Goal: Task Accomplishment & Management: Manage account settings

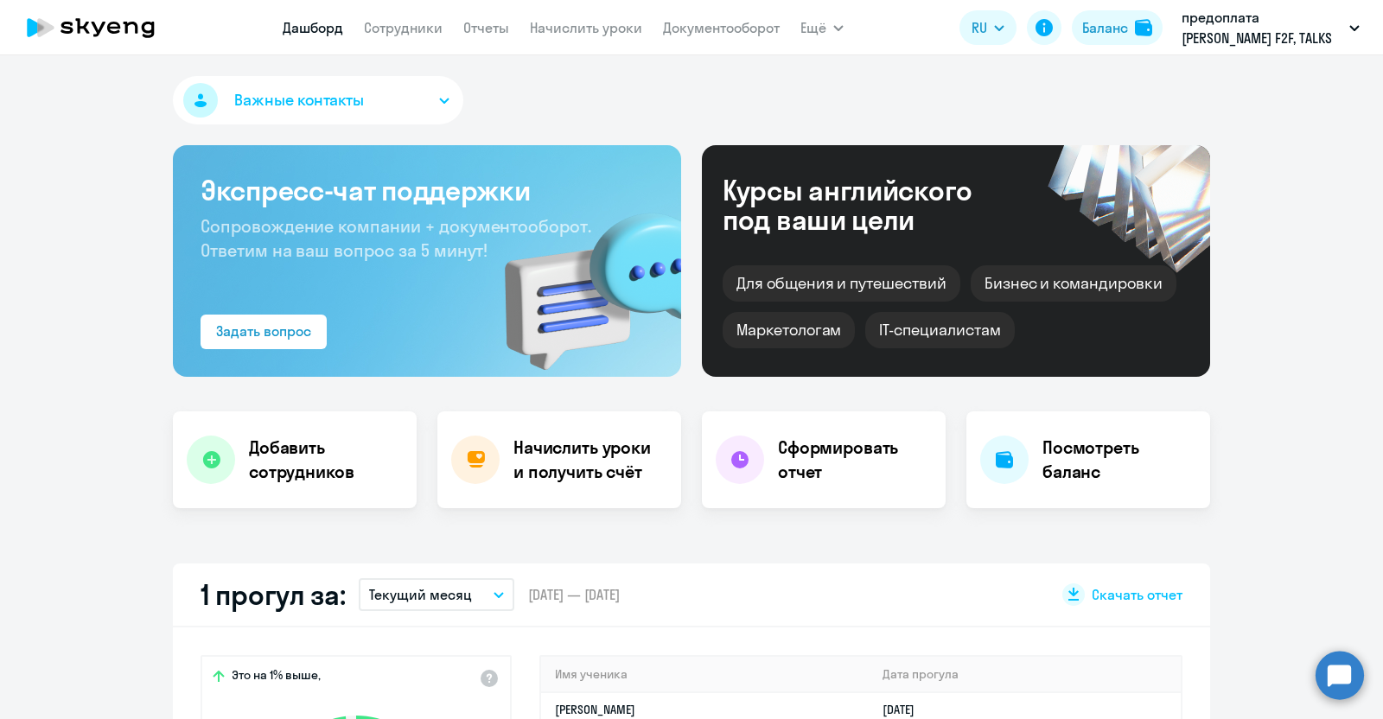
select select "30"
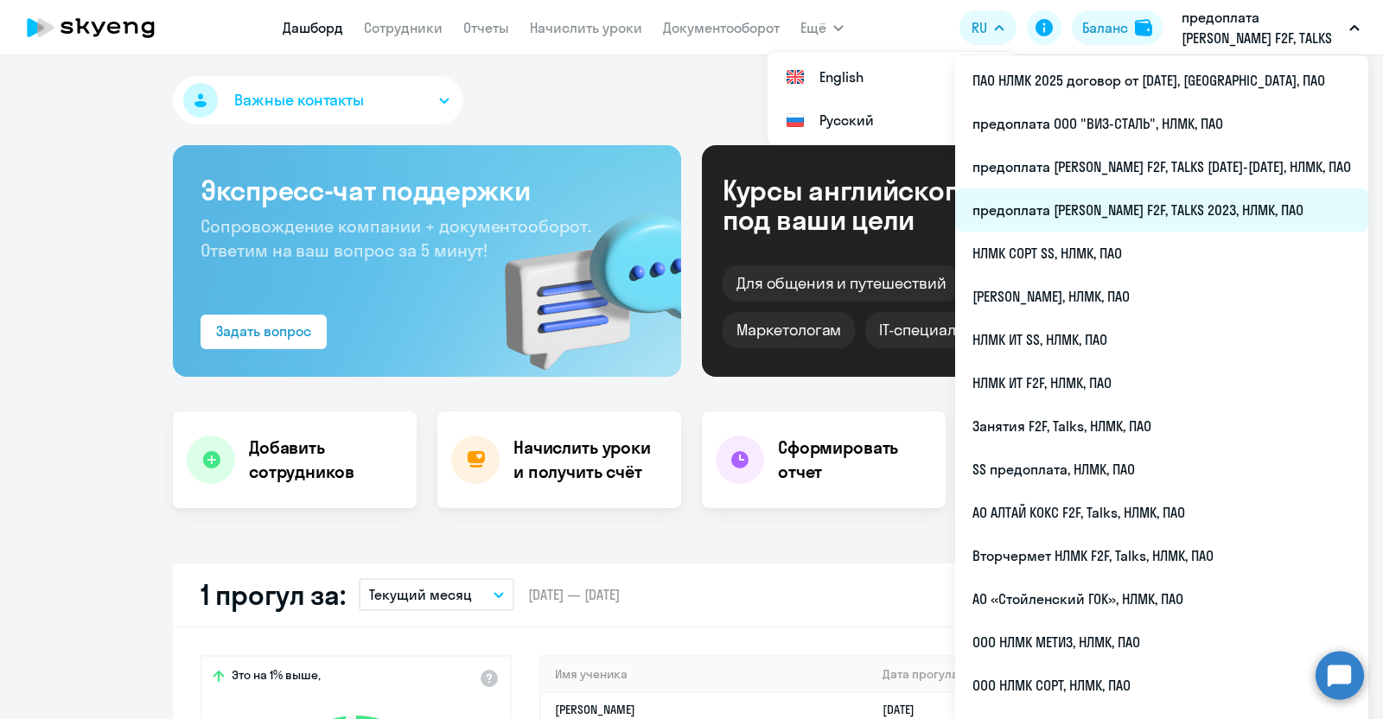
click at [1146, 202] on li "предоплата [PERSON_NAME] F2F, TALKS 2023, НЛМК, ПАО" at bounding box center [1161, 209] width 413 height 43
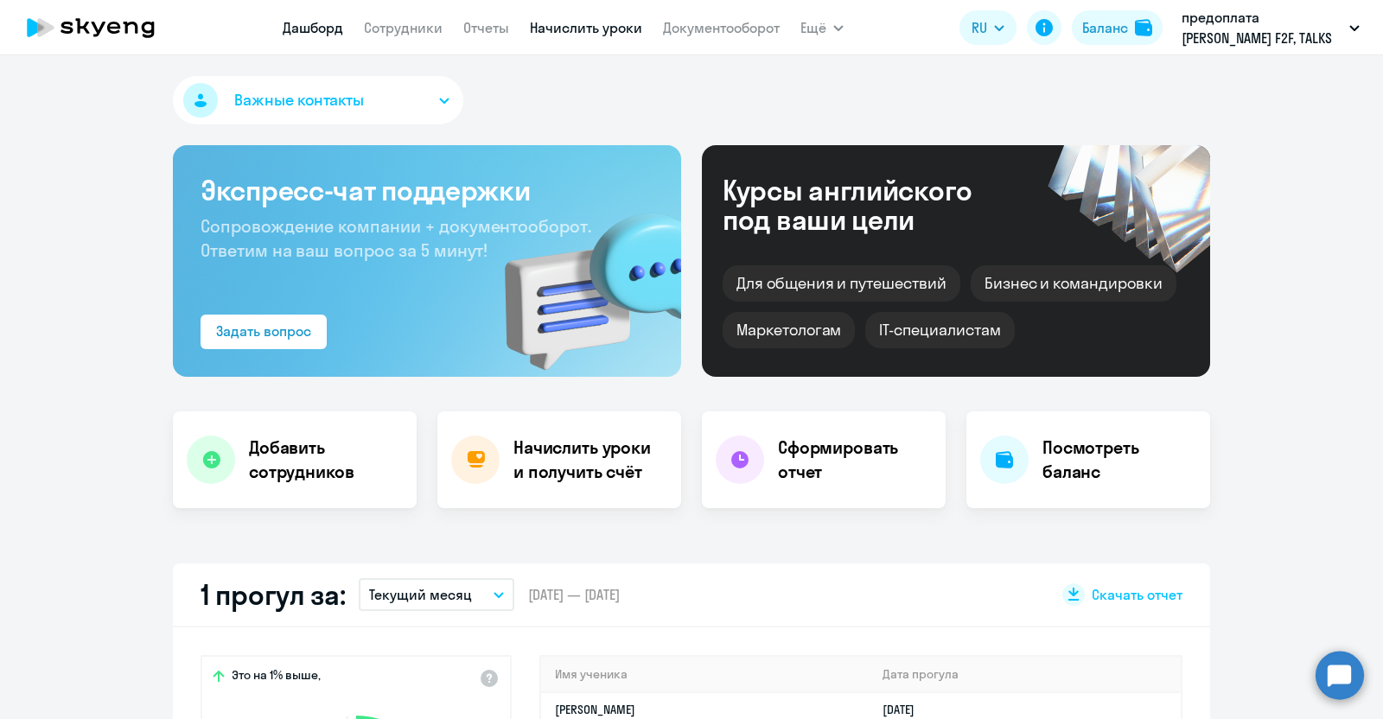
click at [572, 19] on link "Начислить уроки" at bounding box center [586, 27] width 112 height 17
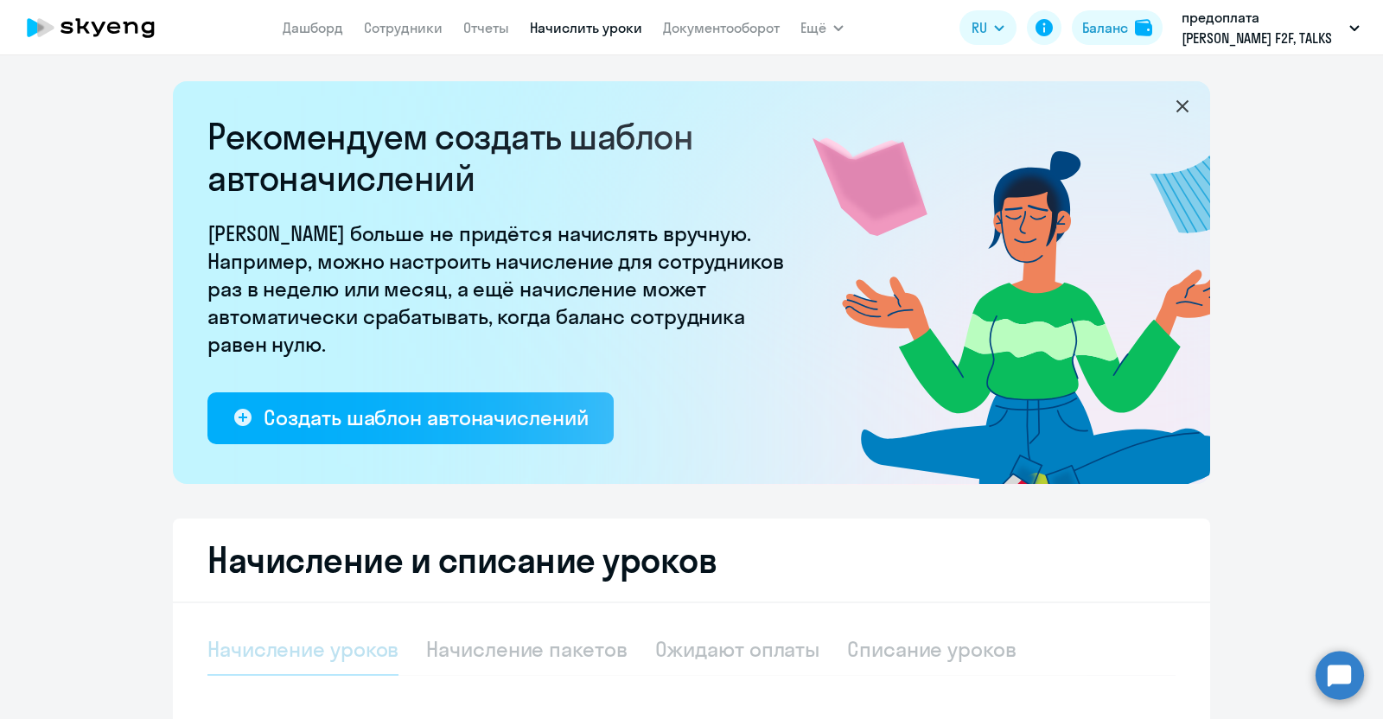
select select "10"
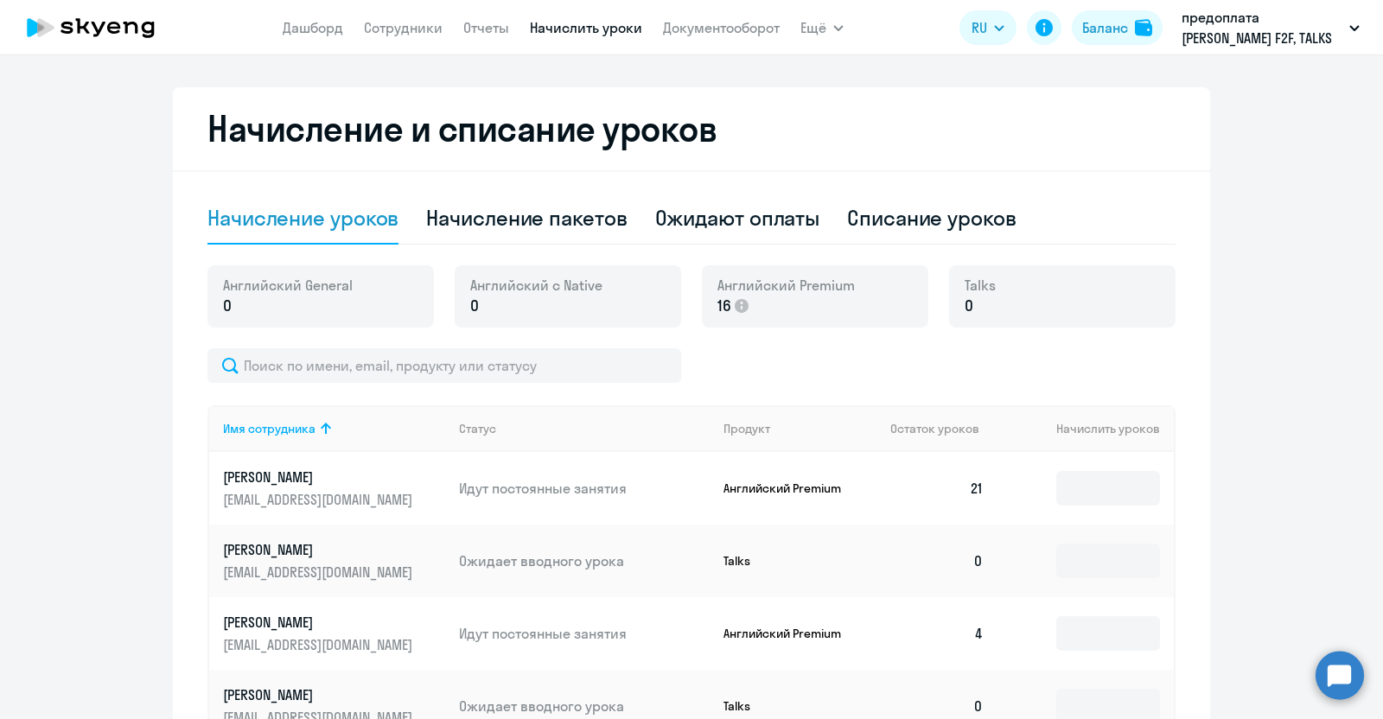
scroll to position [540, 0]
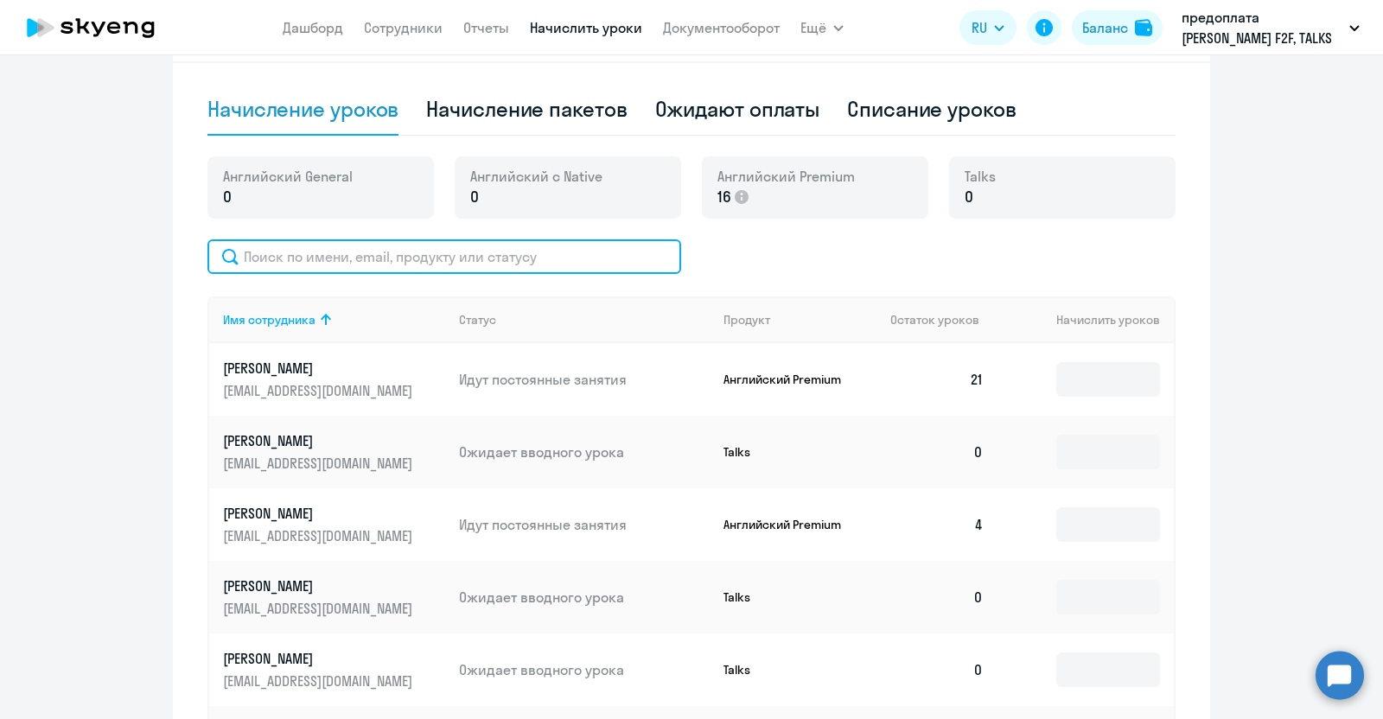
click at [336, 264] on input "text" at bounding box center [445, 256] width 474 height 35
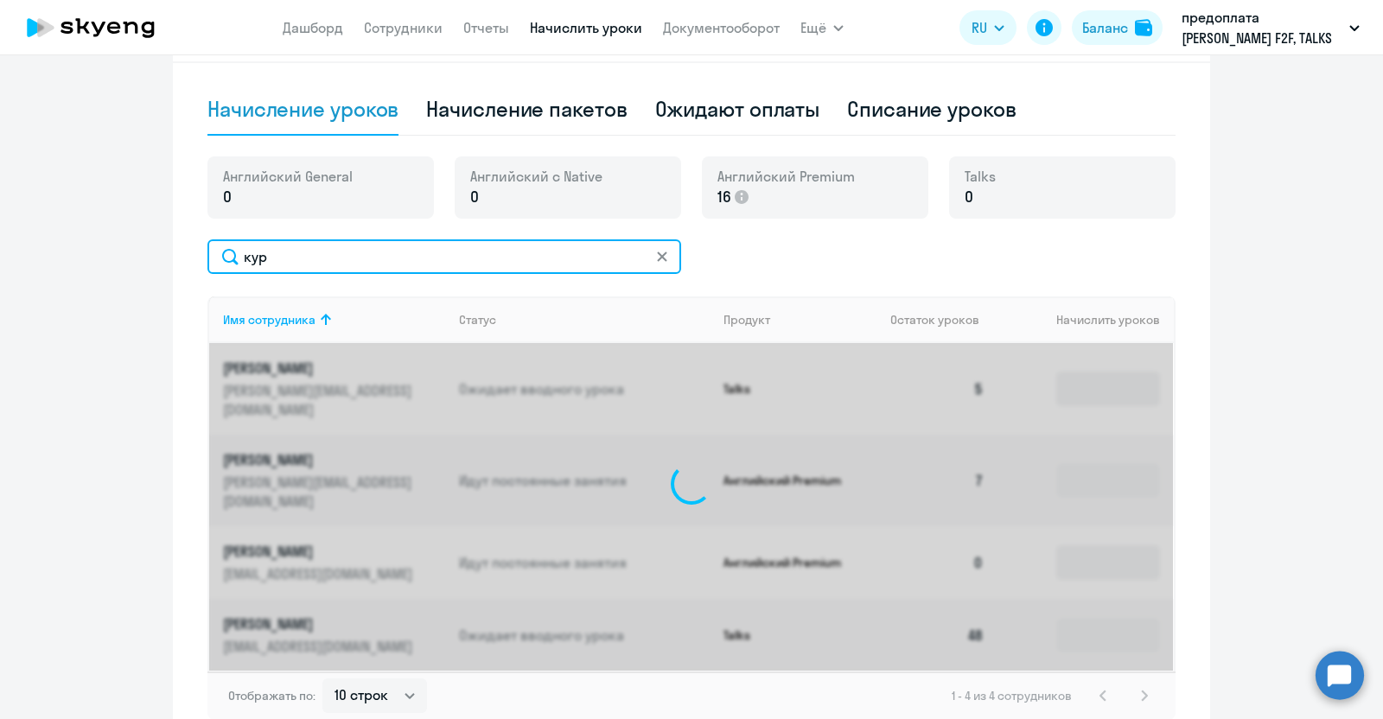
scroll to position [522, 0]
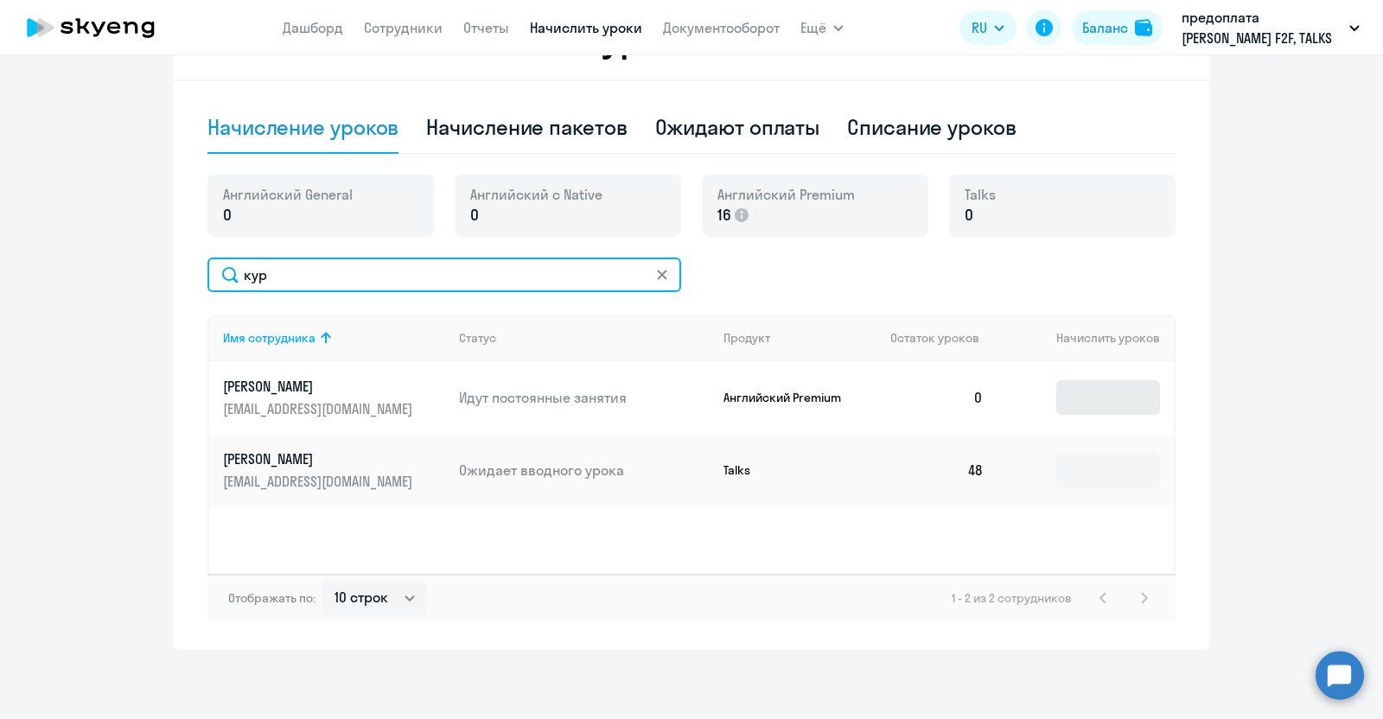
type input "кур"
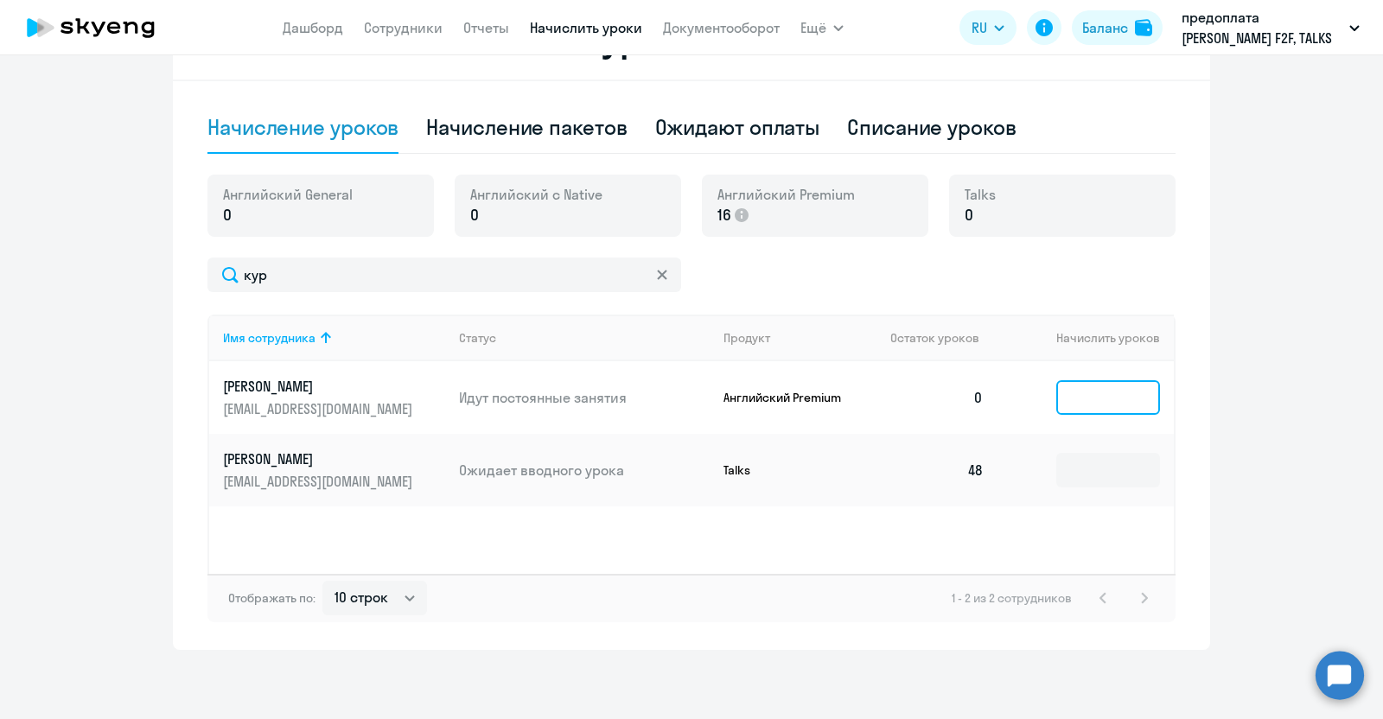
click at [1089, 399] on input at bounding box center [1109, 397] width 104 height 35
click at [1085, 401] on input at bounding box center [1109, 397] width 104 height 35
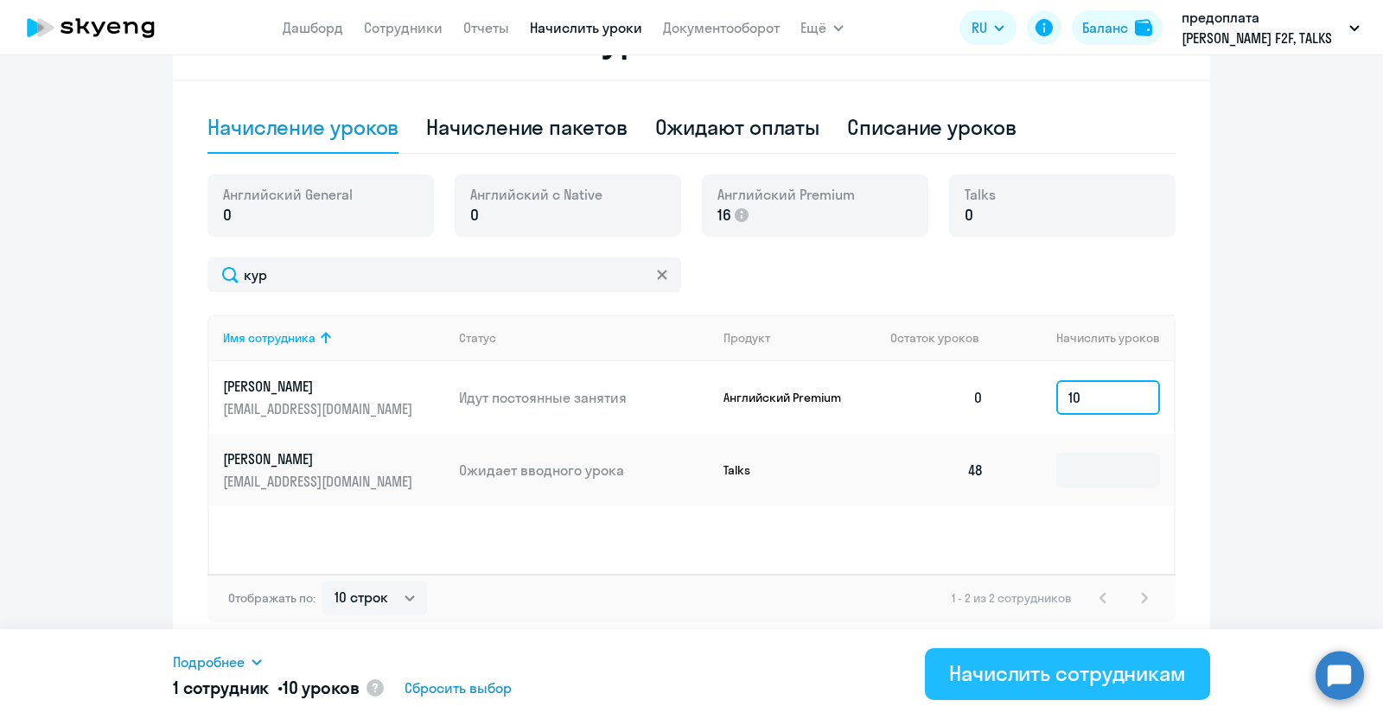
type input "10"
click at [1072, 677] on div "Начислить сотрудникам" at bounding box center [1067, 674] width 237 height 28
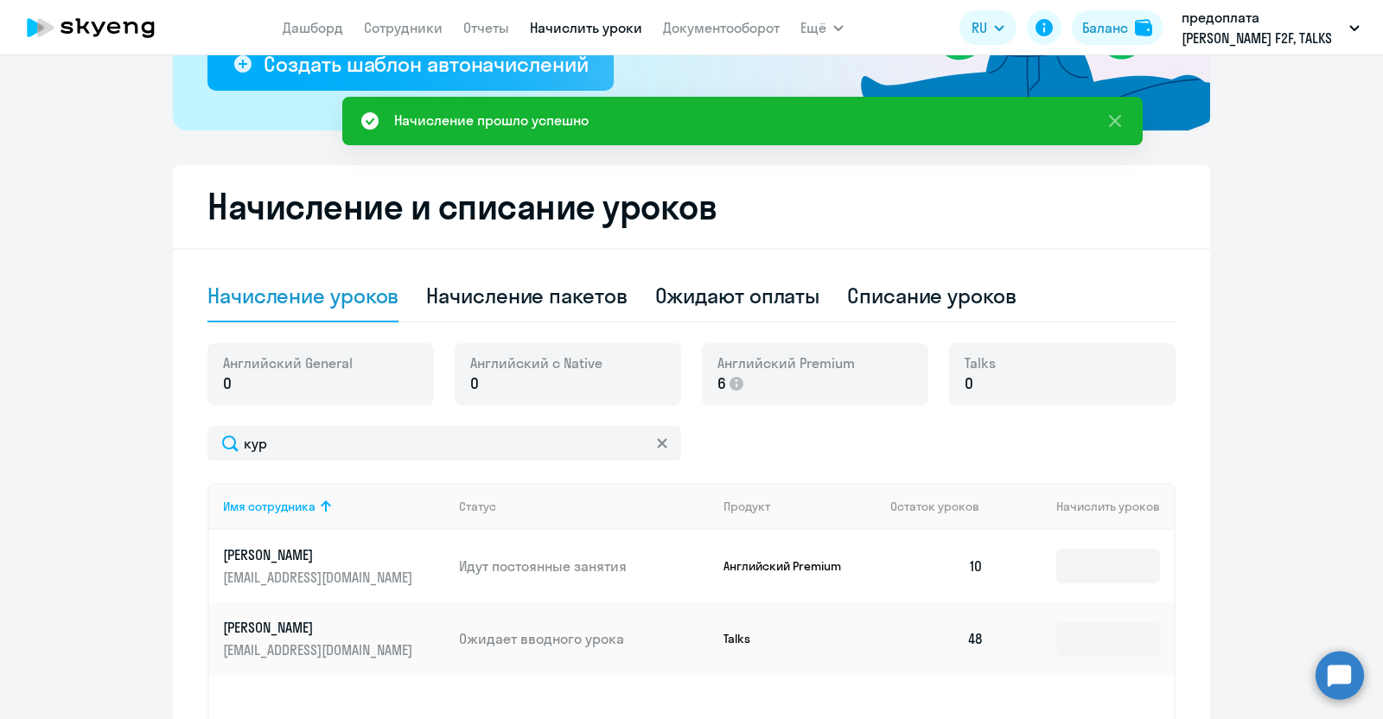
scroll to position [306, 0]
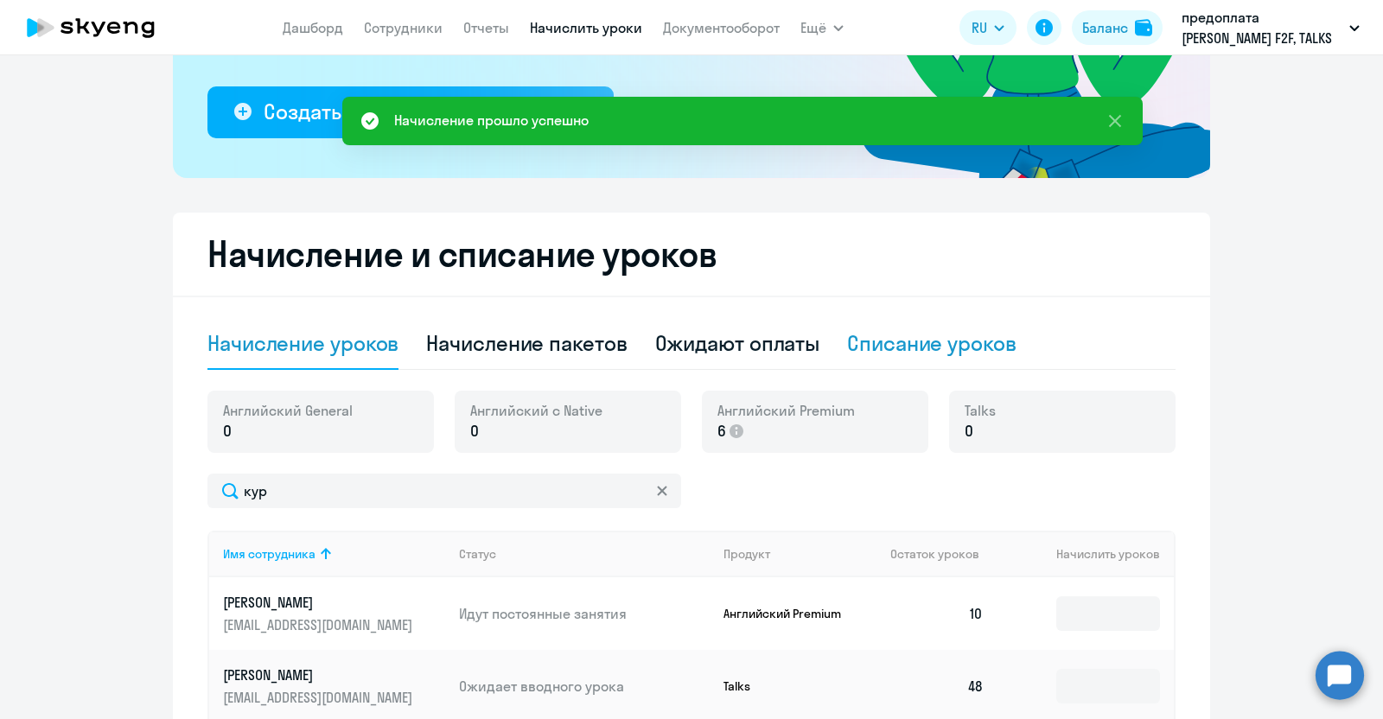
click at [894, 346] on div "Списание уроков" at bounding box center [931, 343] width 169 height 28
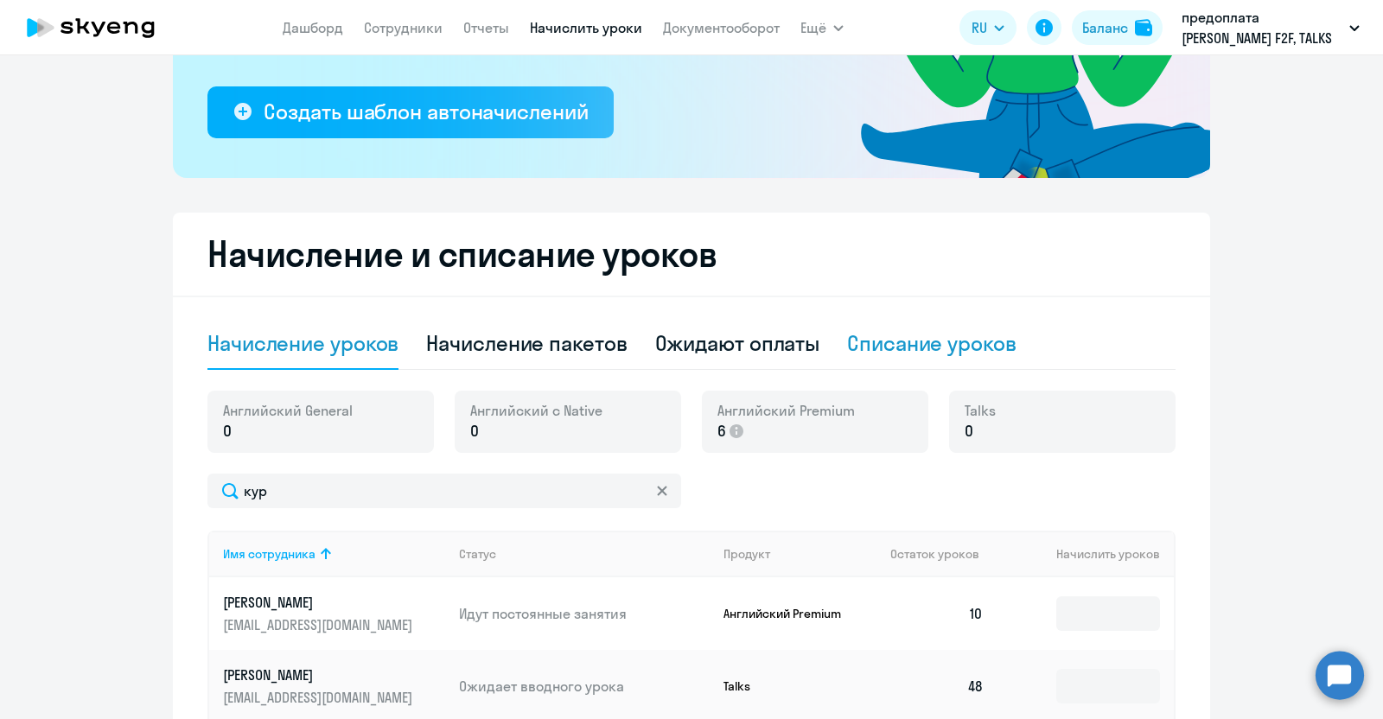
select select "10"
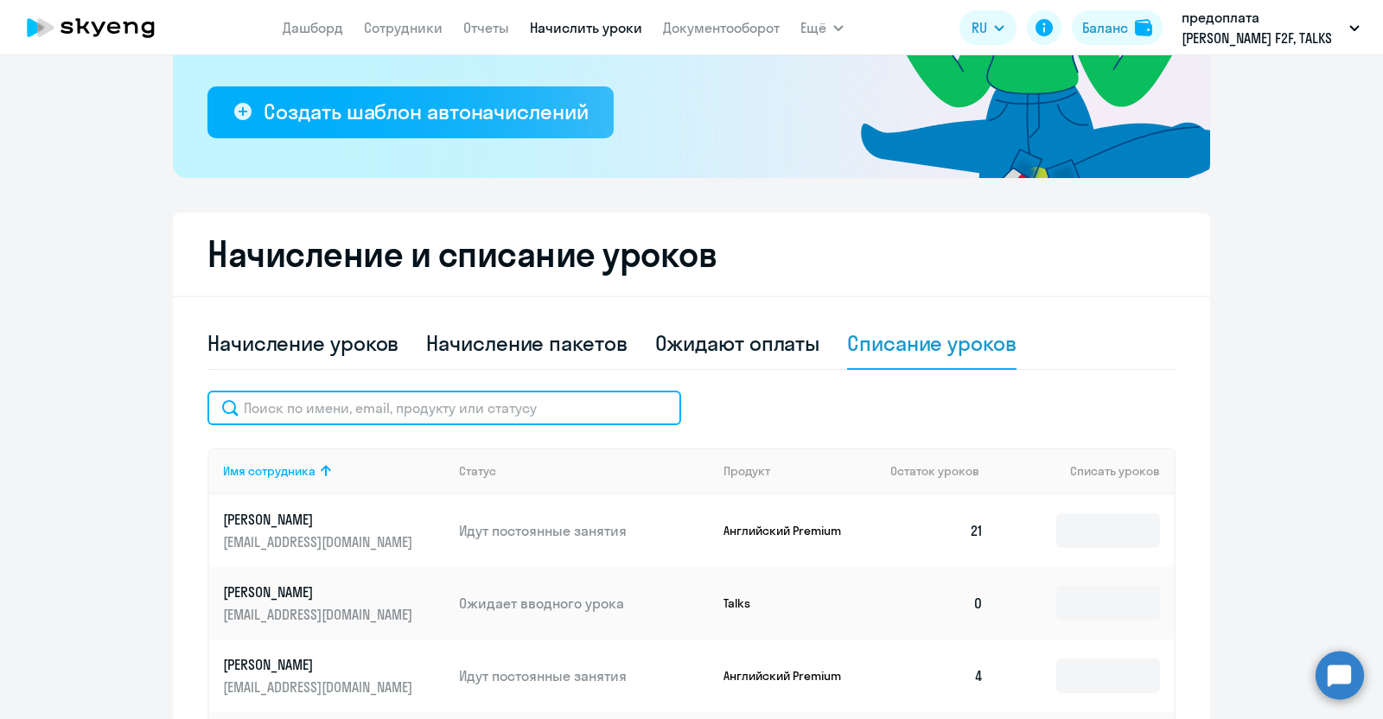
click at [468, 405] on input "text" at bounding box center [445, 408] width 474 height 35
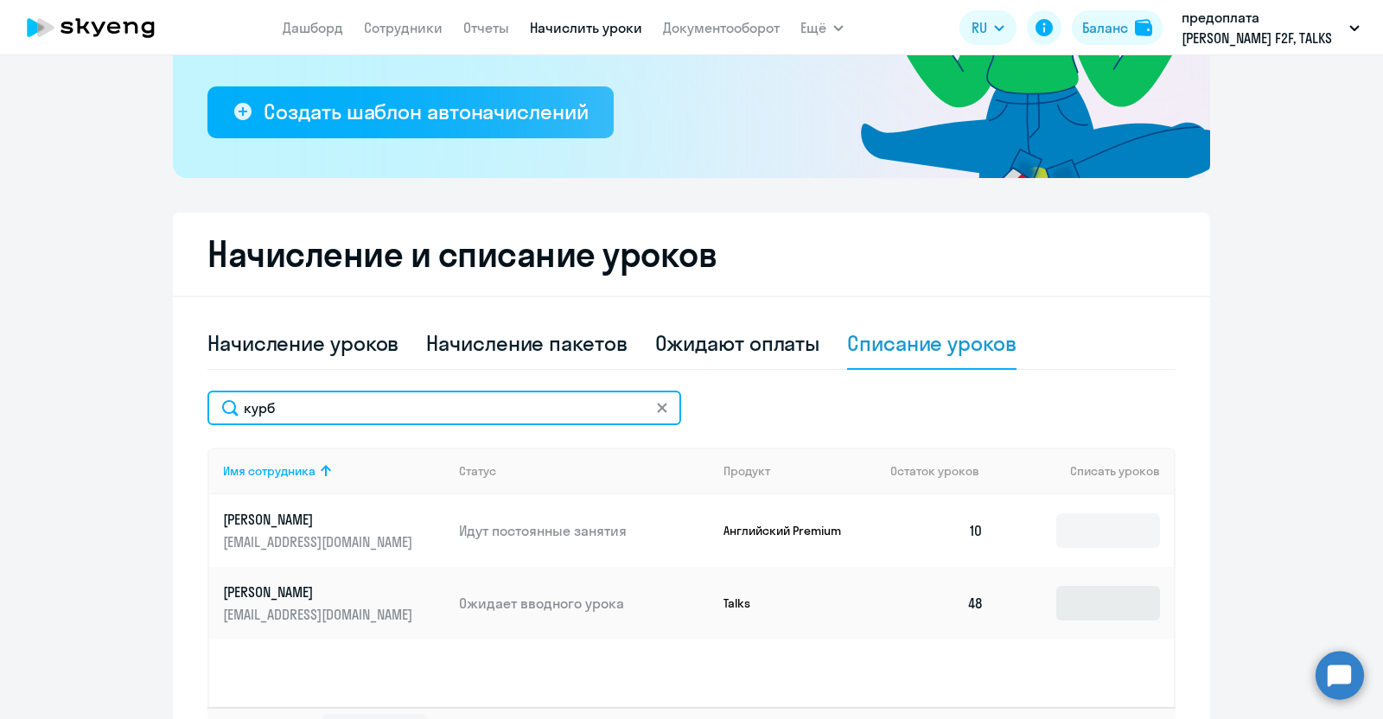
type input "курб"
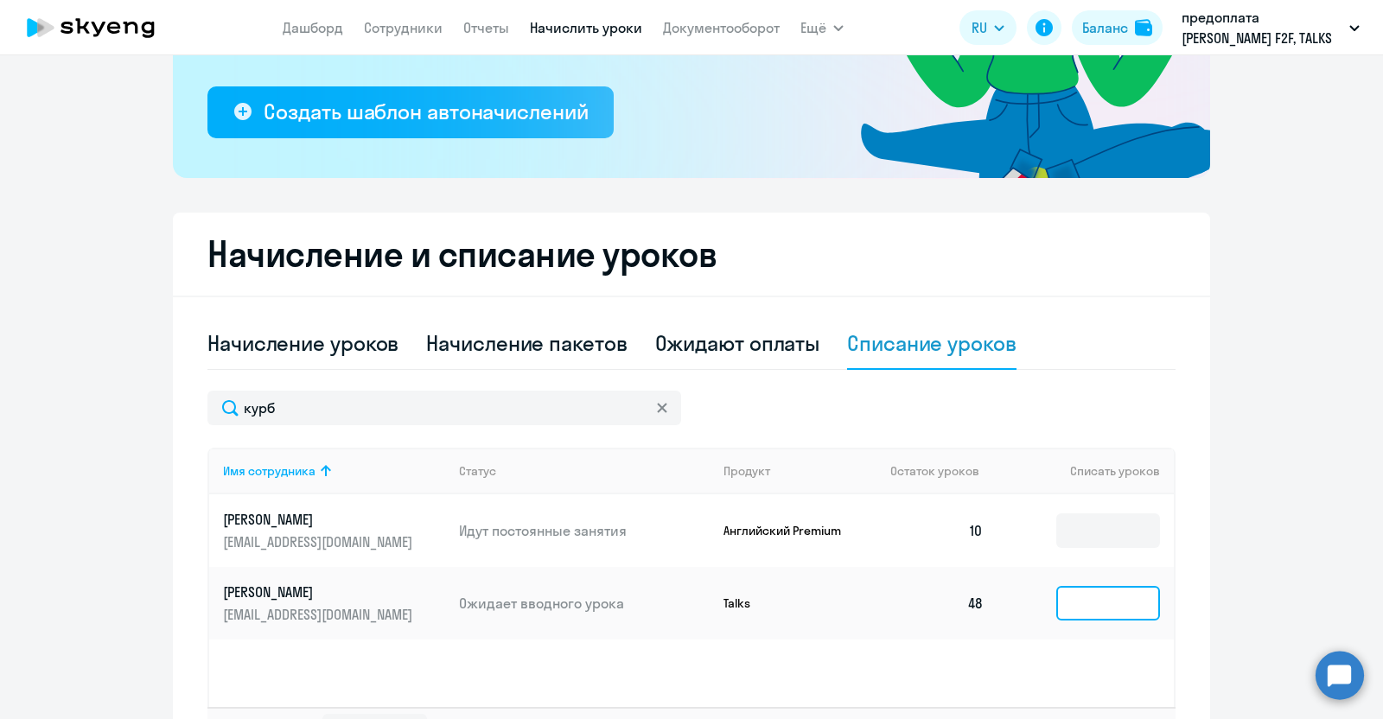
click at [1105, 610] on input at bounding box center [1109, 603] width 104 height 35
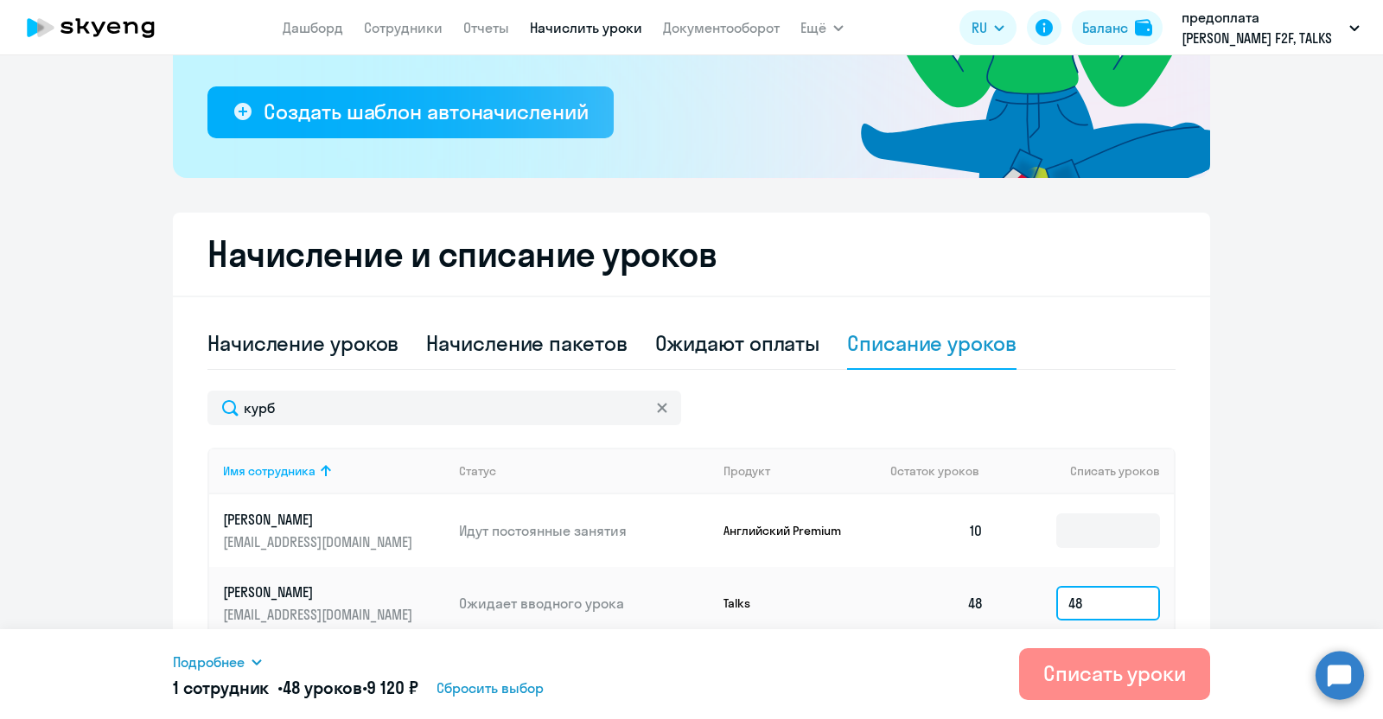
type input "48"
click at [1095, 681] on div "Списать уроки" at bounding box center [1115, 674] width 143 height 28
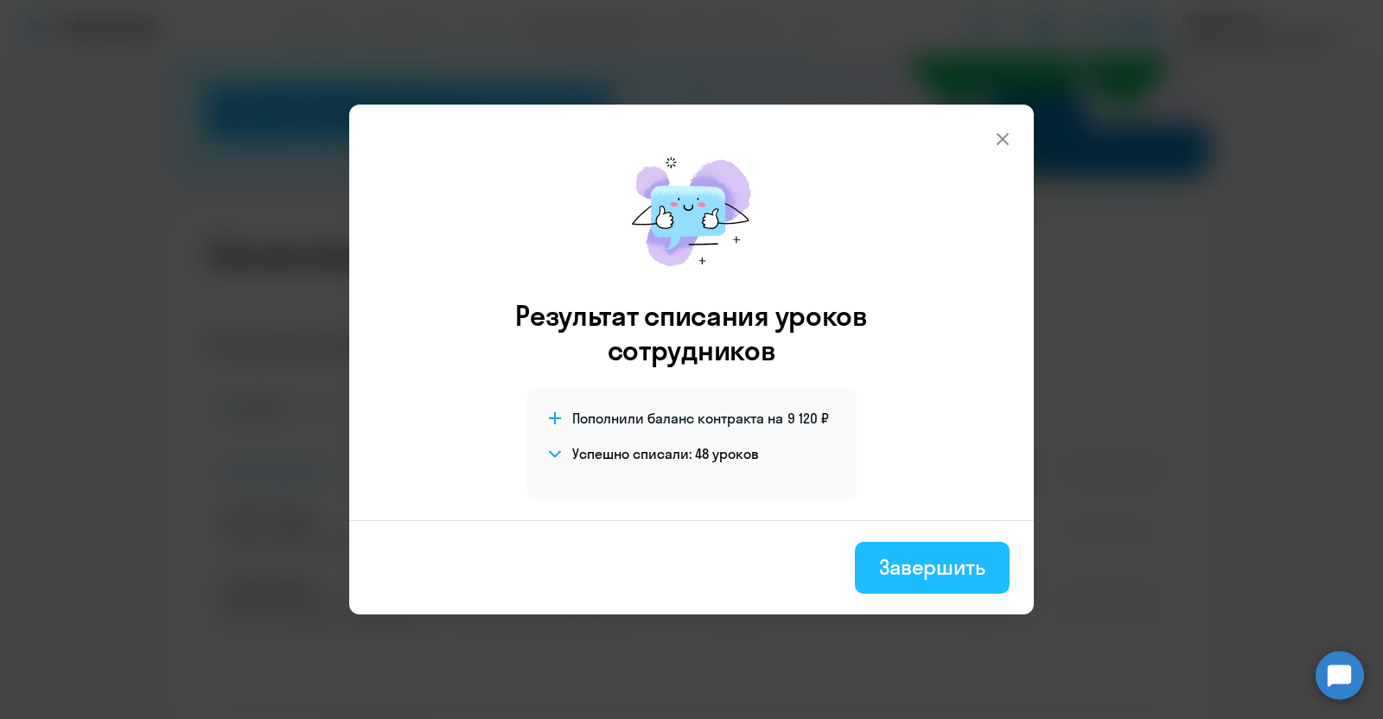
click at [916, 565] on div "Завершить" at bounding box center [932, 567] width 106 height 28
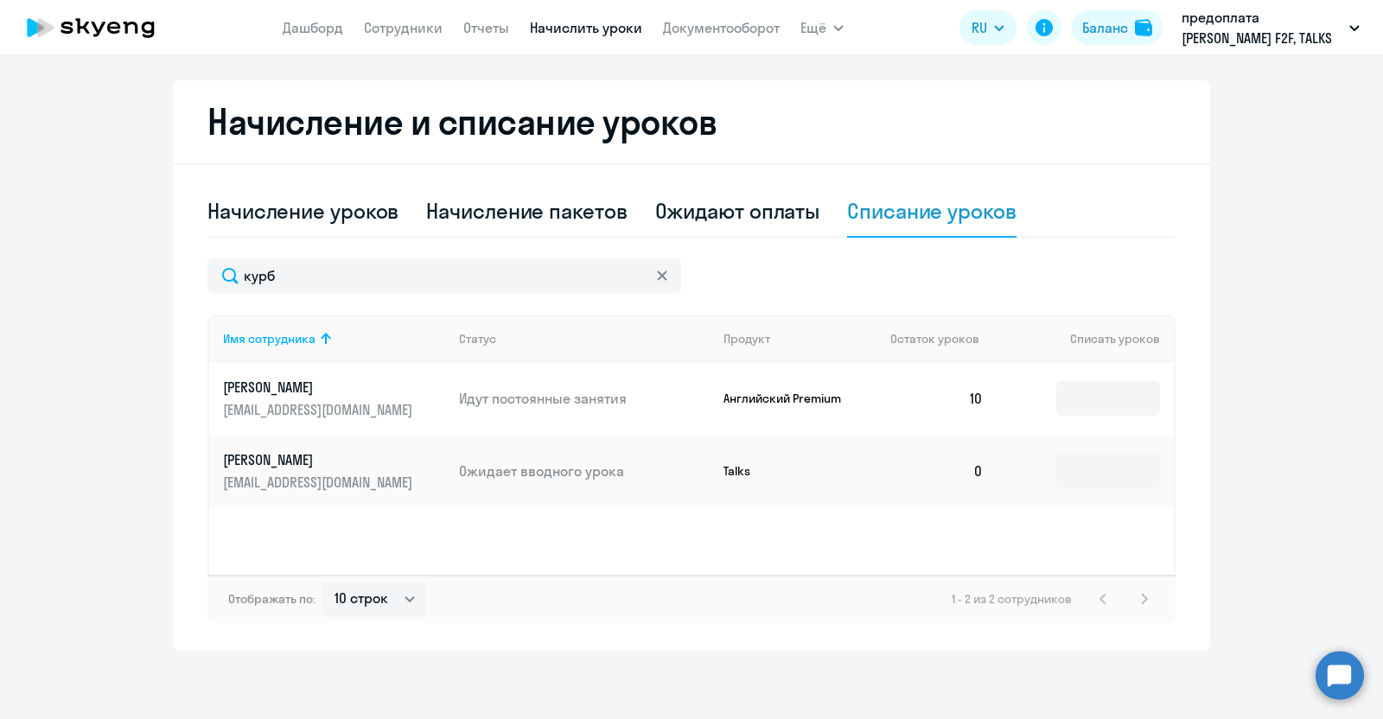
scroll to position [439, 0]
click at [324, 391] on p "[PERSON_NAME]" at bounding box center [320, 386] width 194 height 19
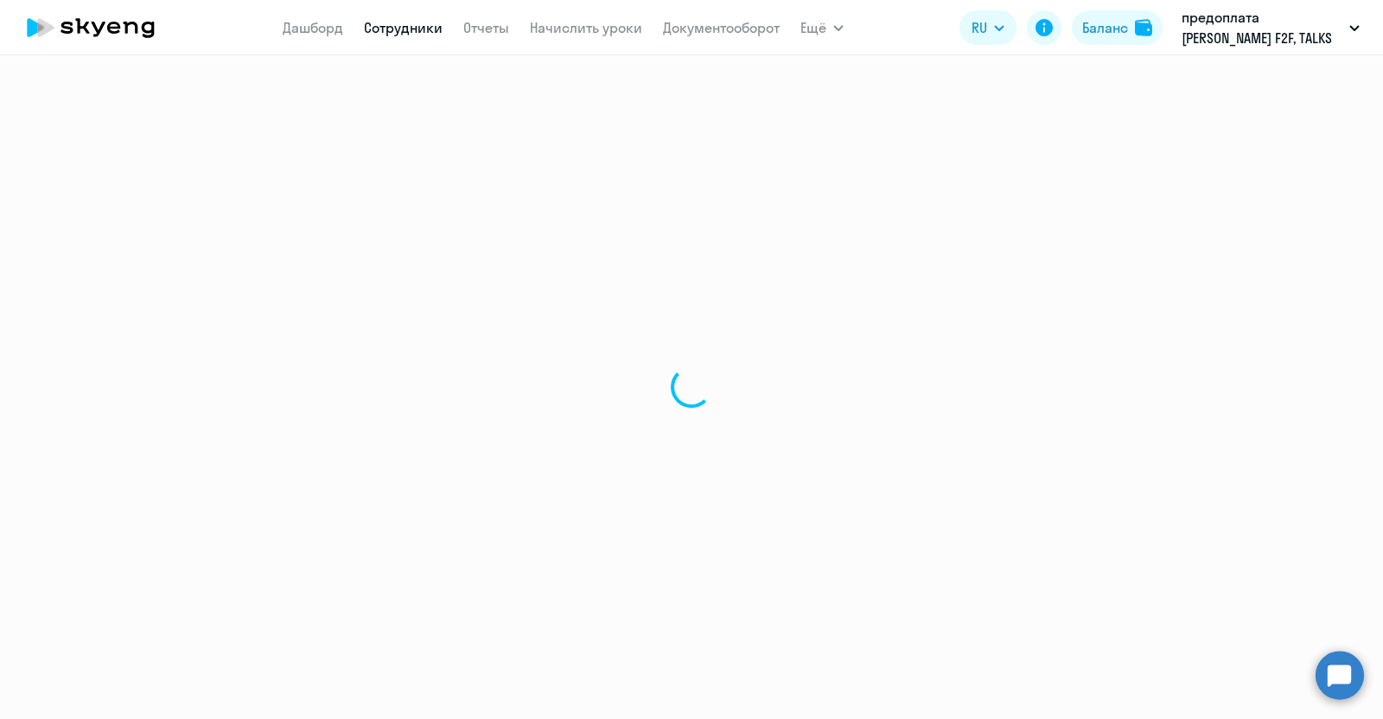
select select "english"
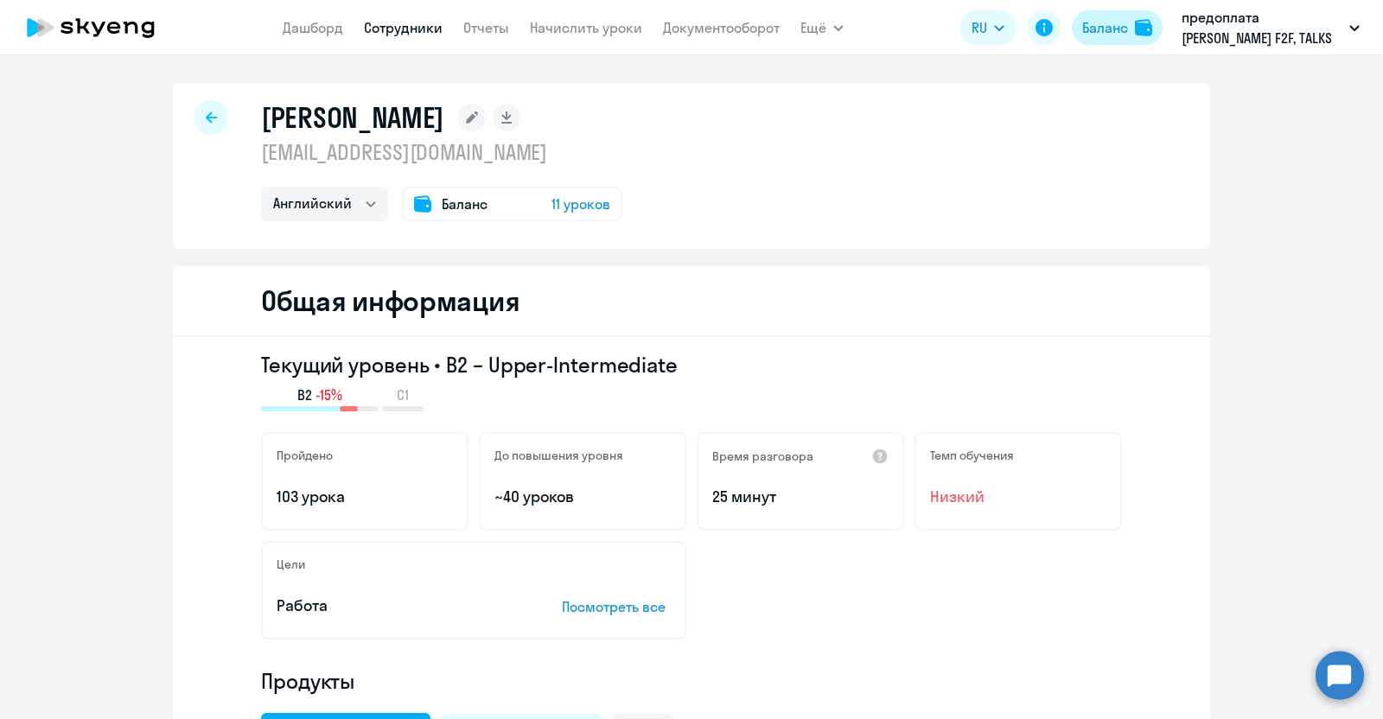
click at [1107, 24] on div "Баланс" at bounding box center [1106, 27] width 46 height 21
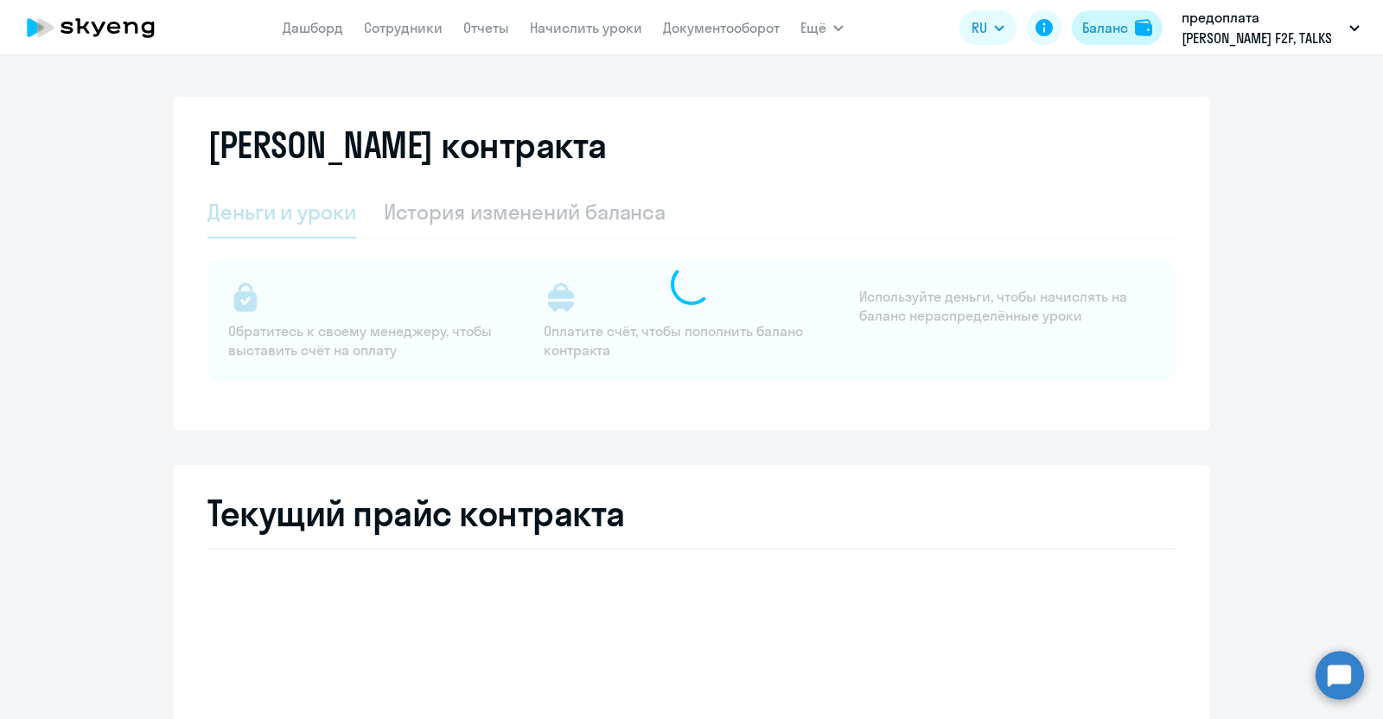
select select "english_adult_not_native_speaker"
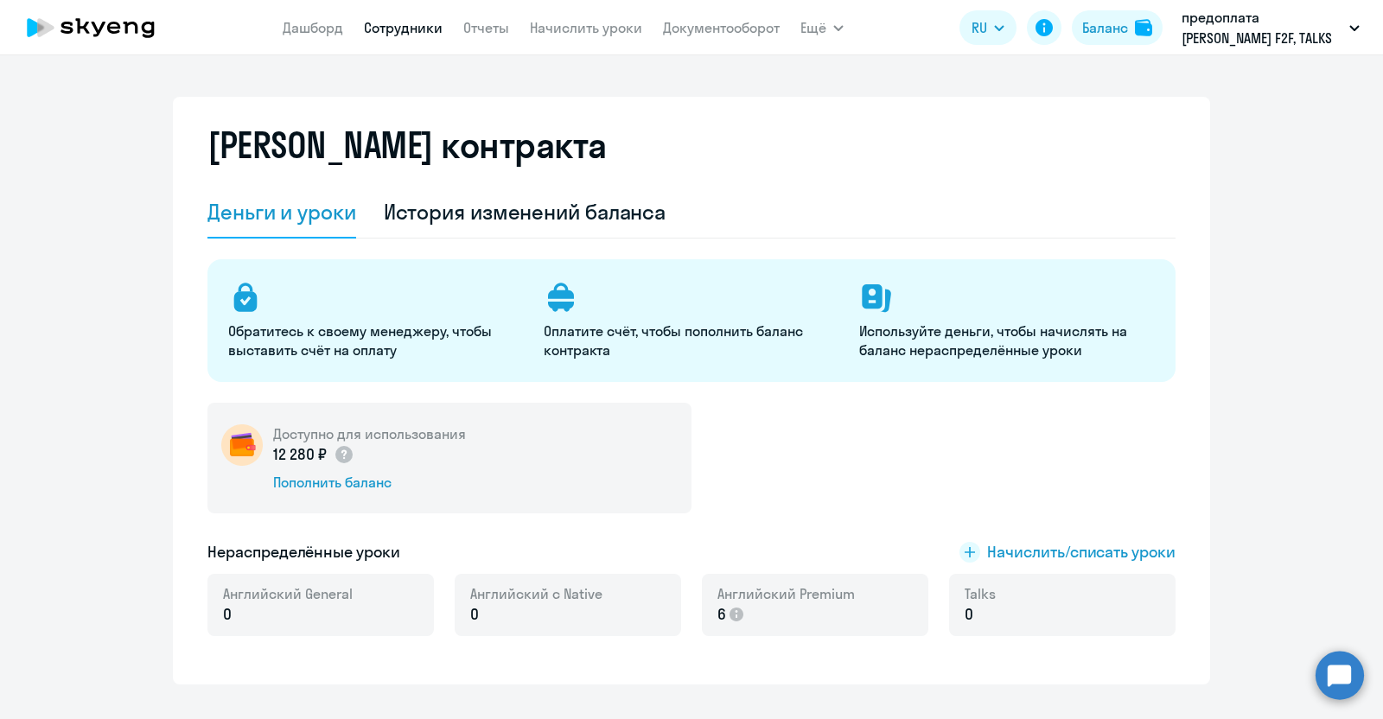
click at [411, 25] on link "Сотрудники" at bounding box center [403, 27] width 79 height 17
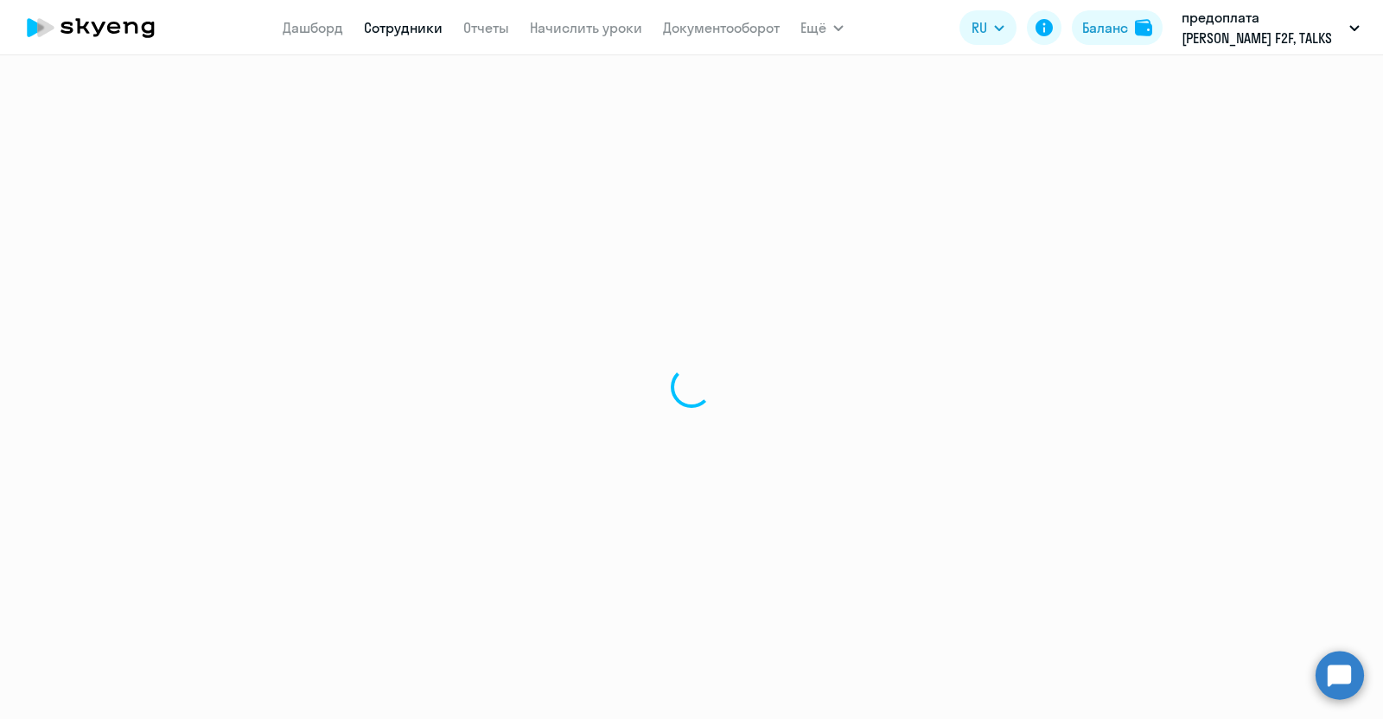
select select "30"
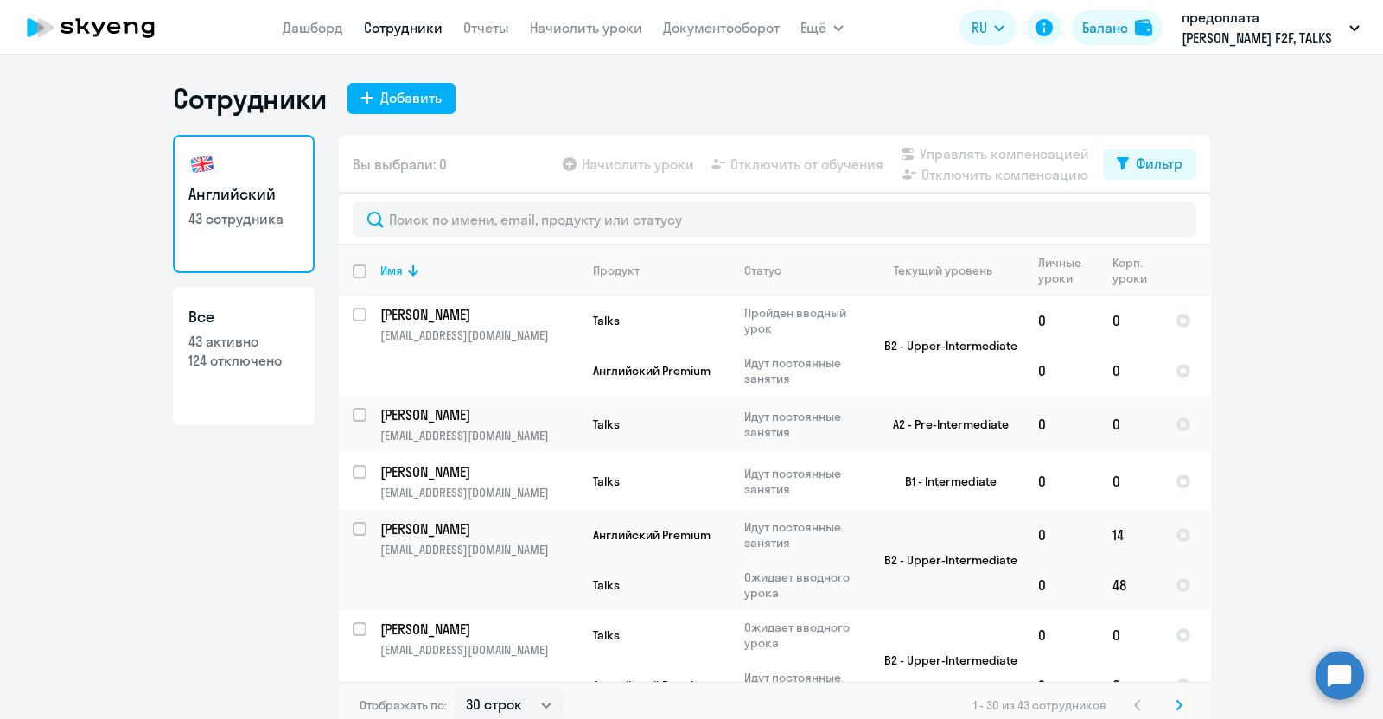
click at [252, 233] on link "Английский 43 сотрудника" at bounding box center [244, 204] width 142 height 138
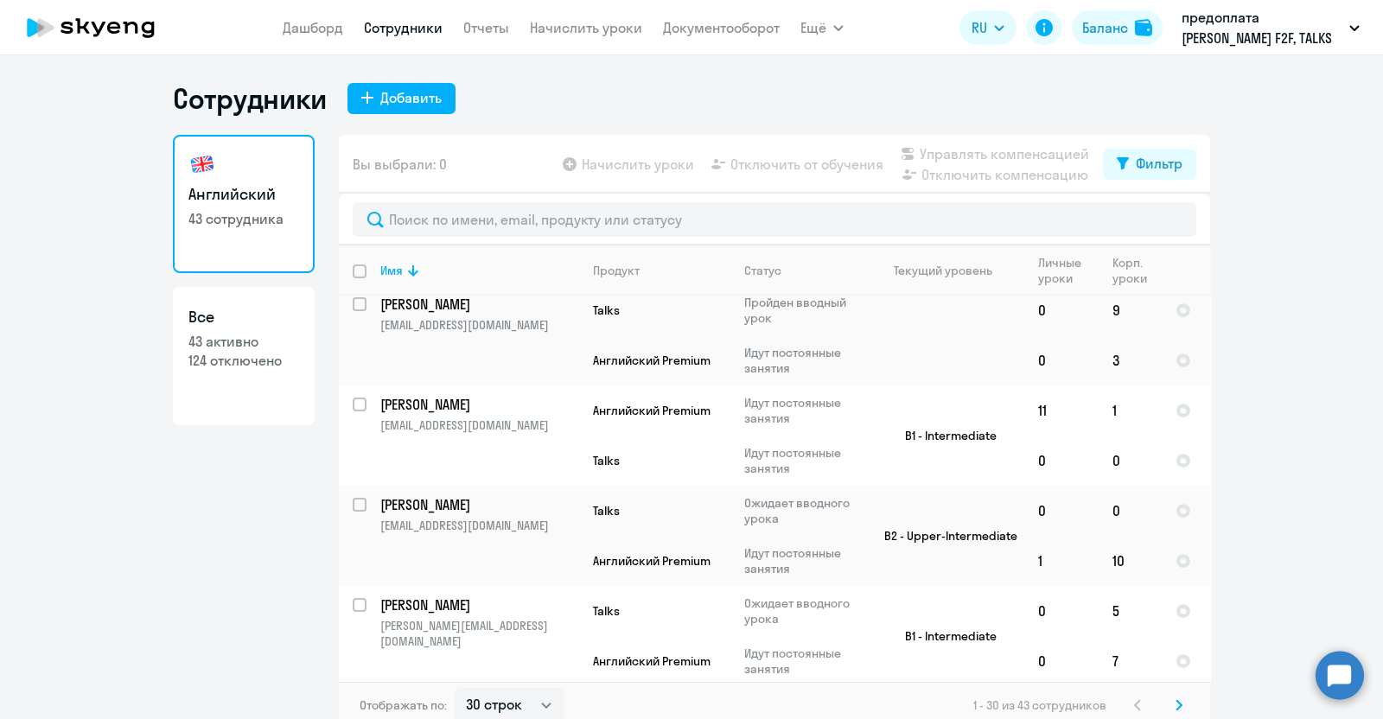
scroll to position [921, 0]
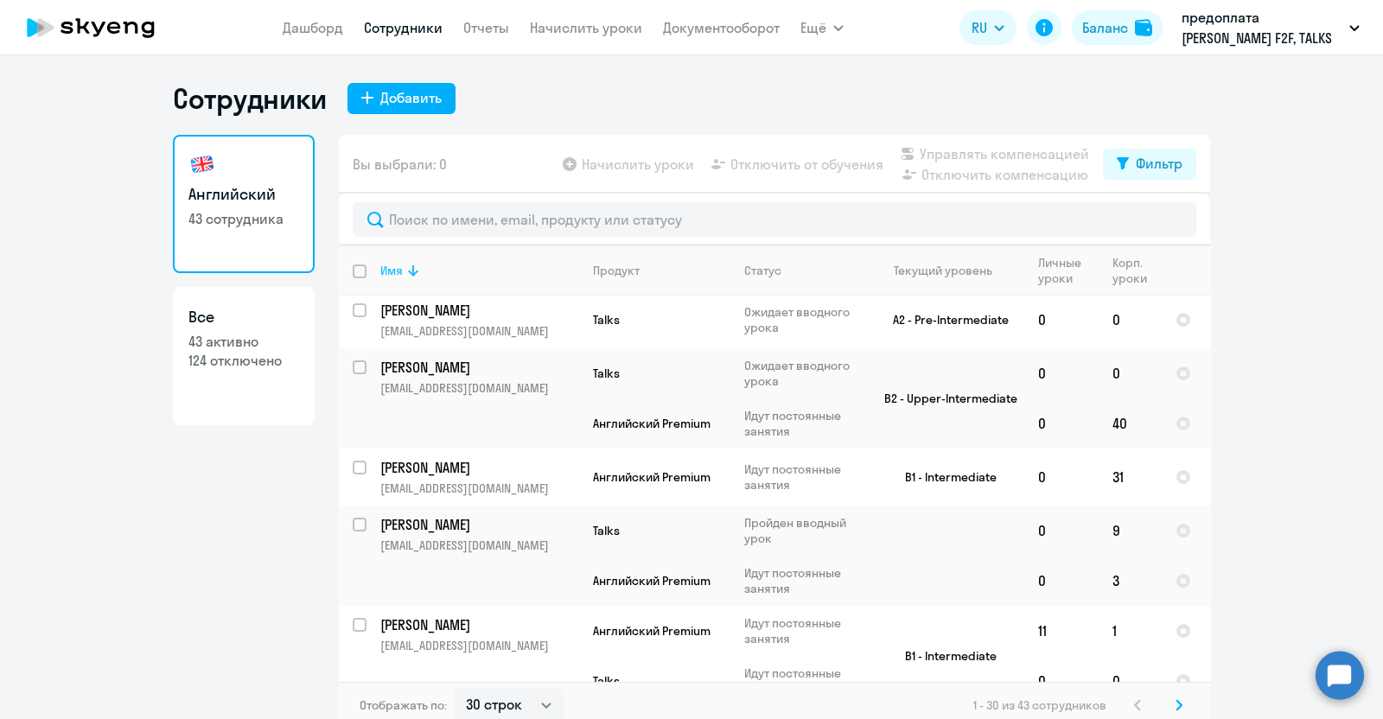
click at [403, 272] on icon at bounding box center [413, 270] width 21 height 21
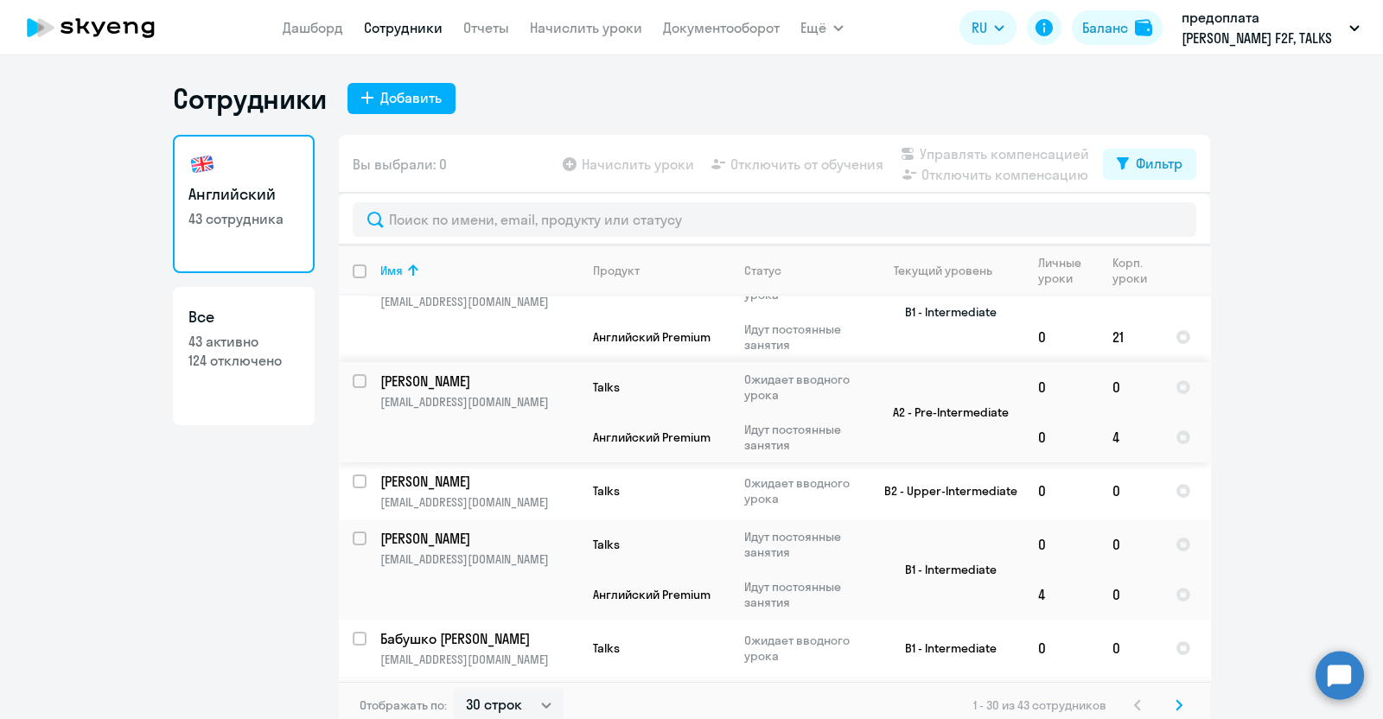
scroll to position [0, 0]
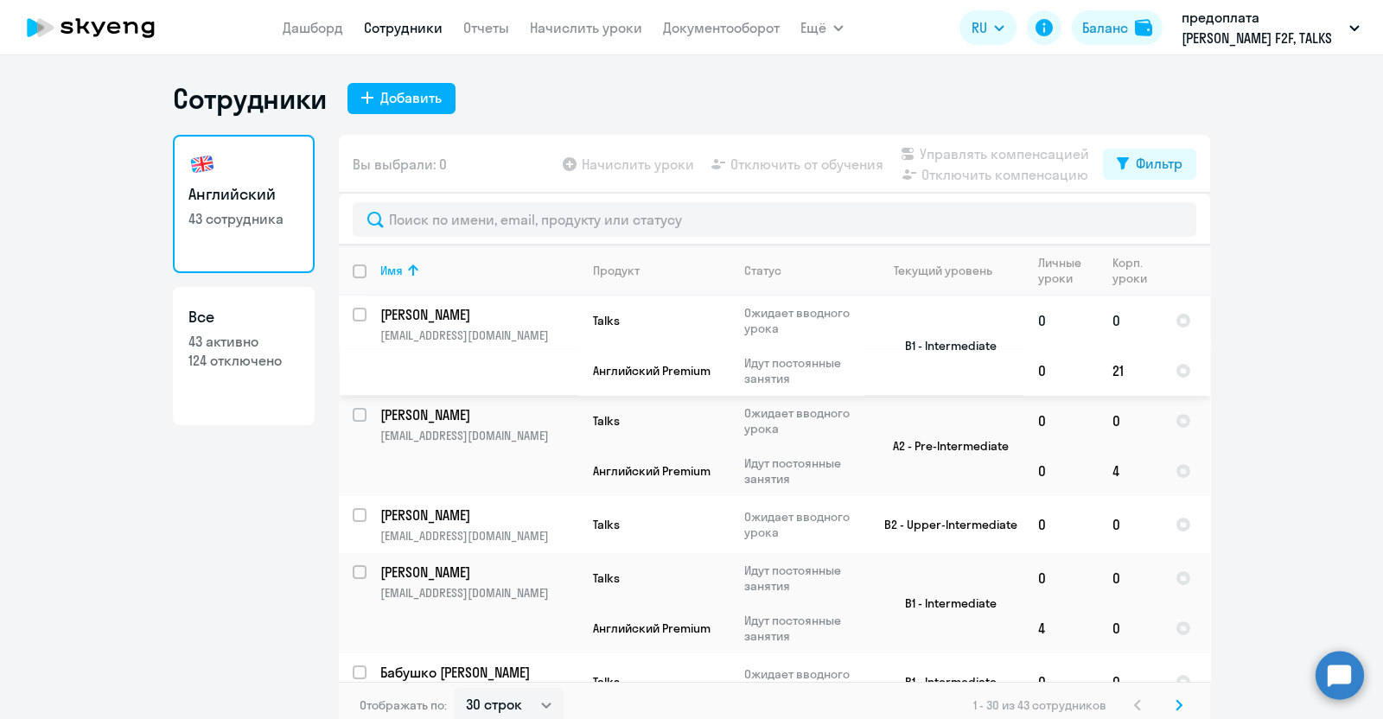
click at [483, 335] on p "[EMAIL_ADDRESS][DOMAIN_NAME]" at bounding box center [479, 336] width 198 height 16
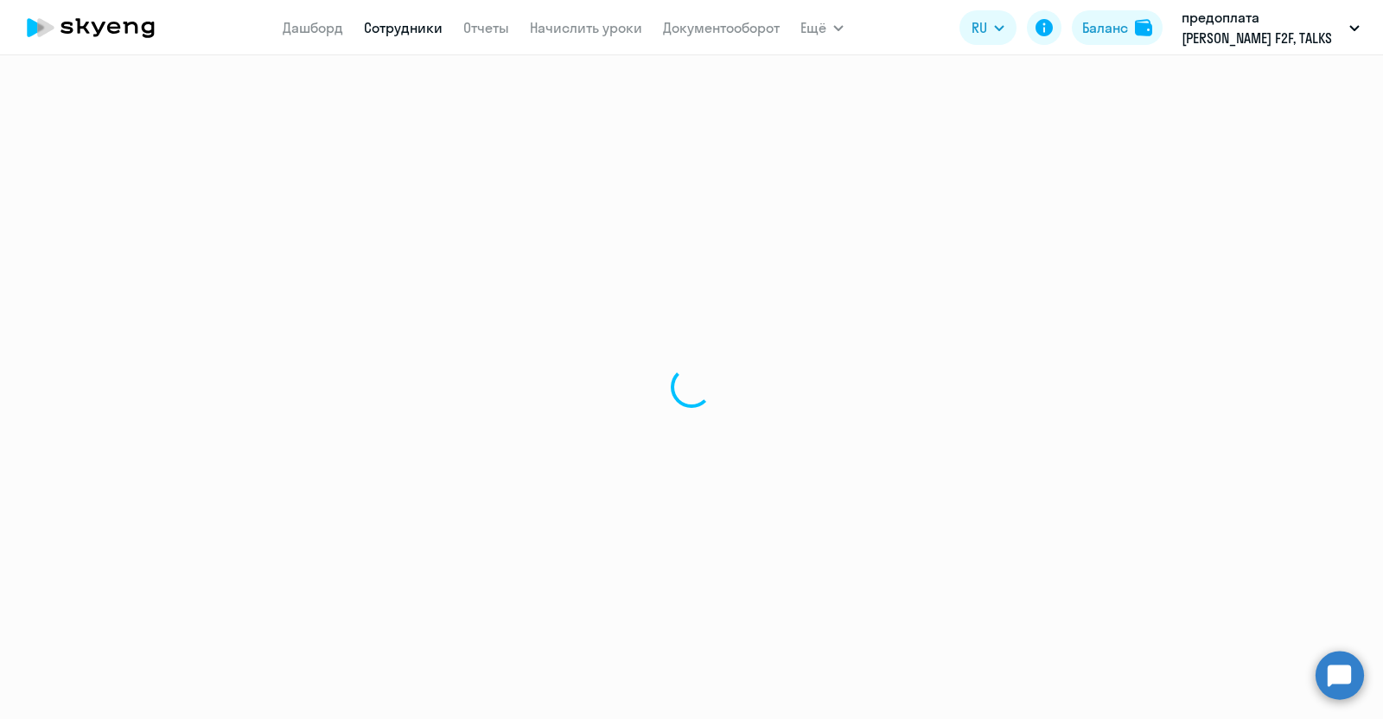
select select "english"
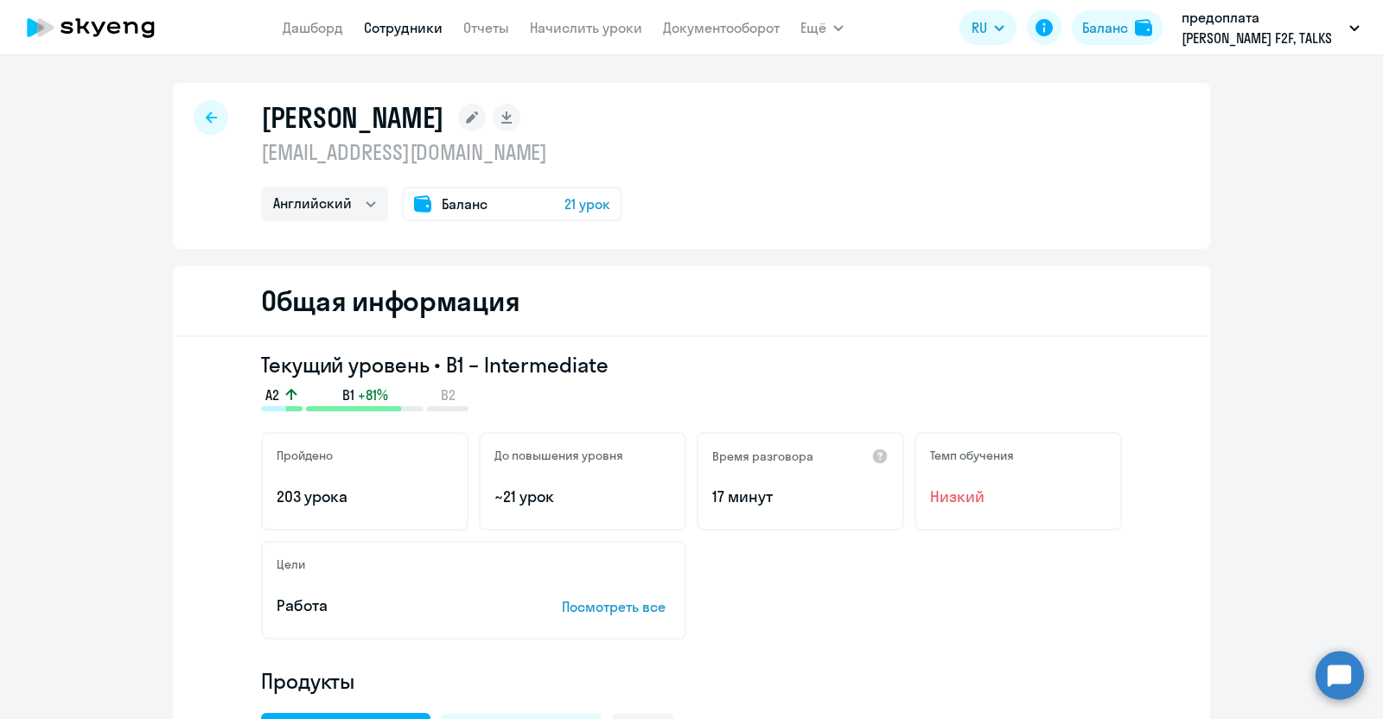
click at [195, 127] on div at bounding box center [211, 117] width 35 height 35
select select "30"
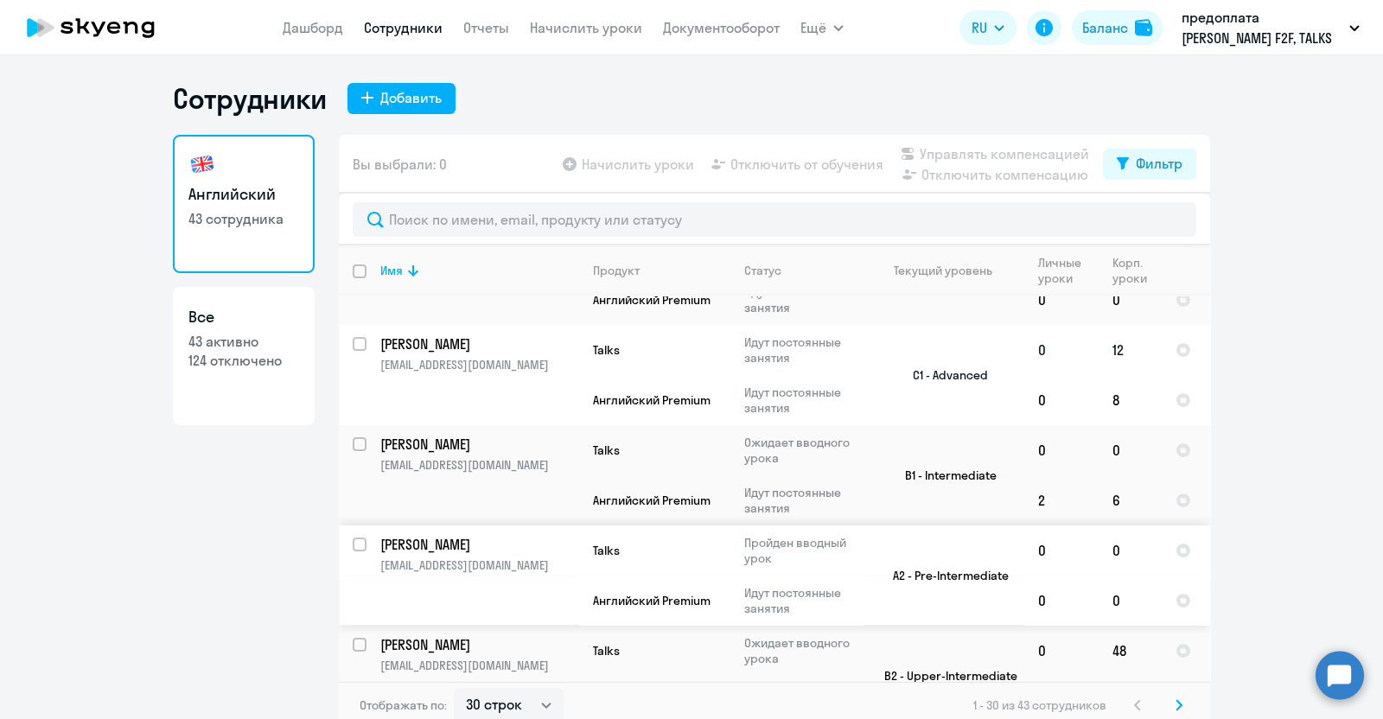
scroll to position [10, 0]
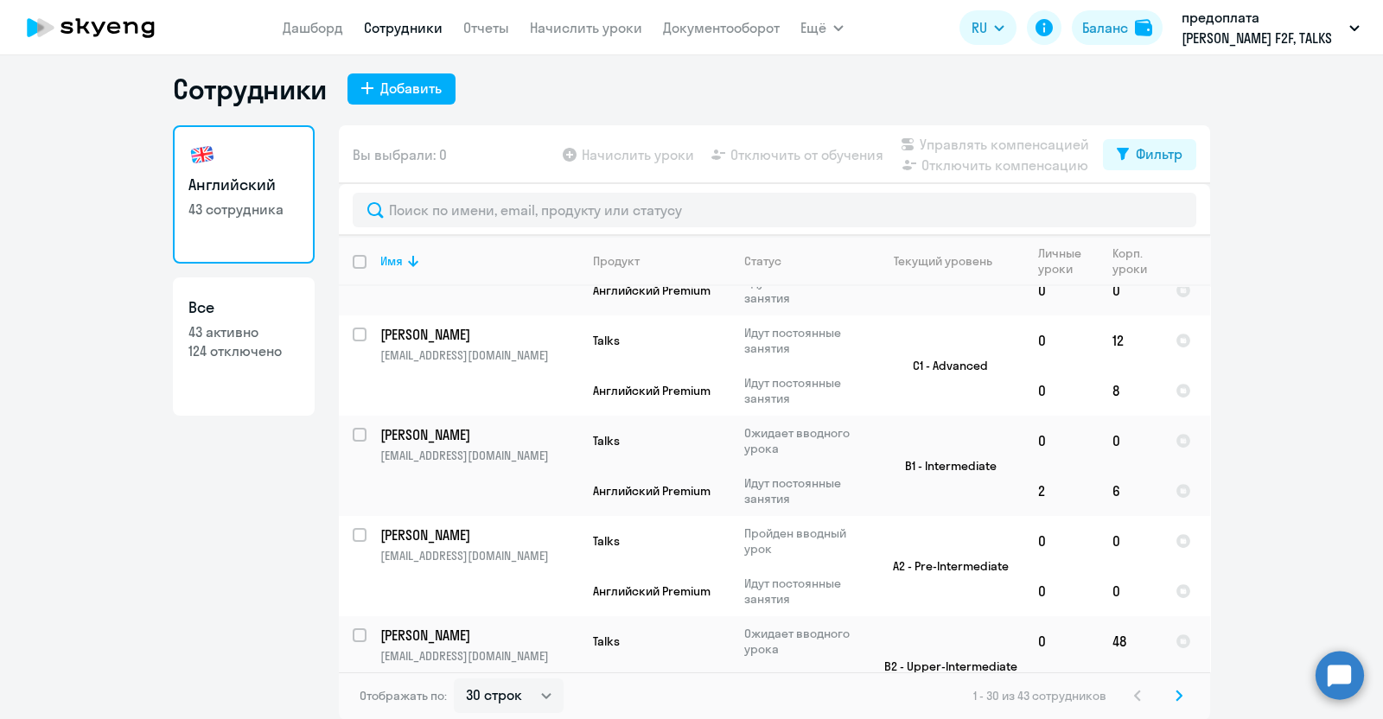
click at [1176, 695] on icon at bounding box center [1179, 696] width 7 height 12
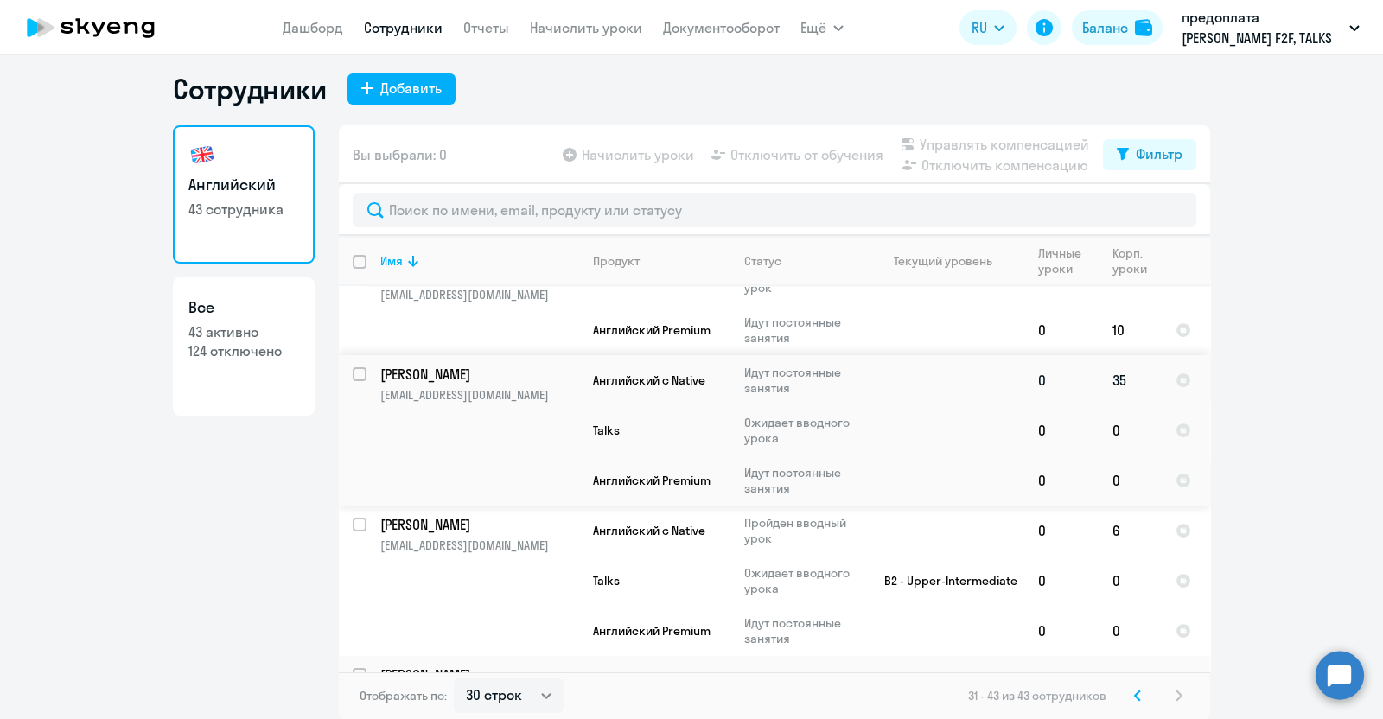
scroll to position [0, 0]
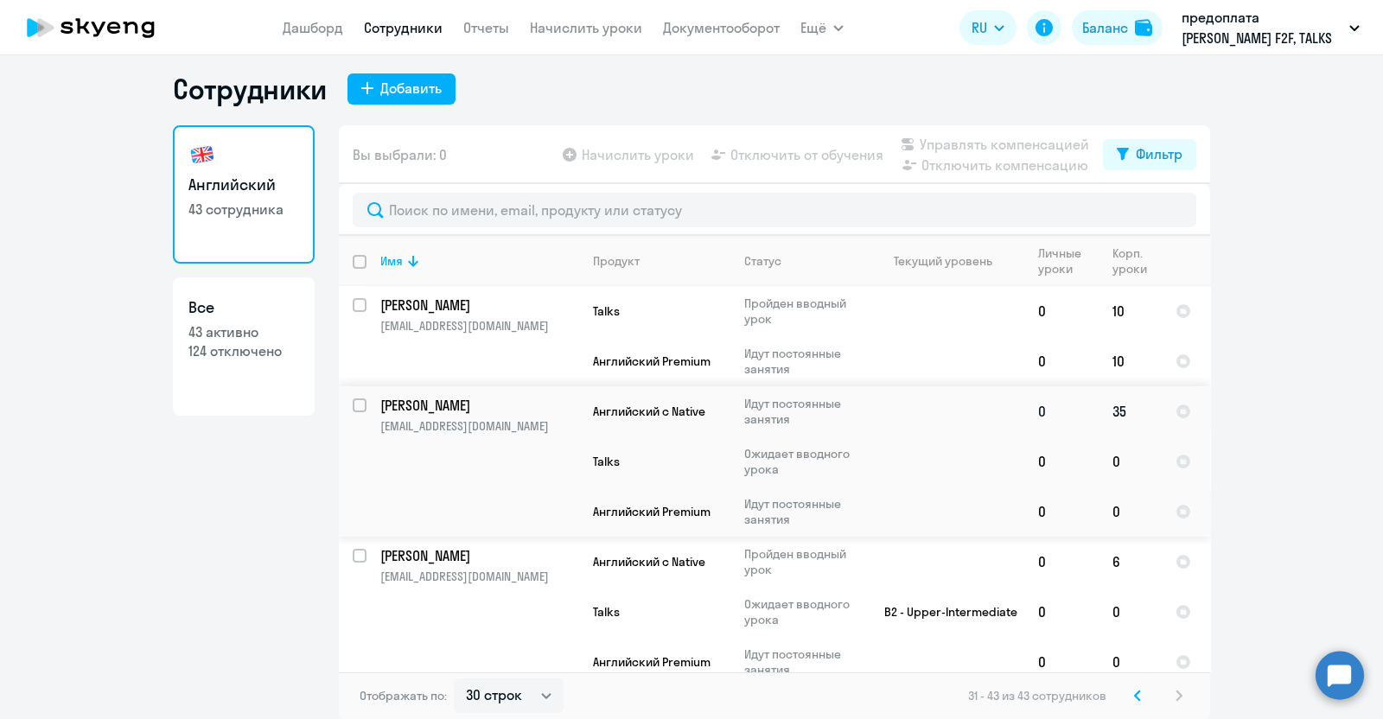
click at [461, 418] on p "[EMAIL_ADDRESS][DOMAIN_NAME]" at bounding box center [479, 426] width 198 height 16
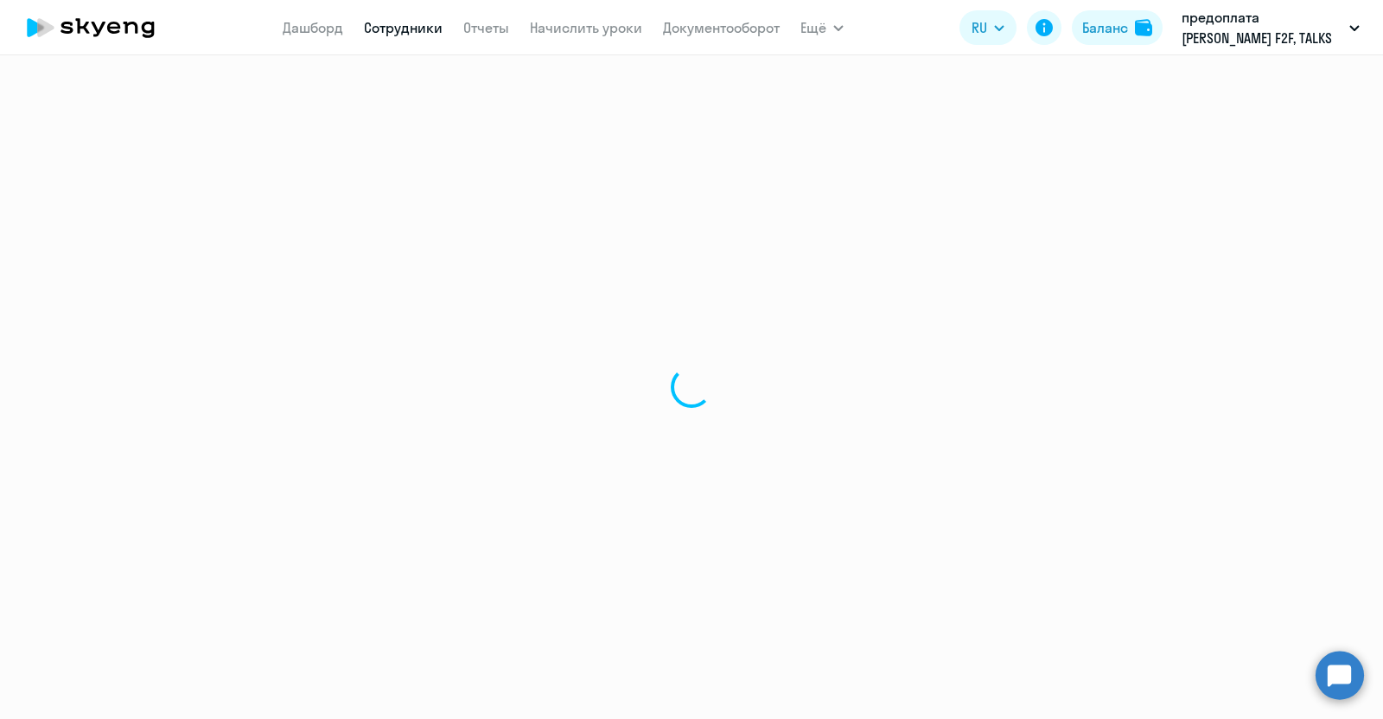
select select "english"
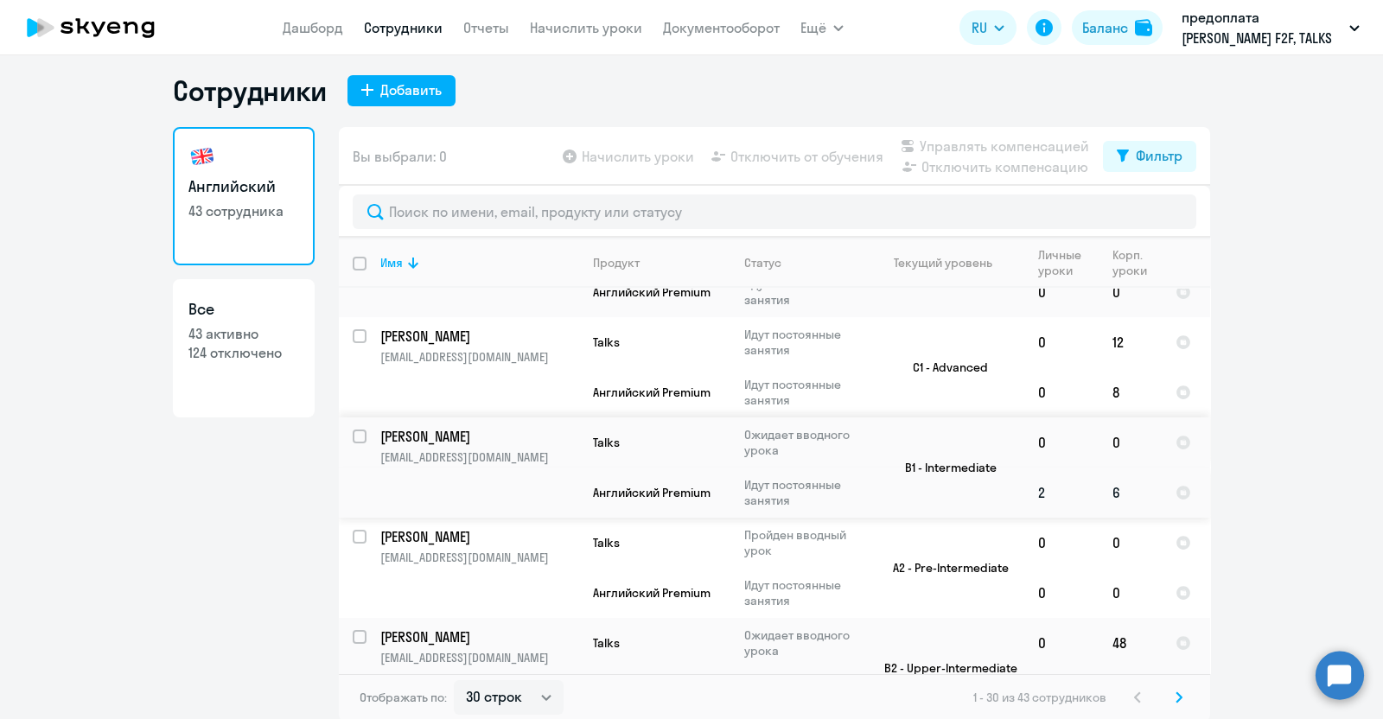
scroll to position [10, 0]
click at [536, 698] on select "30 строк 50 строк 100 строк" at bounding box center [509, 696] width 110 height 35
select select "50"
click at [454, 679] on select "30 строк 50 строк 100 строк" at bounding box center [509, 696] width 110 height 35
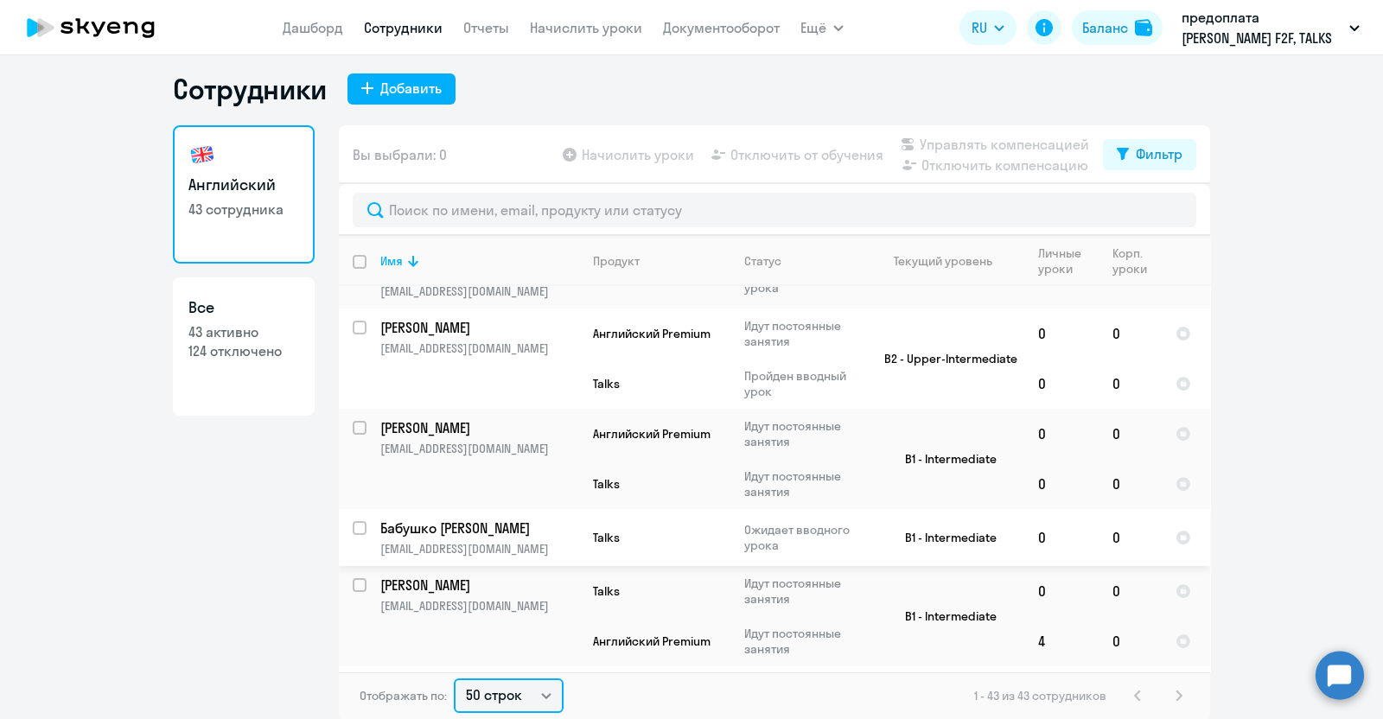
scroll to position [3241, 0]
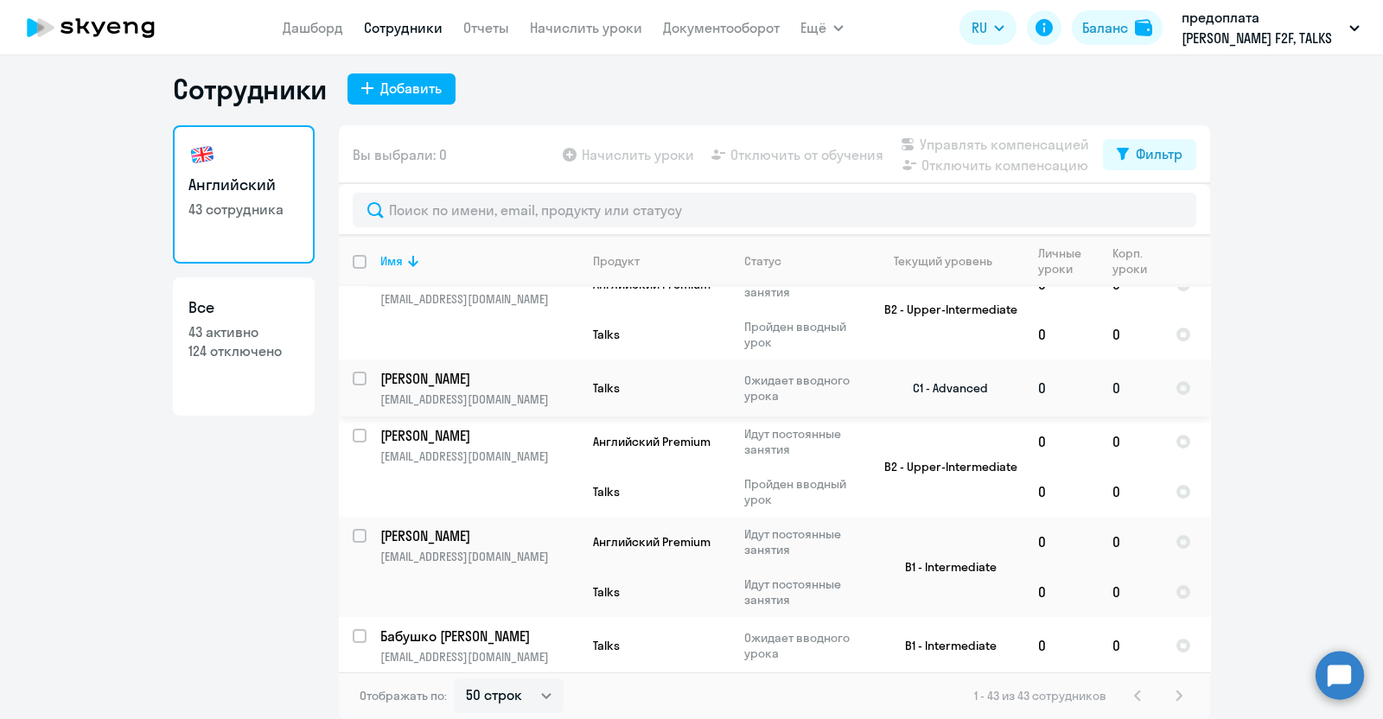
click at [467, 392] on p "[EMAIL_ADDRESS][DOMAIN_NAME]" at bounding box center [479, 400] width 198 height 16
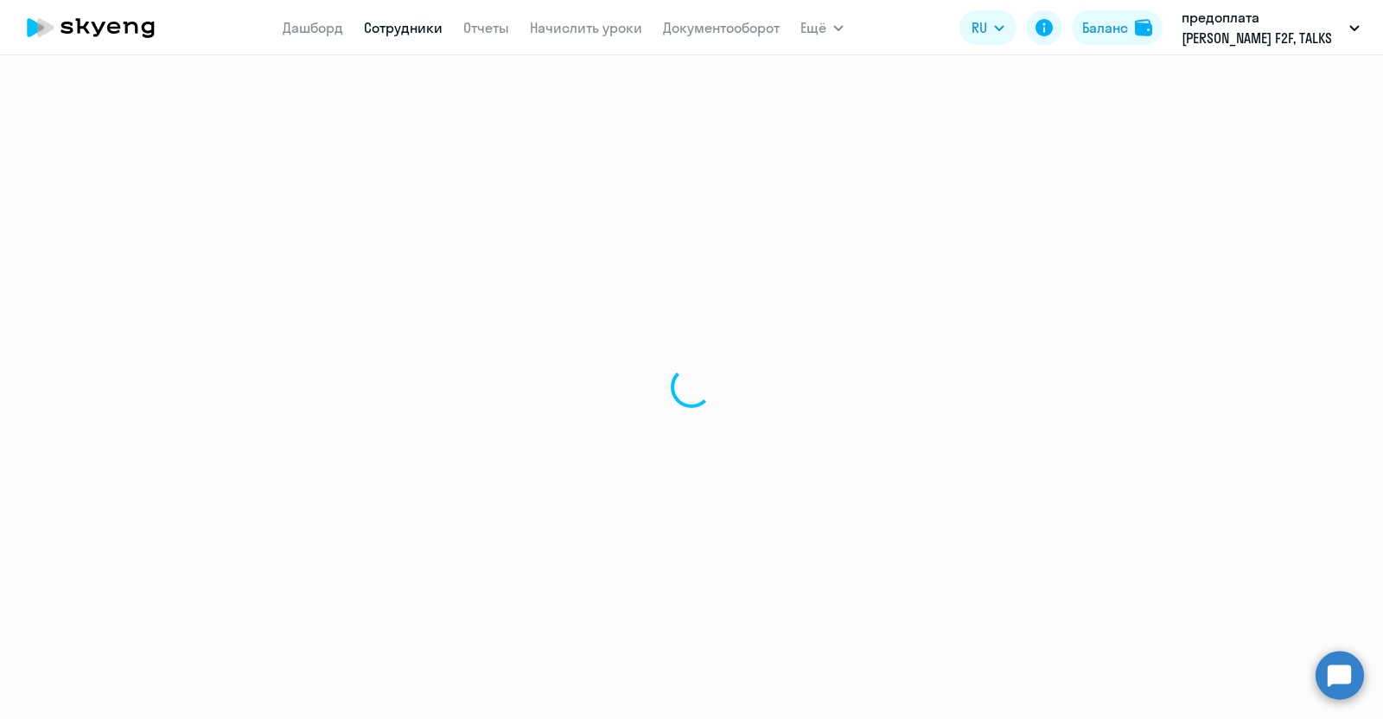
select select "english"
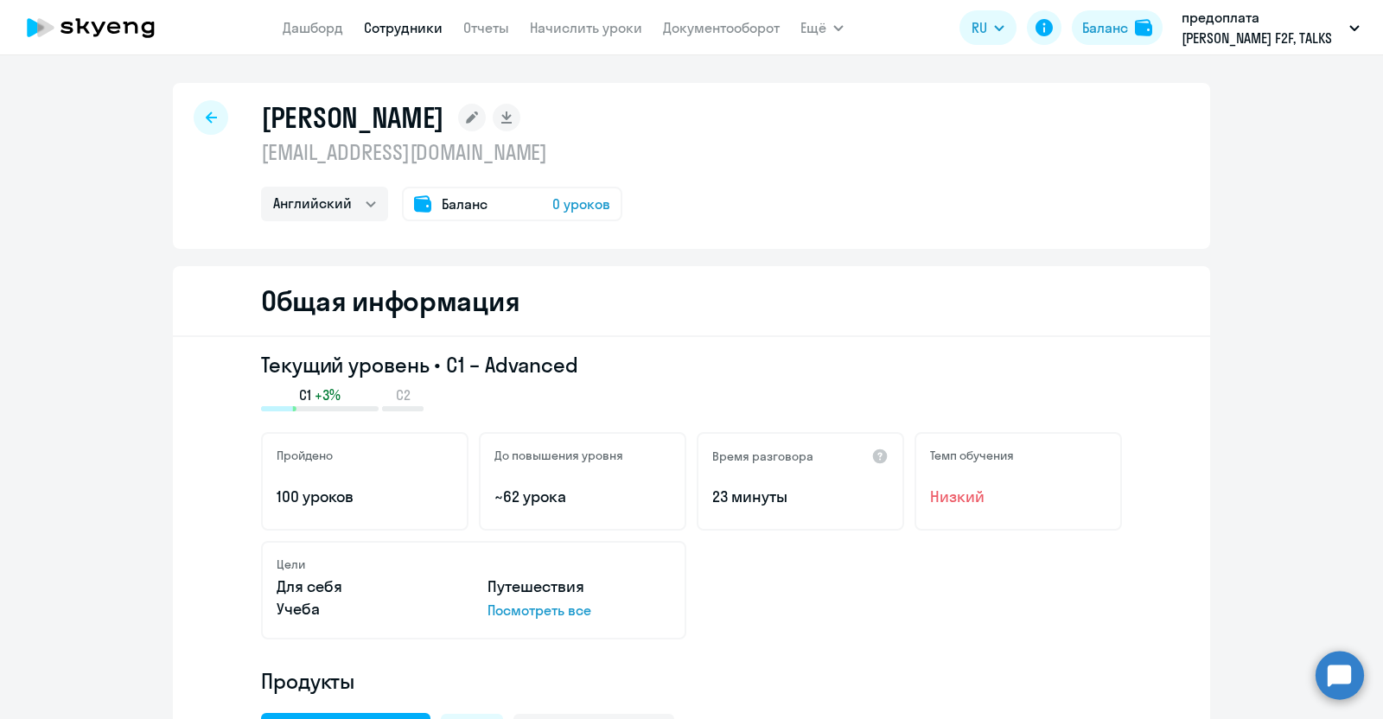
select select "30"
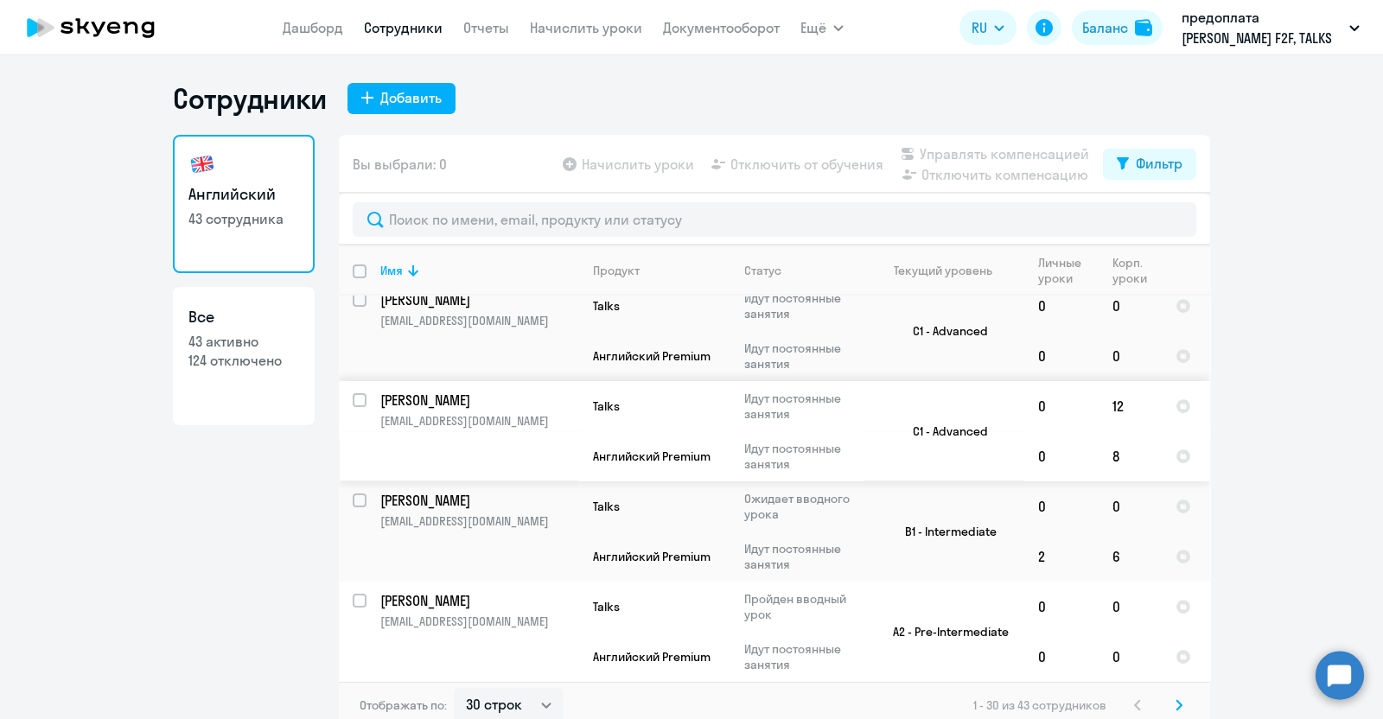
scroll to position [2326, 0]
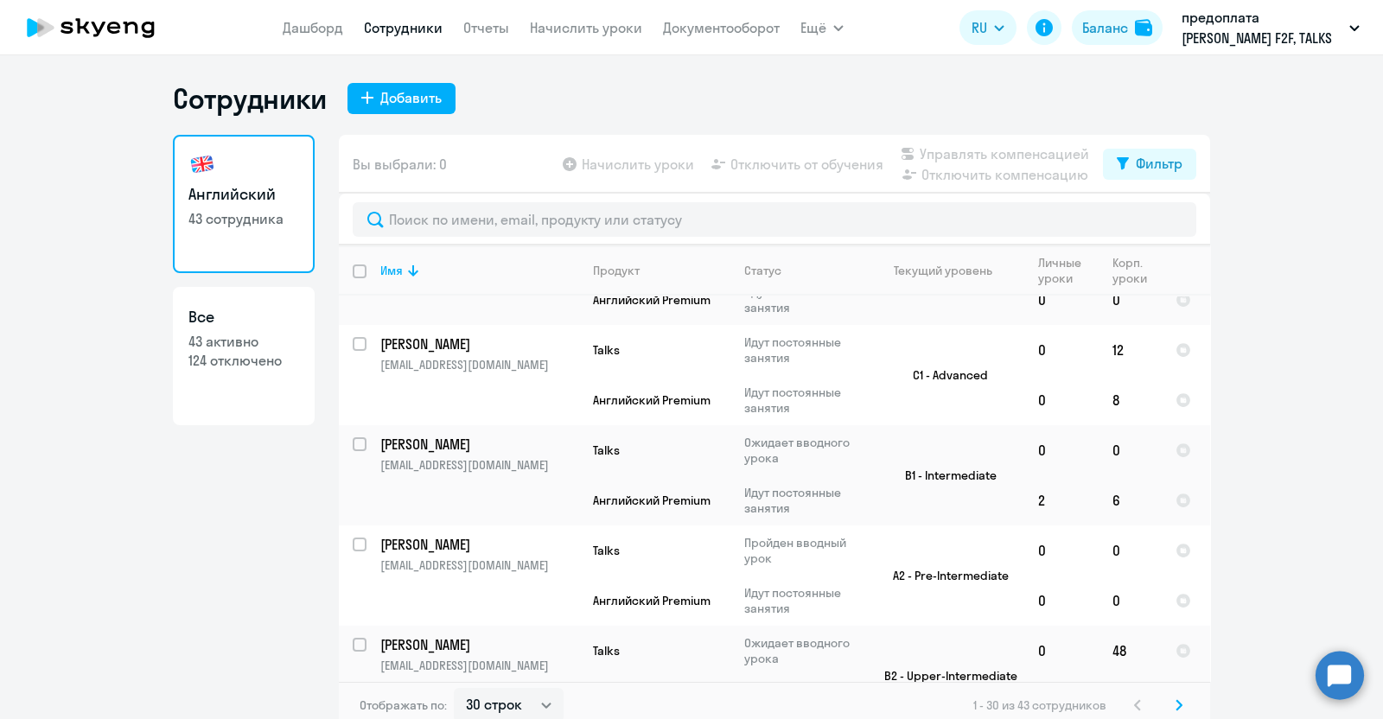
click at [1176, 706] on icon at bounding box center [1179, 705] width 7 height 12
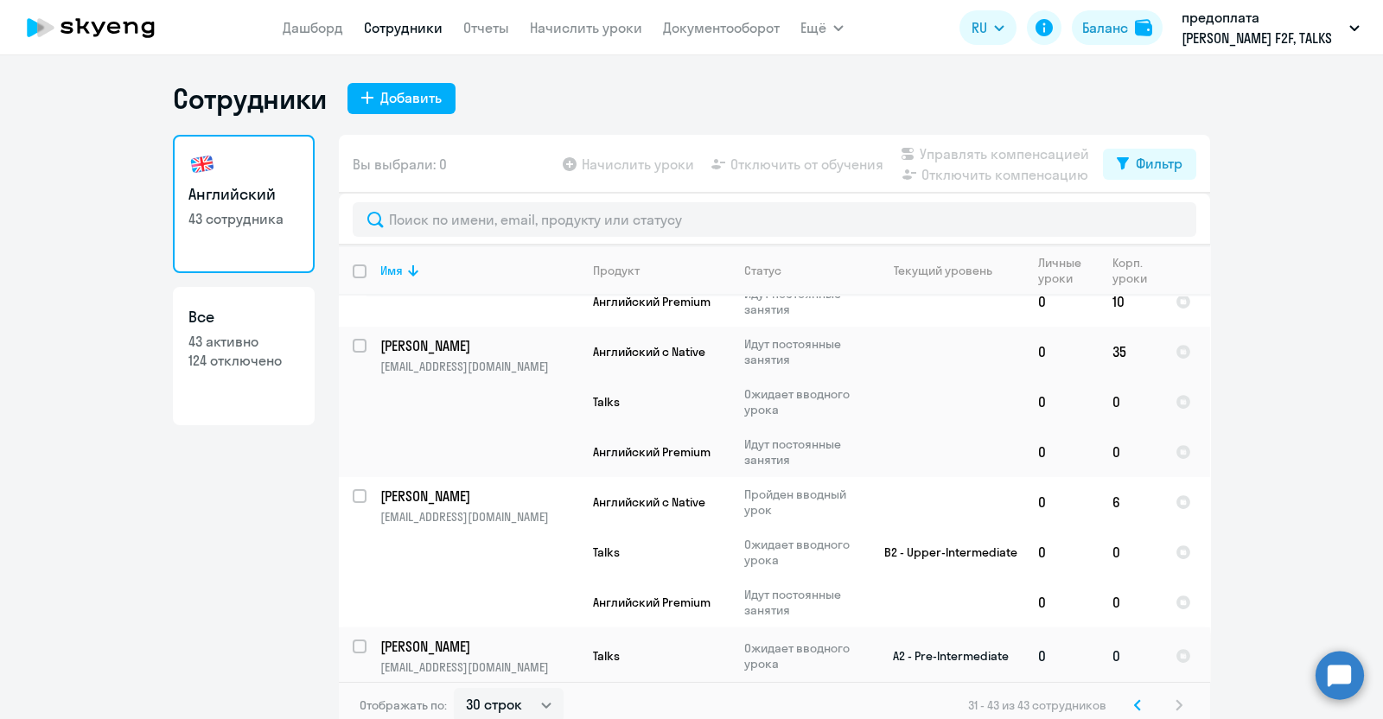
scroll to position [0, 0]
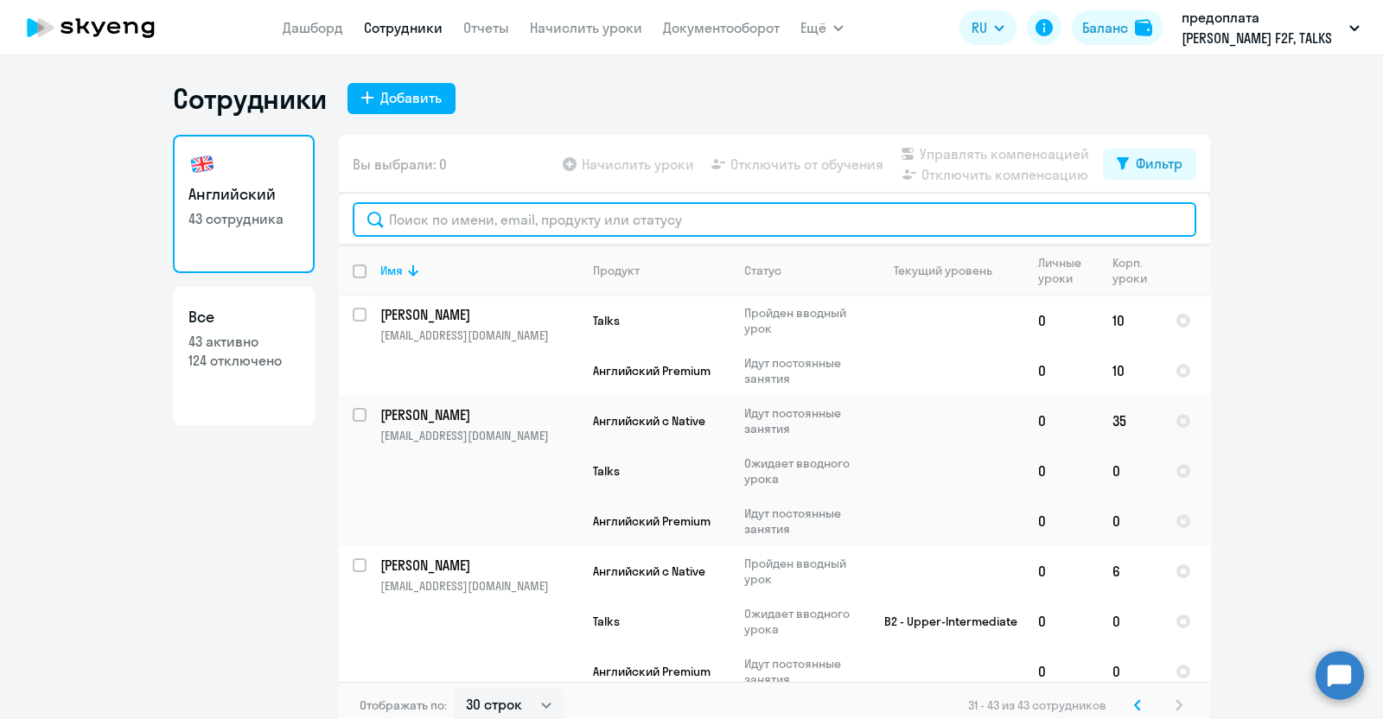
click at [467, 213] on input "text" at bounding box center [775, 219] width 844 height 35
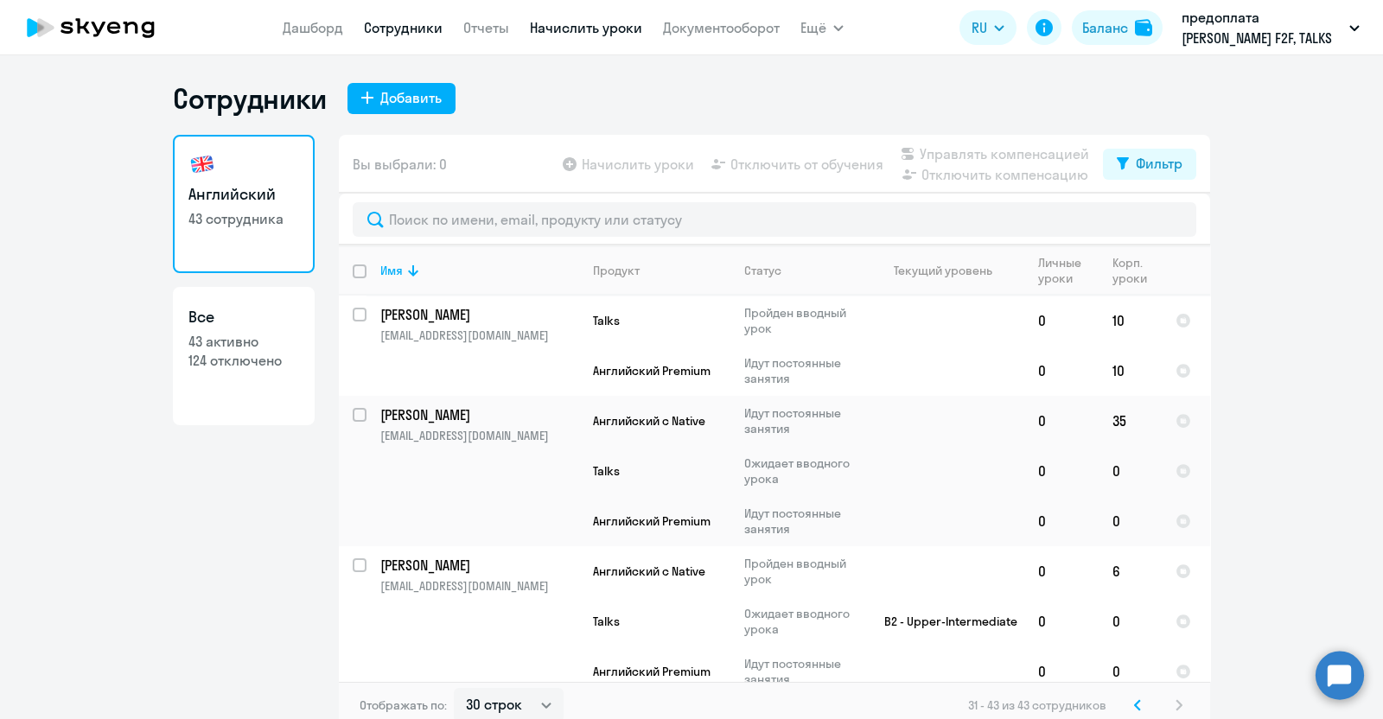
click at [618, 30] on link "Начислить уроки" at bounding box center [586, 27] width 112 height 17
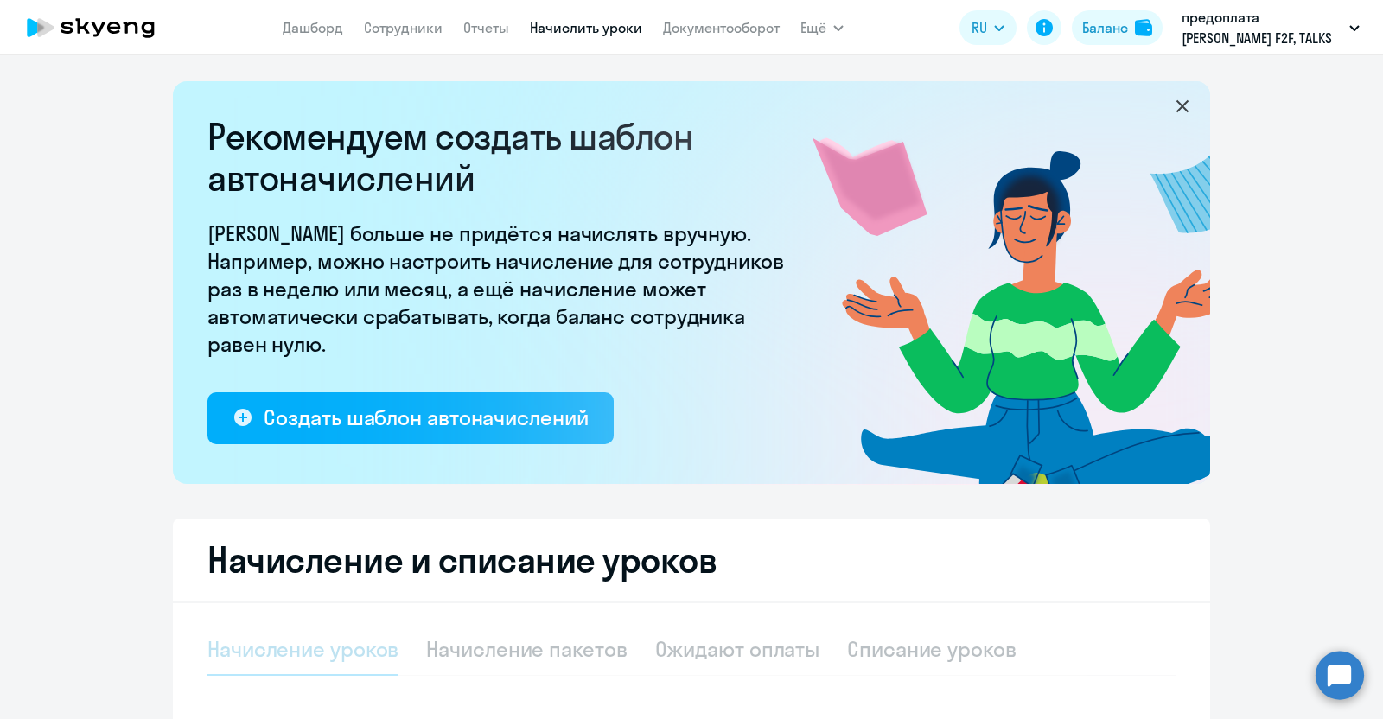
select select "10"
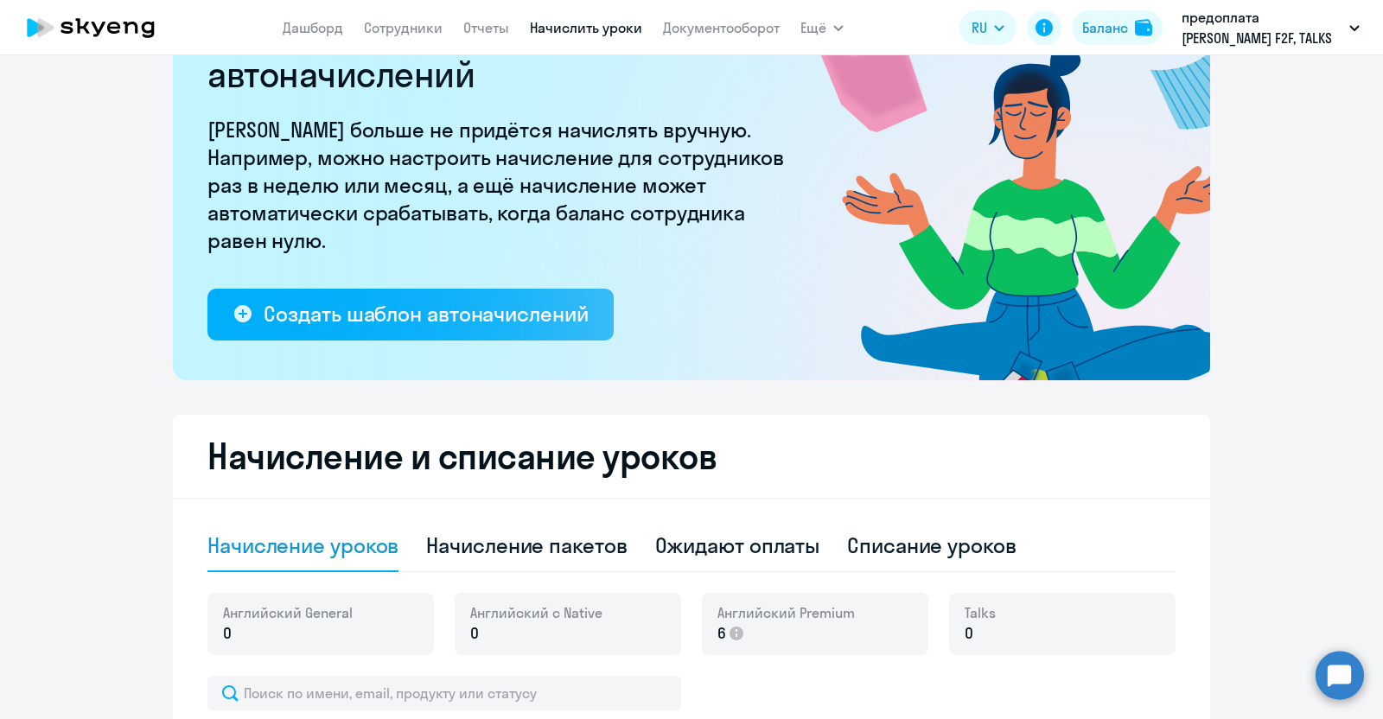
scroll to position [324, 0]
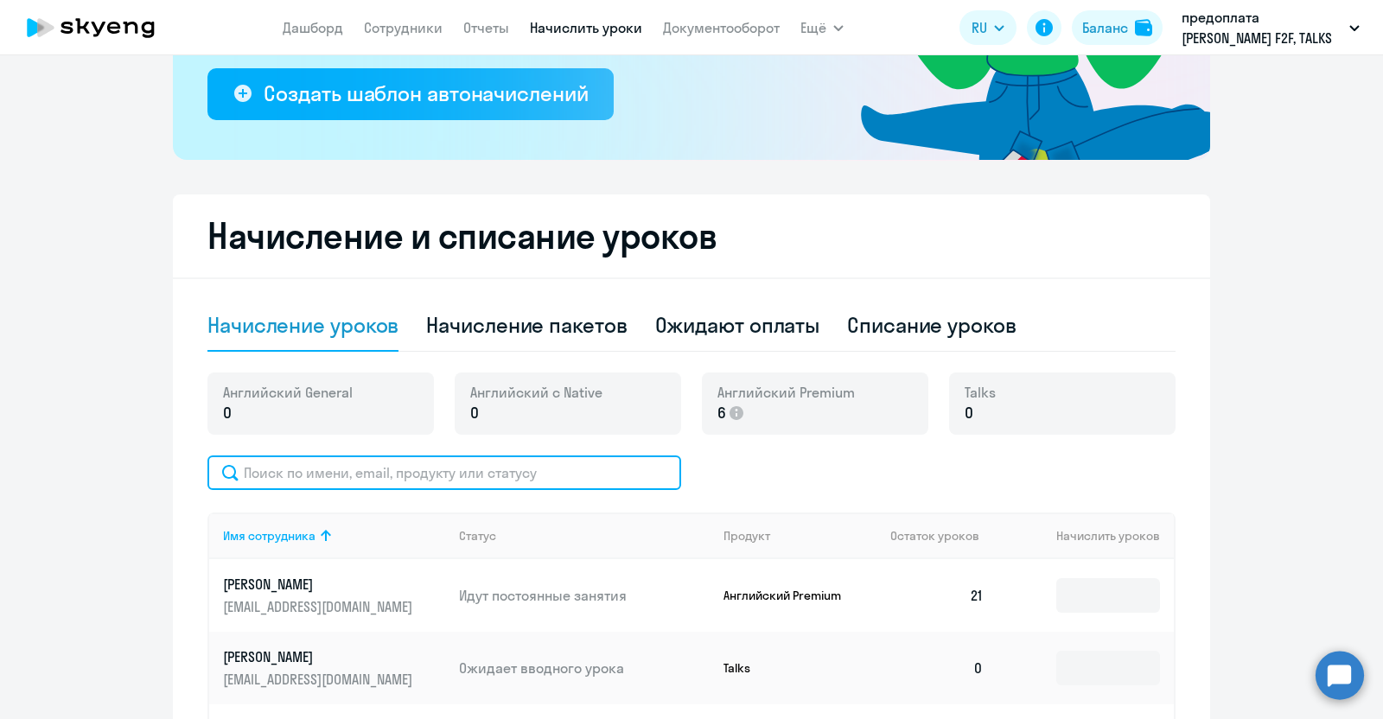
click at [311, 474] on input "text" at bounding box center [445, 473] width 474 height 35
drag, startPoint x: 299, startPoint y: 478, endPoint x: 303, endPoint y: 487, distance: 9.3
click at [303, 487] on input "кур" at bounding box center [445, 473] width 474 height 35
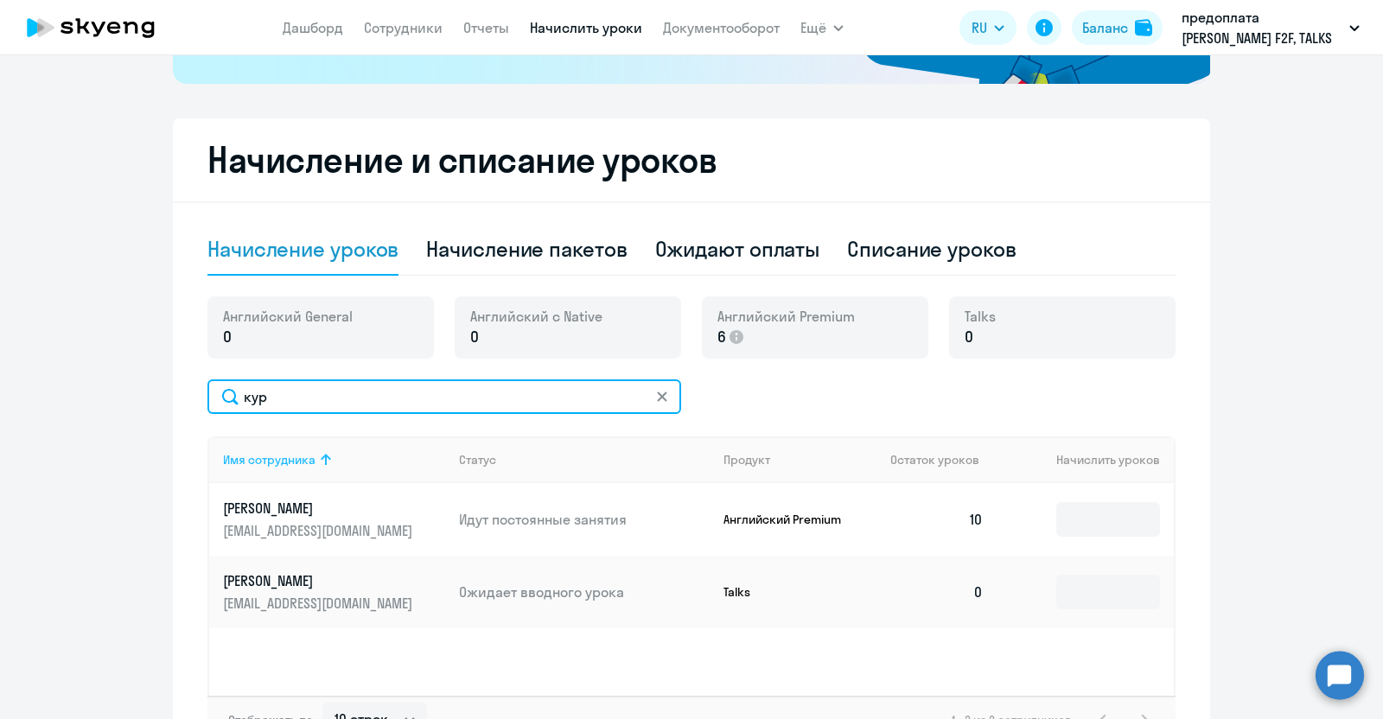
scroll to position [431, 0]
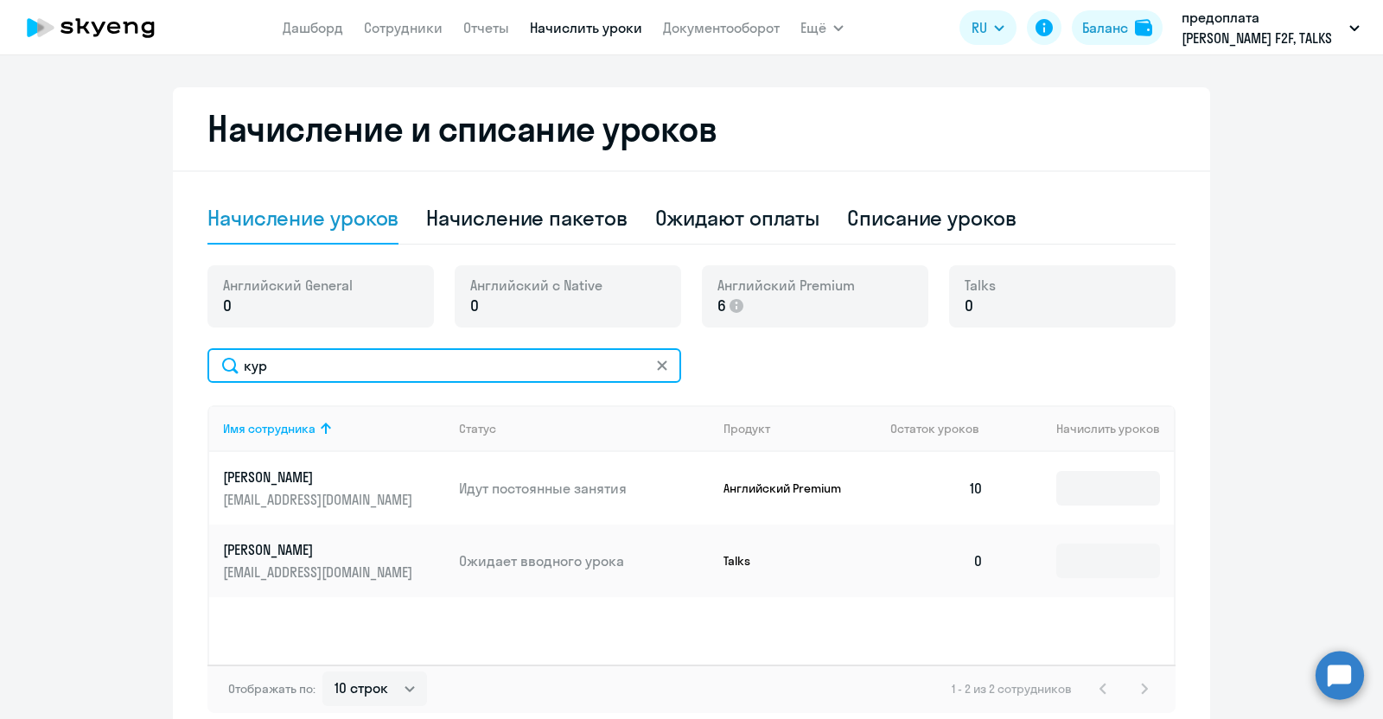
type input "кур"
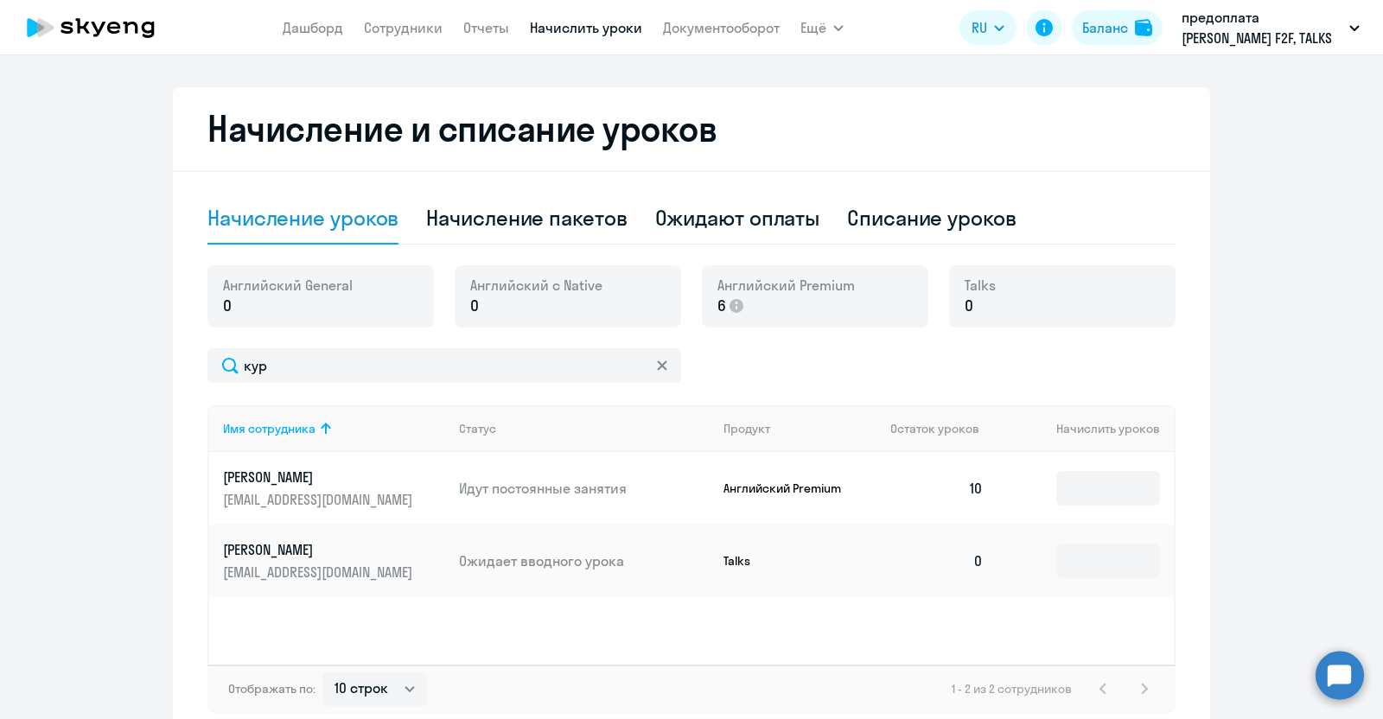
click at [296, 486] on link "[PERSON_NAME] [PERSON_NAME][EMAIL_ADDRESS][DOMAIN_NAME]" at bounding box center [334, 489] width 222 height 42
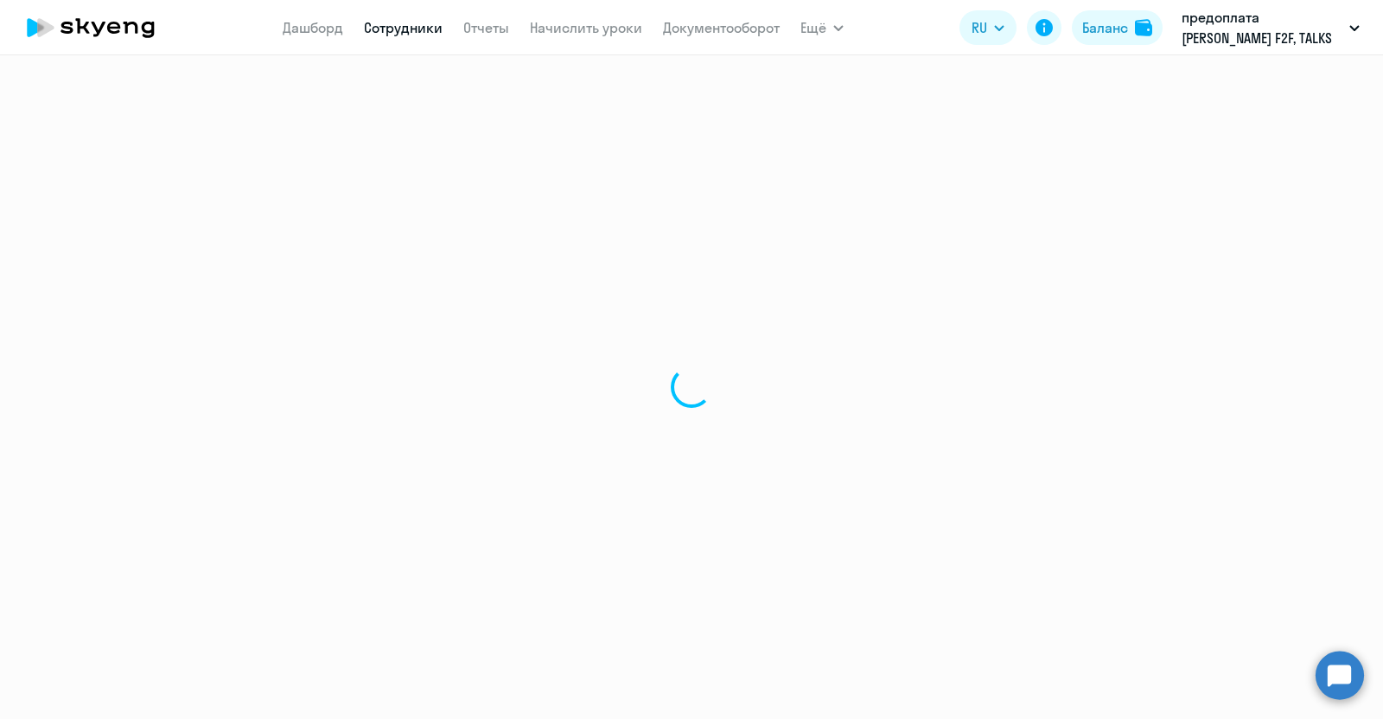
select select "english"
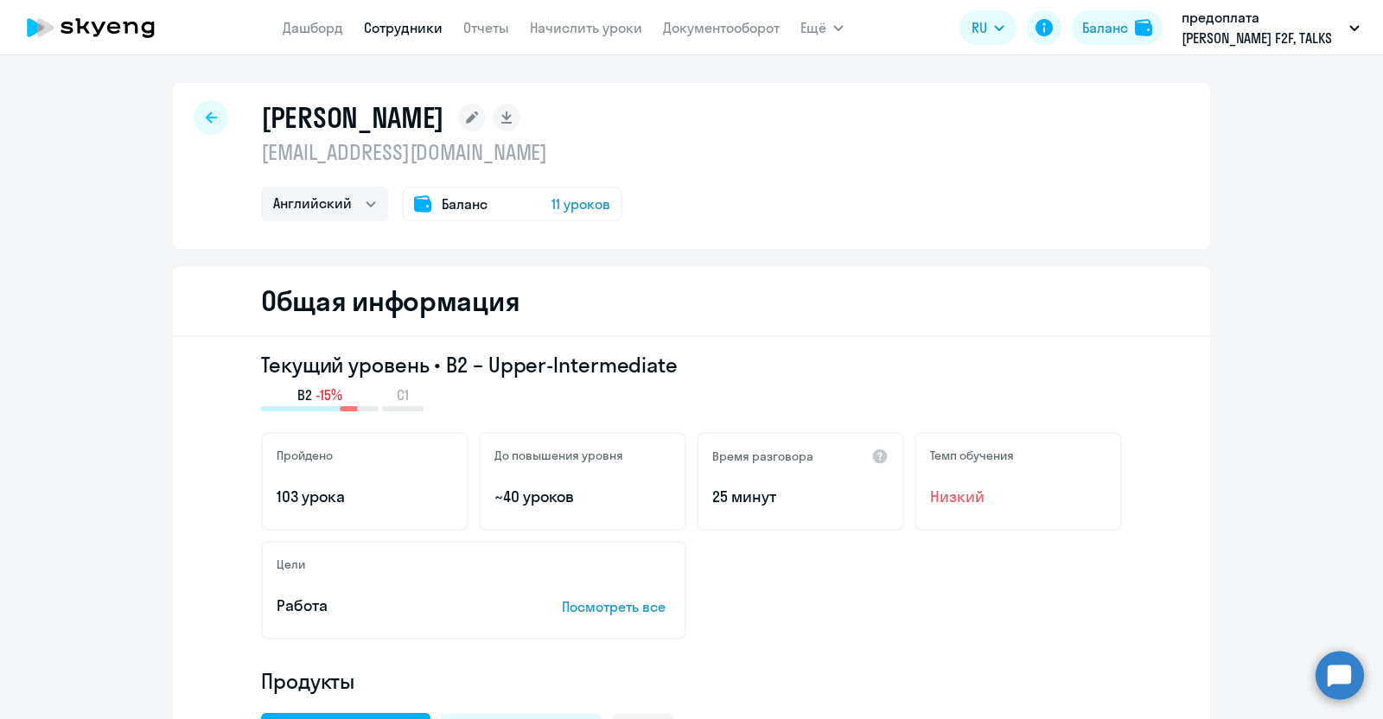
click at [206, 117] on icon at bounding box center [211, 117] width 11 height 11
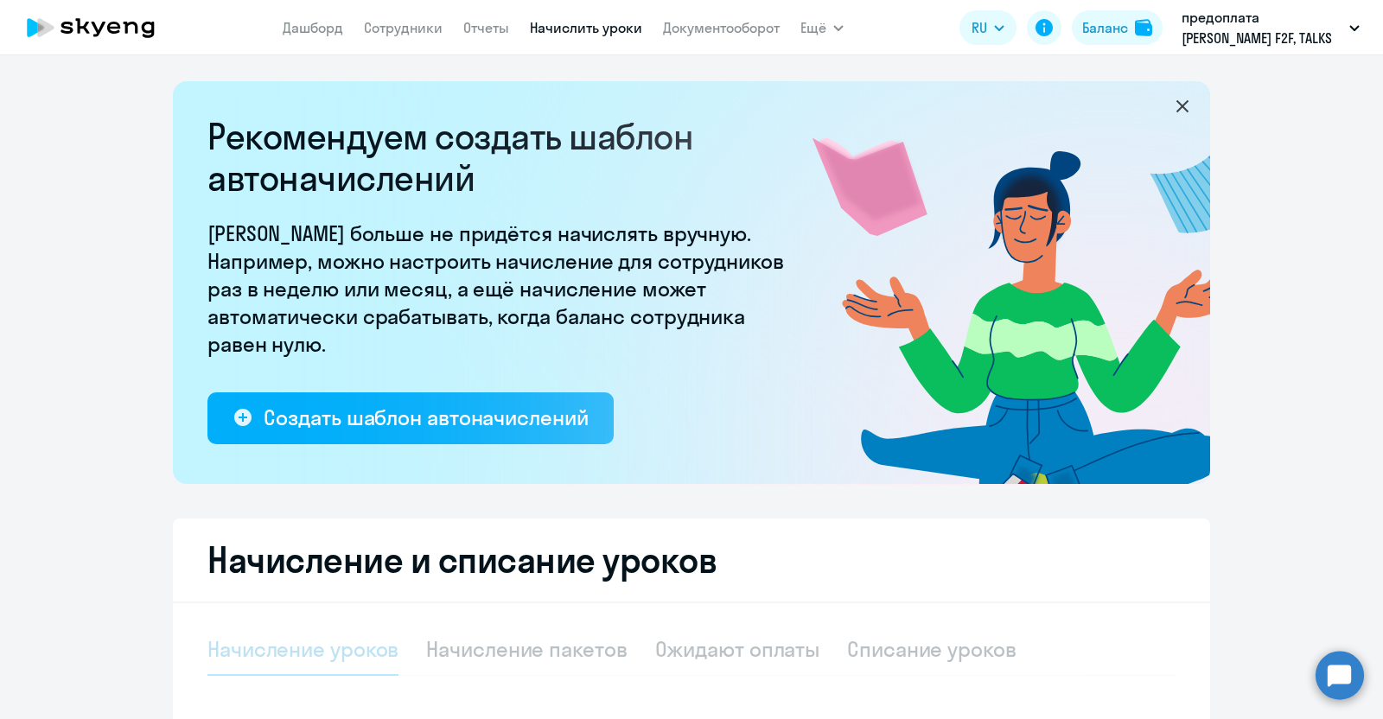
select select "10"
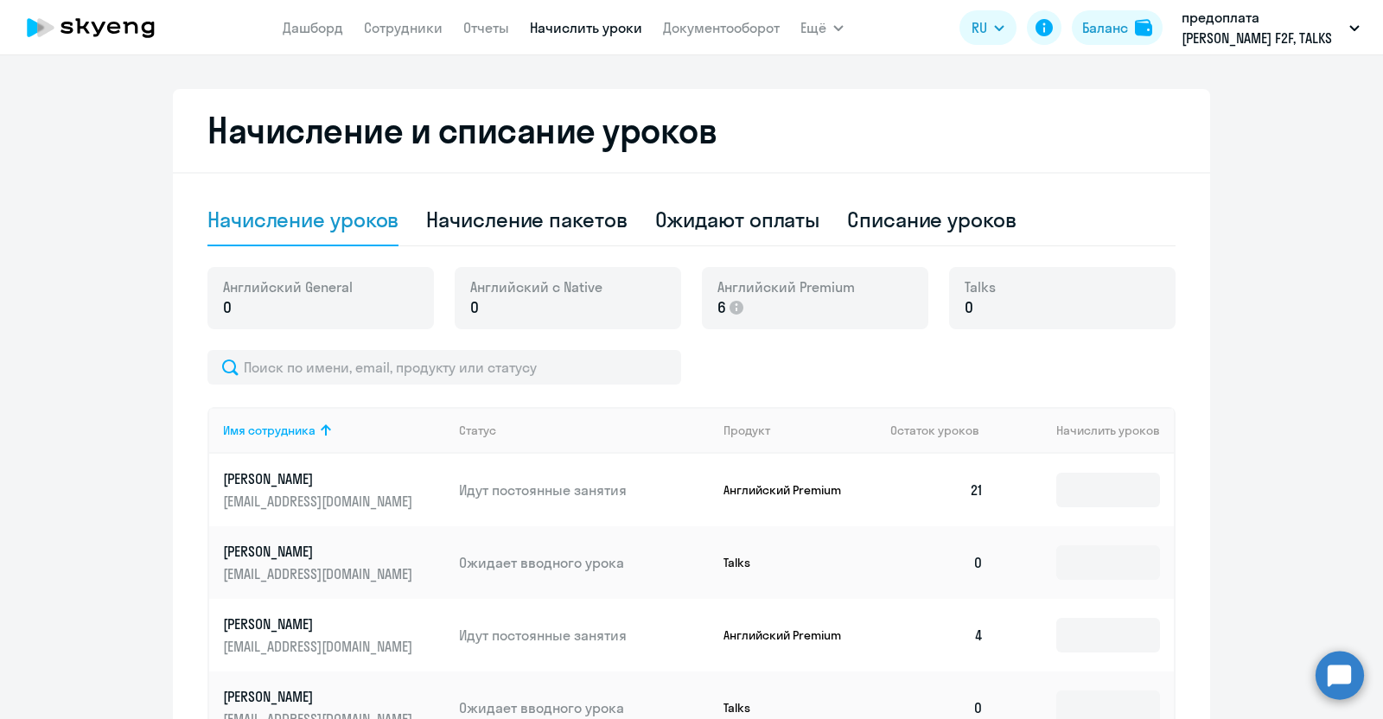
scroll to position [431, 0]
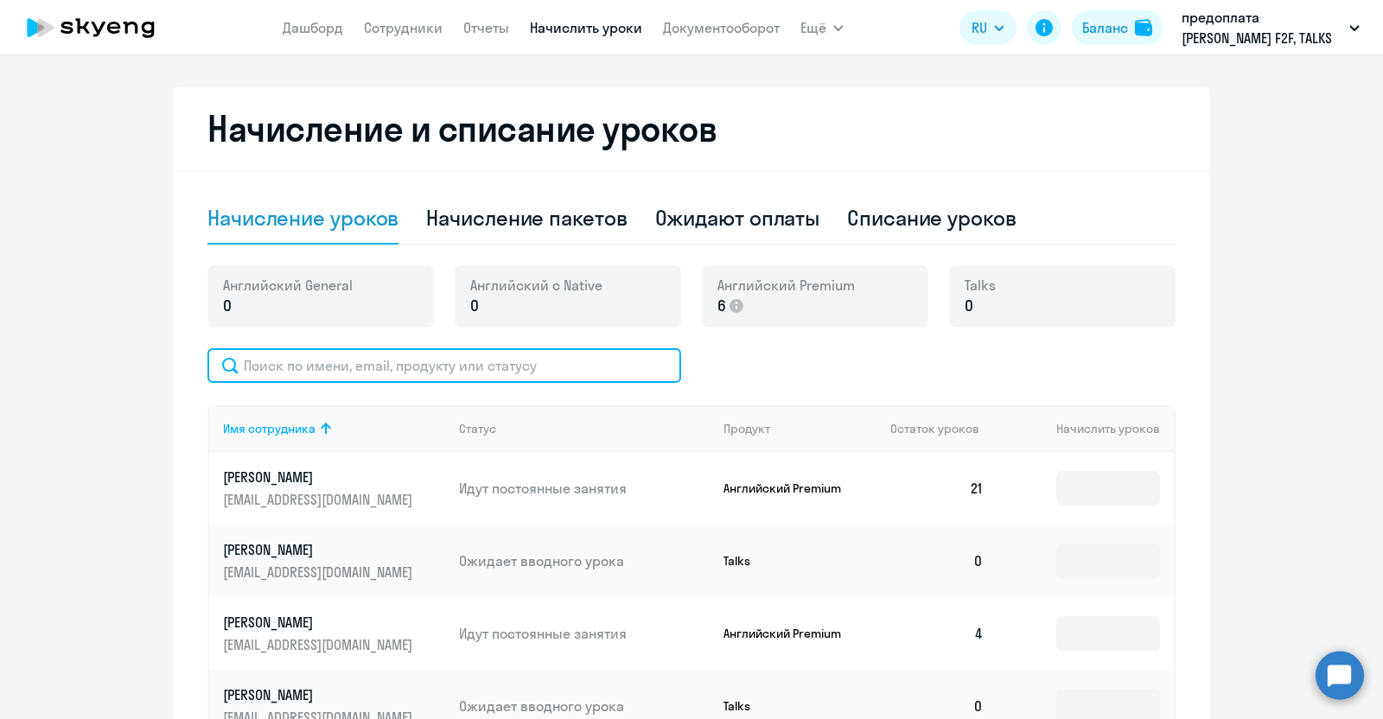
click at [329, 357] on input "text" at bounding box center [445, 365] width 474 height 35
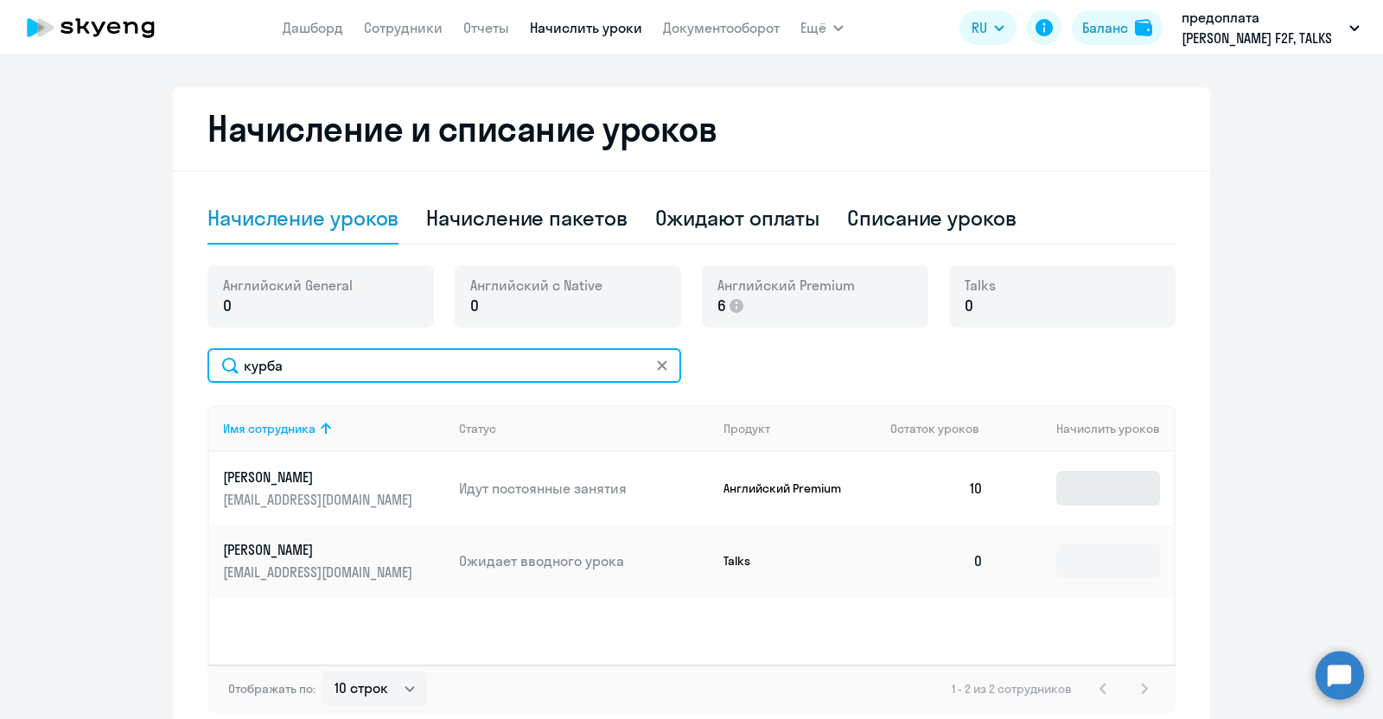
type input "курба"
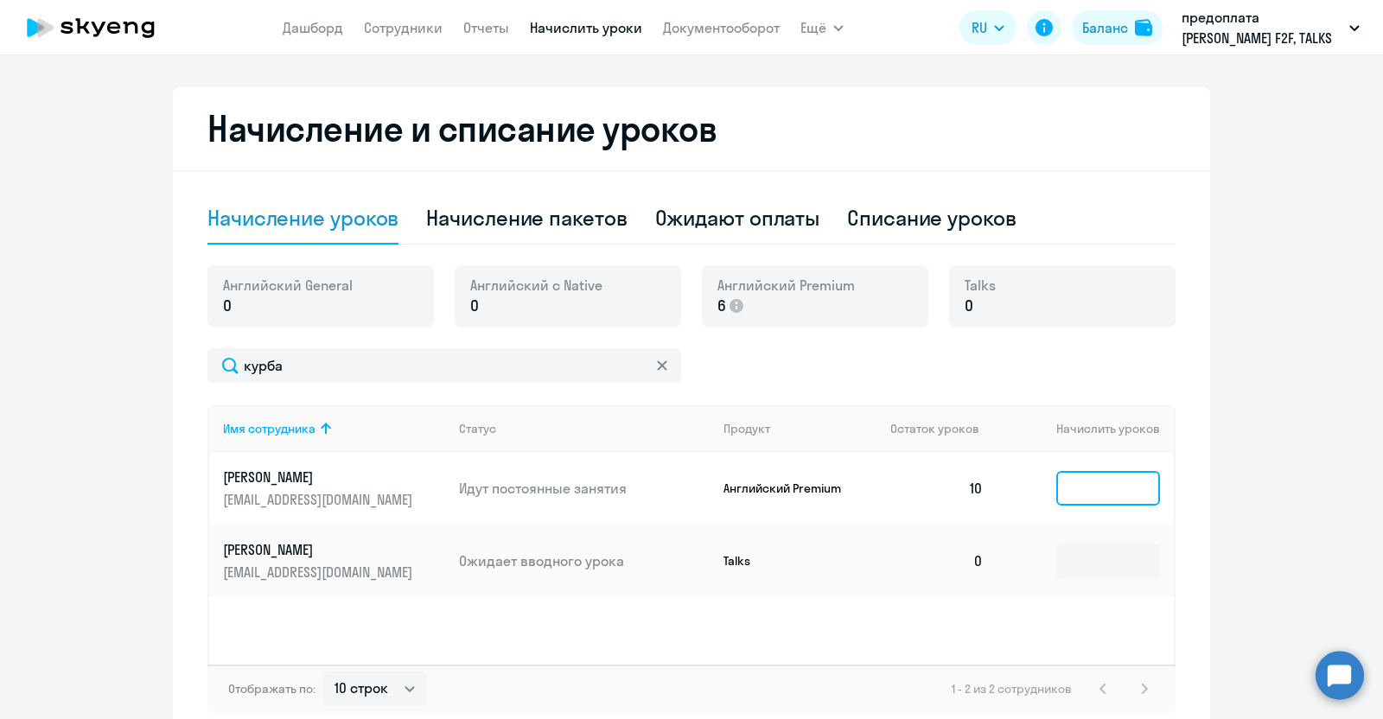
click at [1076, 491] on input at bounding box center [1109, 488] width 104 height 35
type input "6"
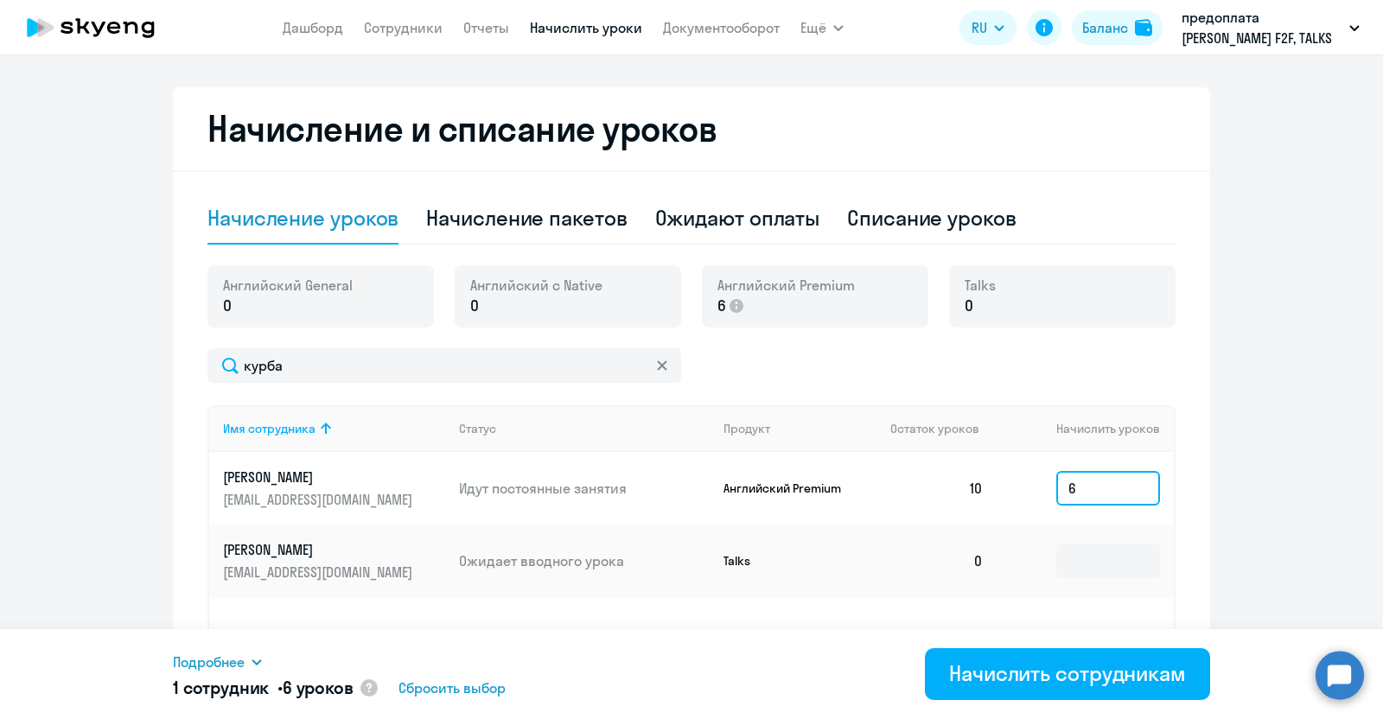
click at [1071, 492] on input "6" at bounding box center [1109, 488] width 104 height 35
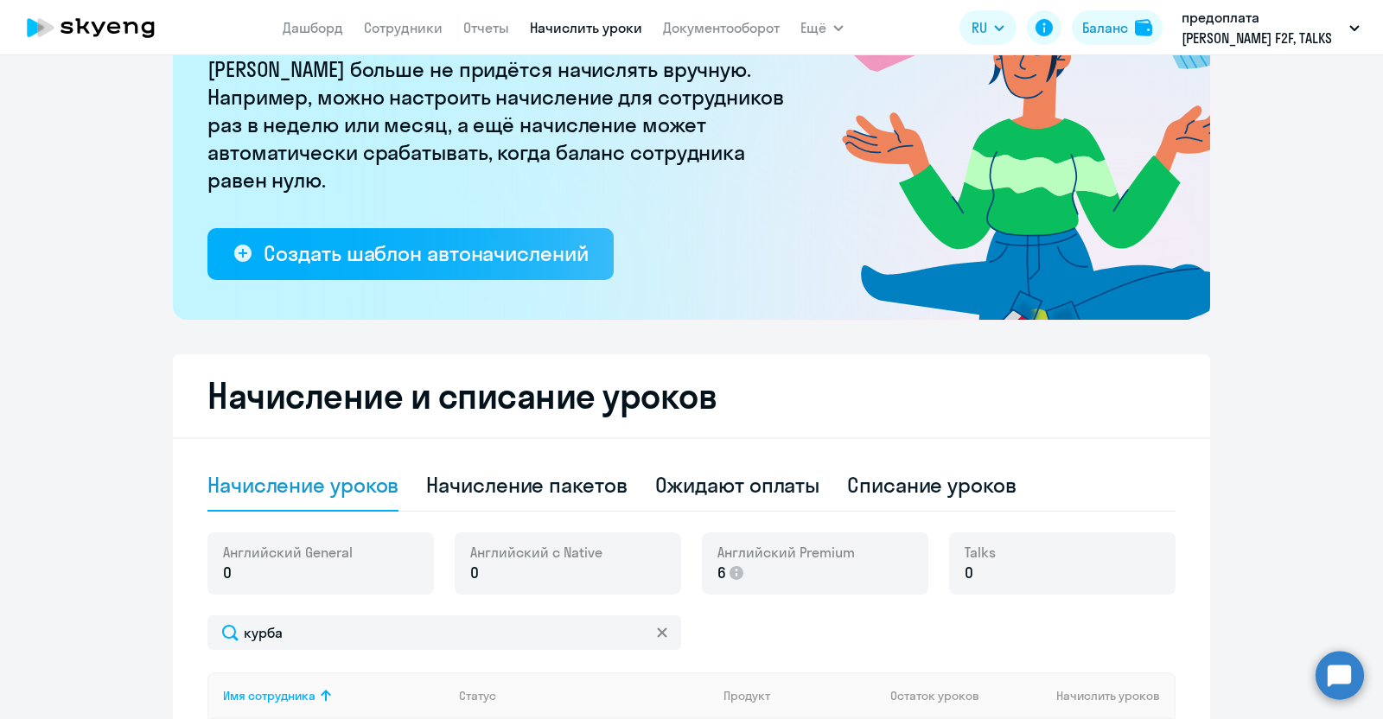
scroll to position [0, 0]
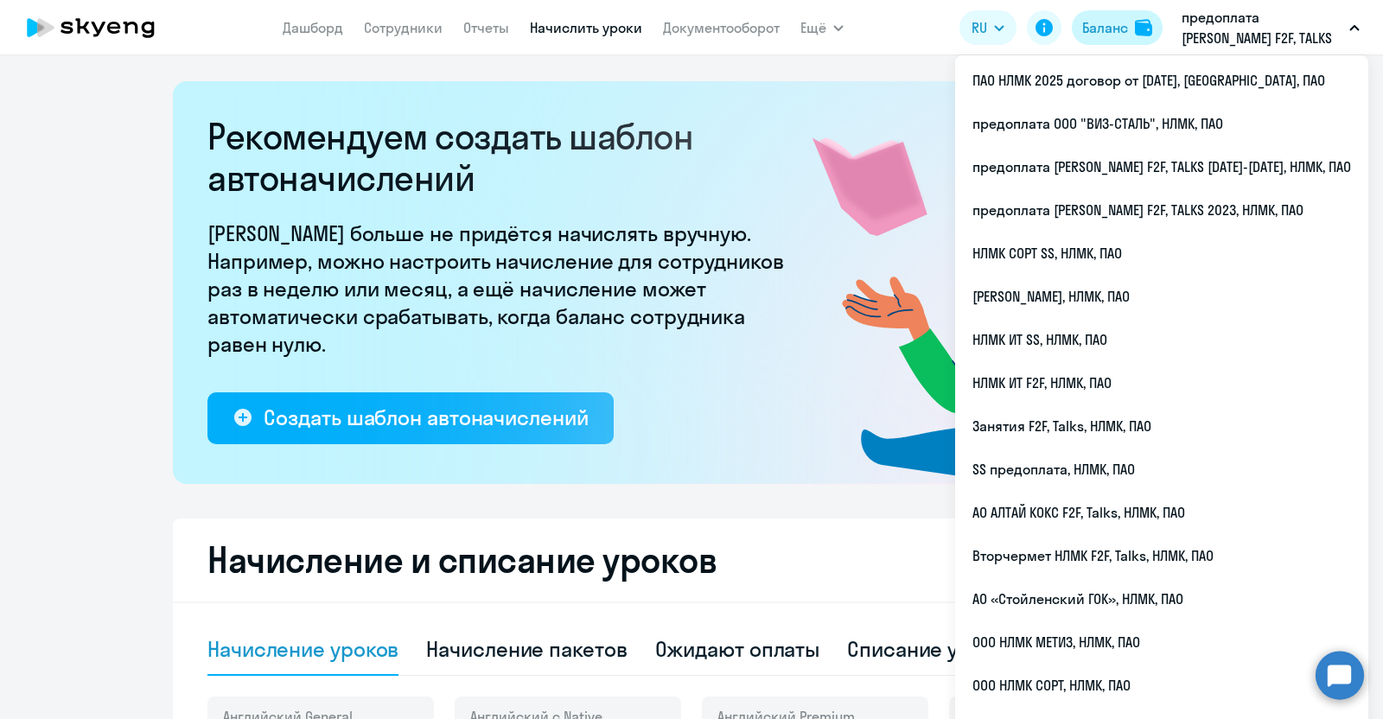
click at [1115, 36] on div "Баланс" at bounding box center [1106, 27] width 46 height 21
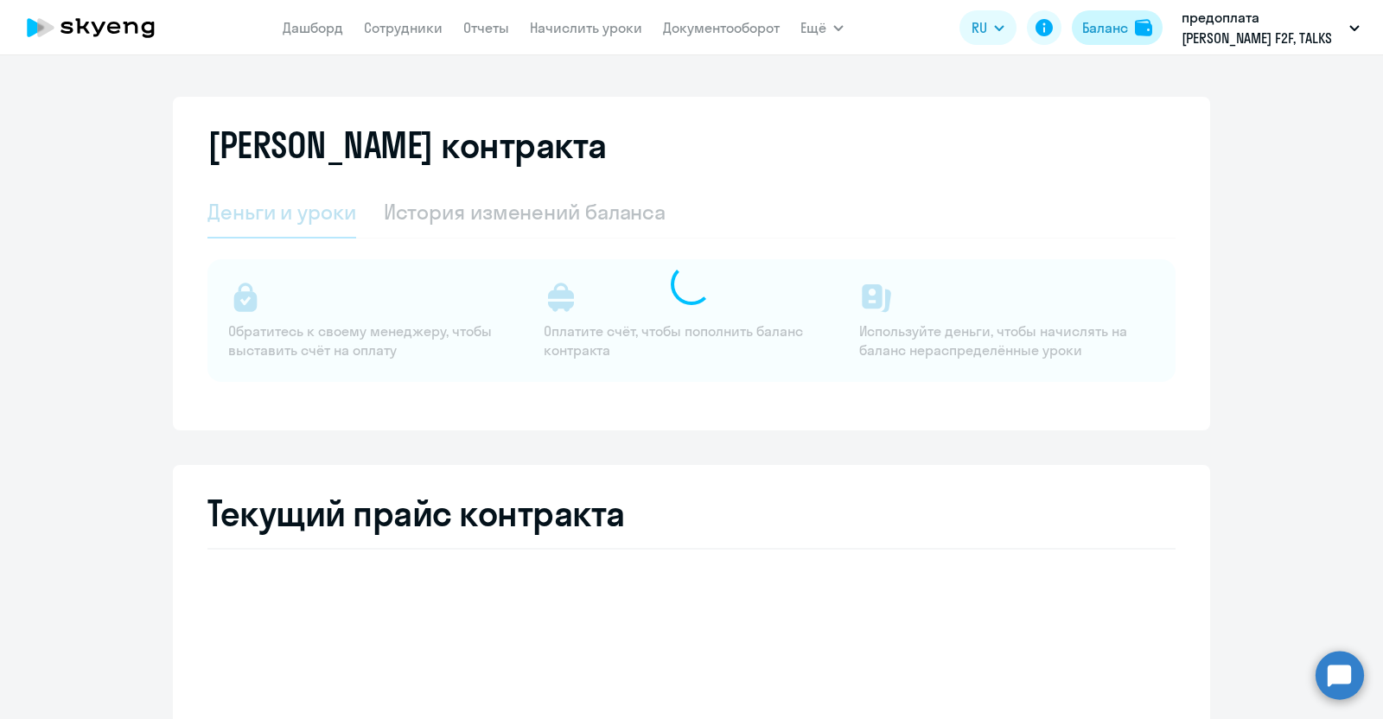
select select "english_adult_not_native_speaker"
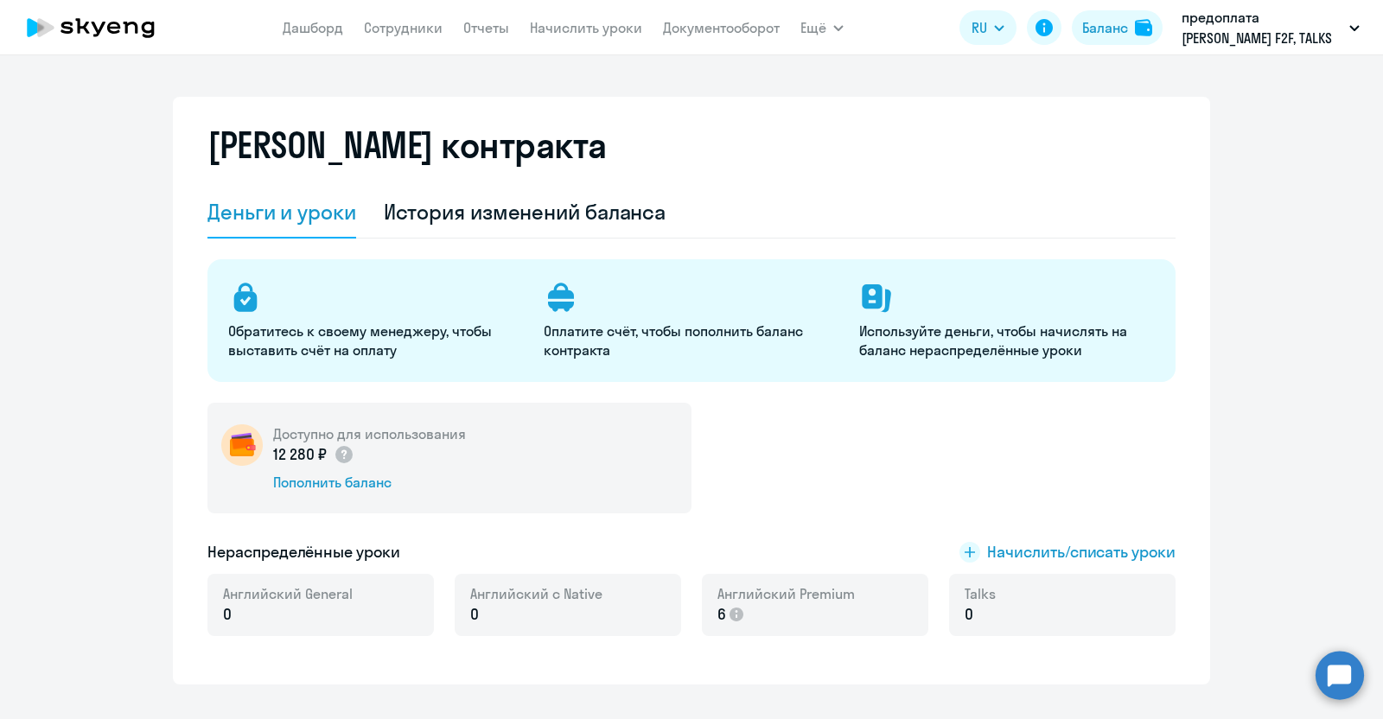
scroll to position [107, 0]
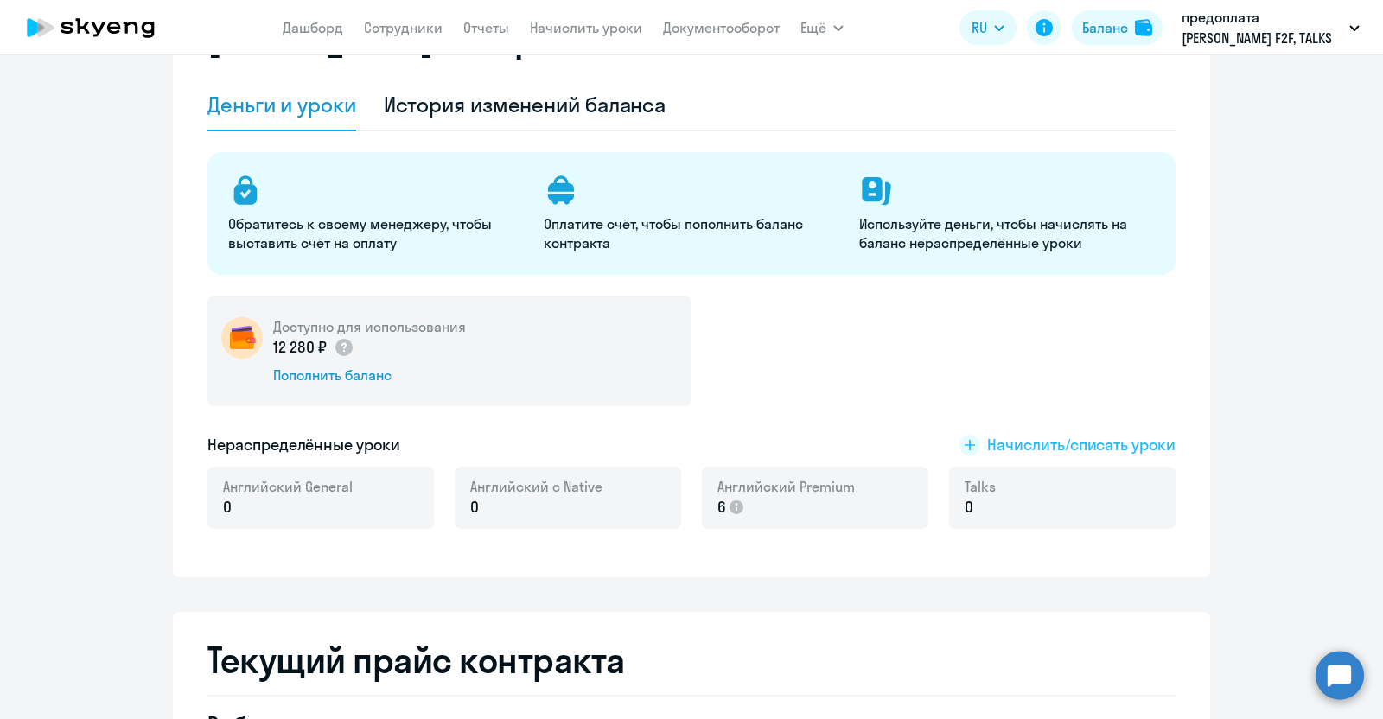
click at [1066, 438] on span "Начислить/списать уроки" at bounding box center [1081, 445] width 188 height 22
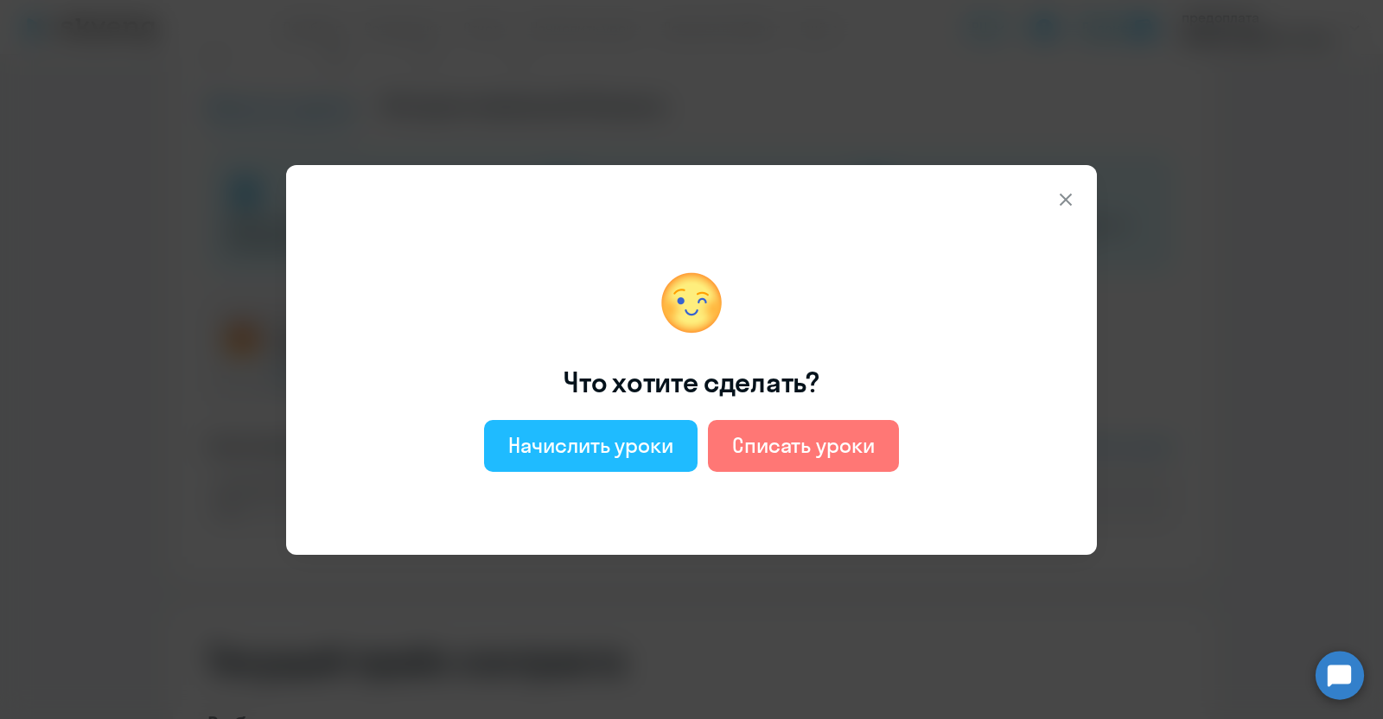
click at [648, 446] on div "Начислить уроки" at bounding box center [590, 445] width 165 height 28
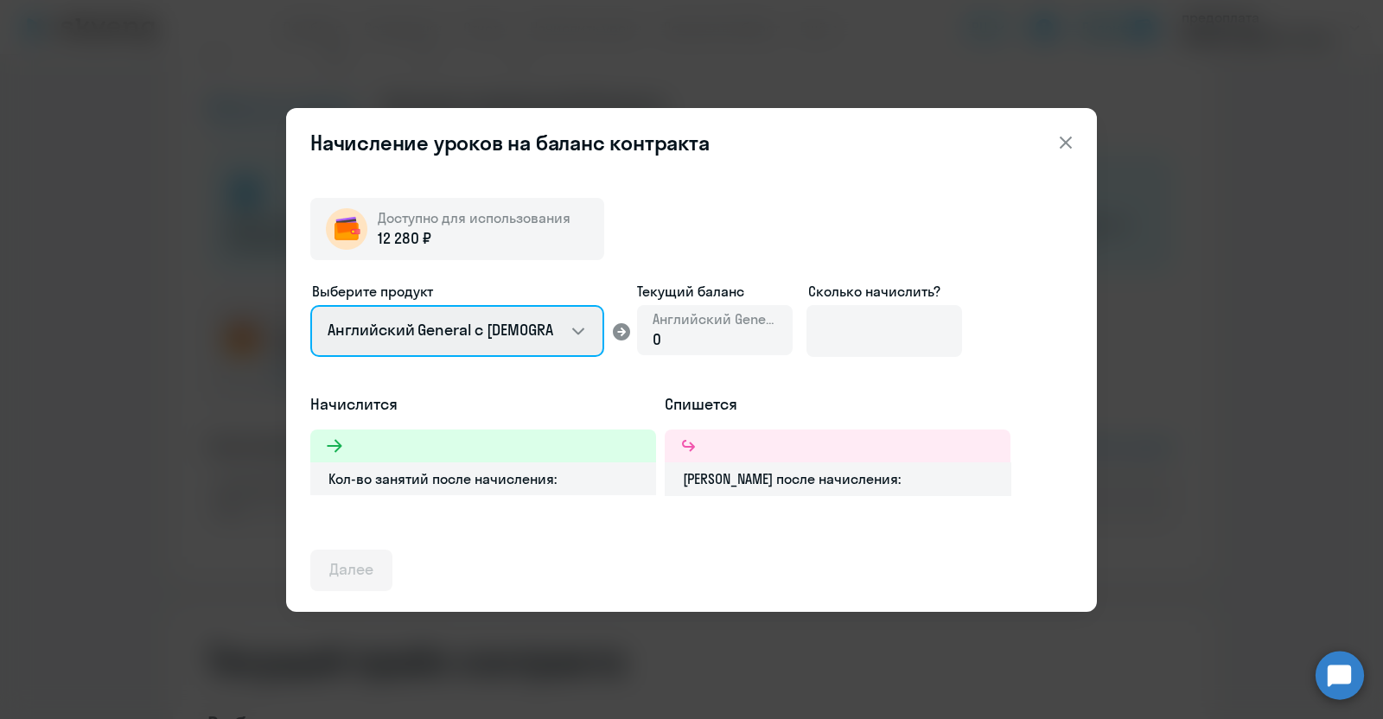
click at [571, 335] on select "Английский General с [DEMOGRAPHIC_DATA] преподавателем Английский General с [DE…" at bounding box center [457, 331] width 294 height 52
select select "english_adult_not_native_speaker_premium"
click at [310, 305] on select "Английский General с [DEMOGRAPHIC_DATA] преподавателем Английский General с [DE…" at bounding box center [457, 331] width 294 height 52
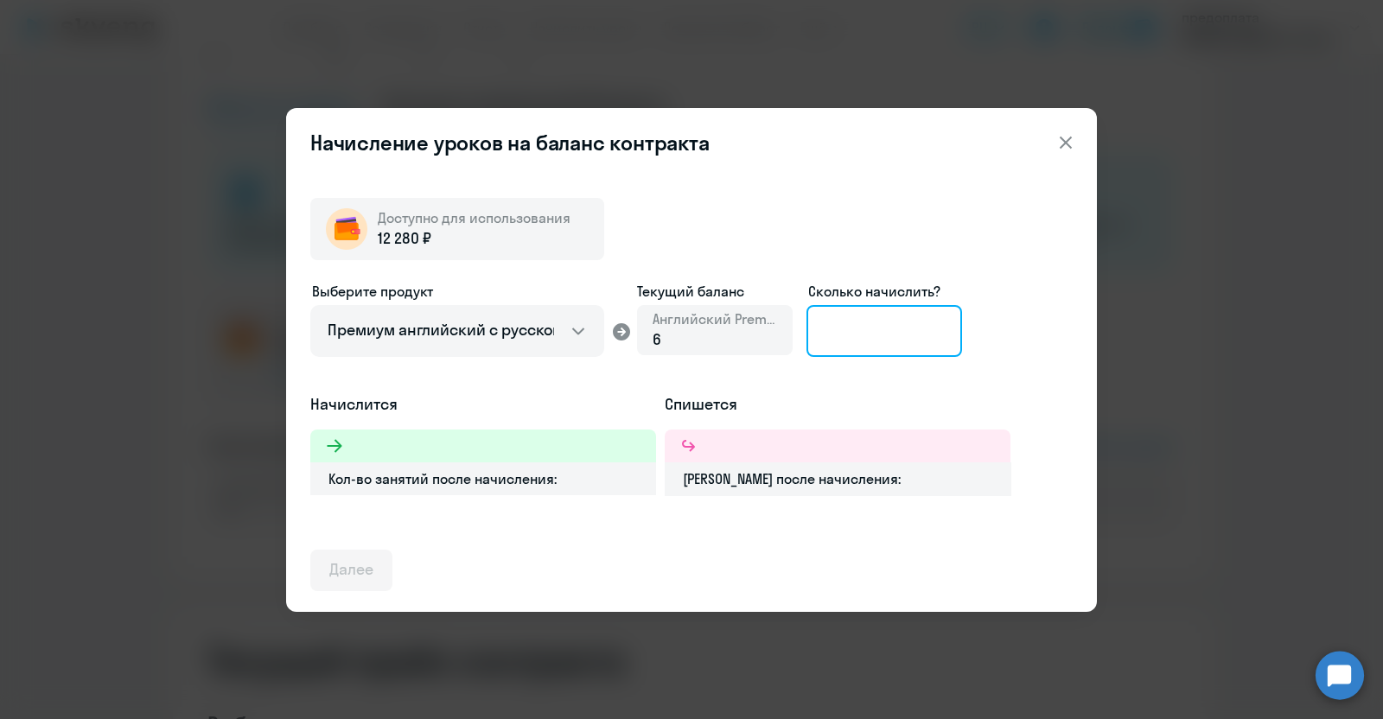
click at [859, 322] on input at bounding box center [885, 331] width 156 height 52
type input "12"
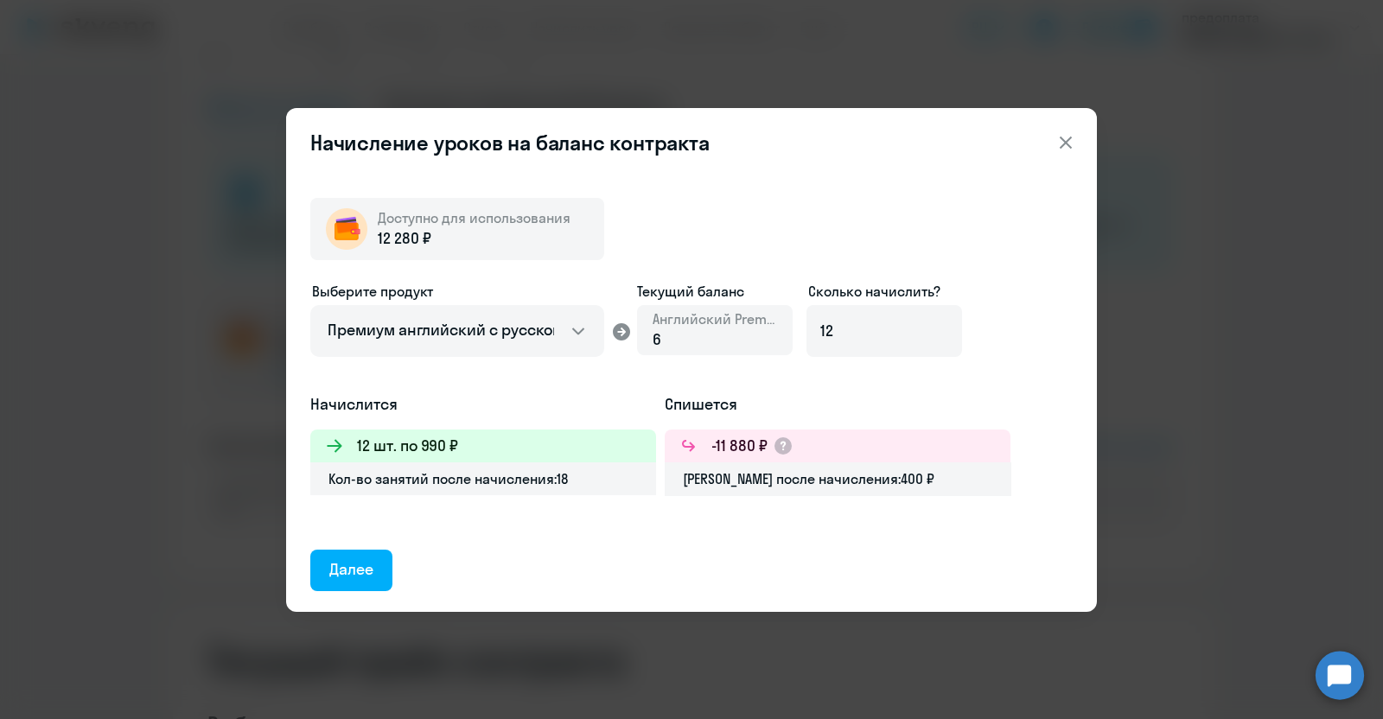
click at [360, 572] on div "Далее" at bounding box center [351, 570] width 44 height 22
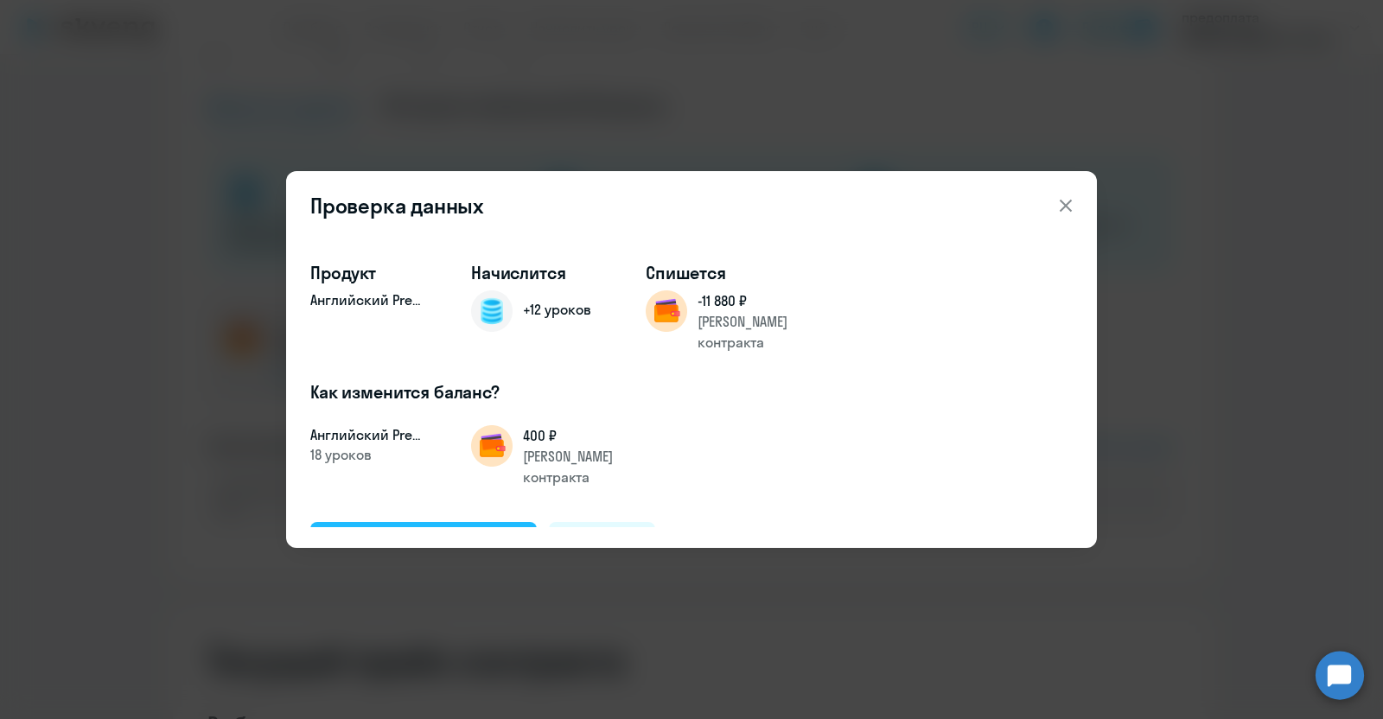
click at [476, 531] on div "Подтвердить и начислить" at bounding box center [423, 542] width 188 height 22
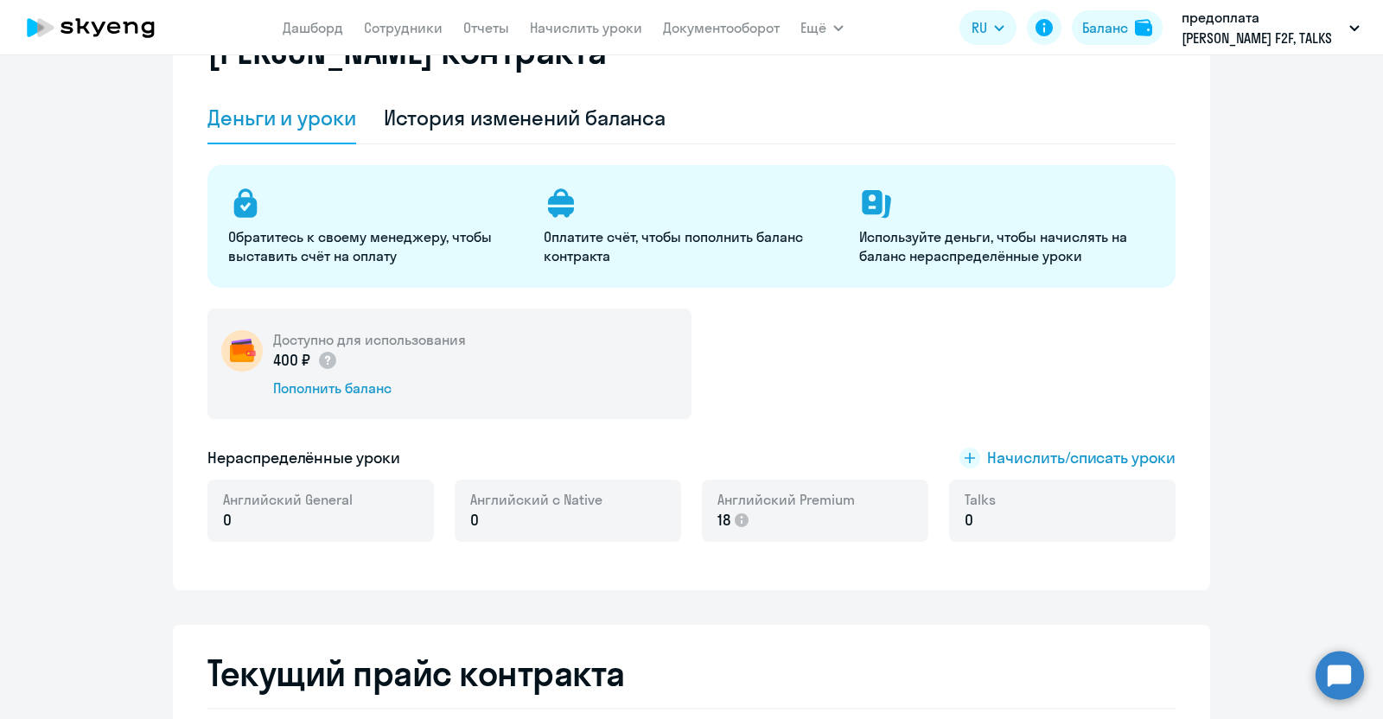
scroll to position [0, 0]
